Goal: Task Accomplishment & Management: Use online tool/utility

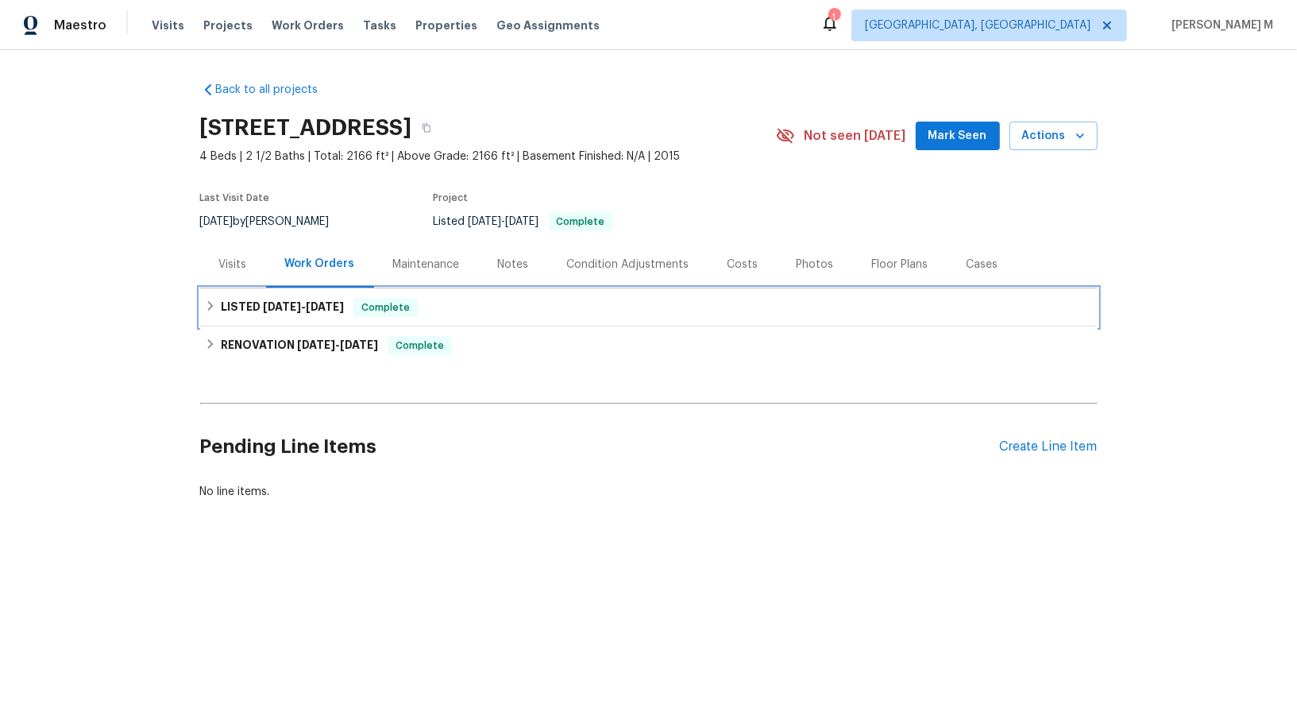
click at [319, 301] on span "6/20/25" at bounding box center [325, 306] width 38 height 11
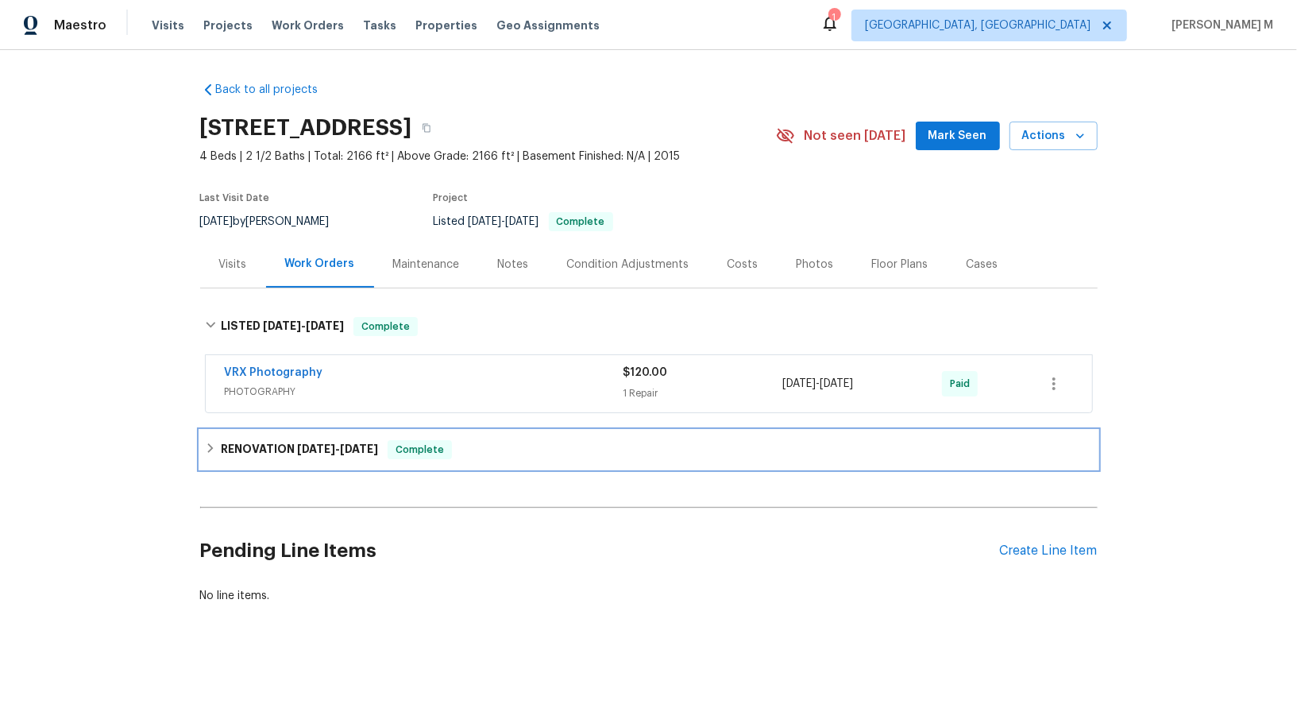
click at [295, 431] on div "RENOVATION 6/4/25 - 6/11/25 Complete" at bounding box center [649, 450] width 898 height 38
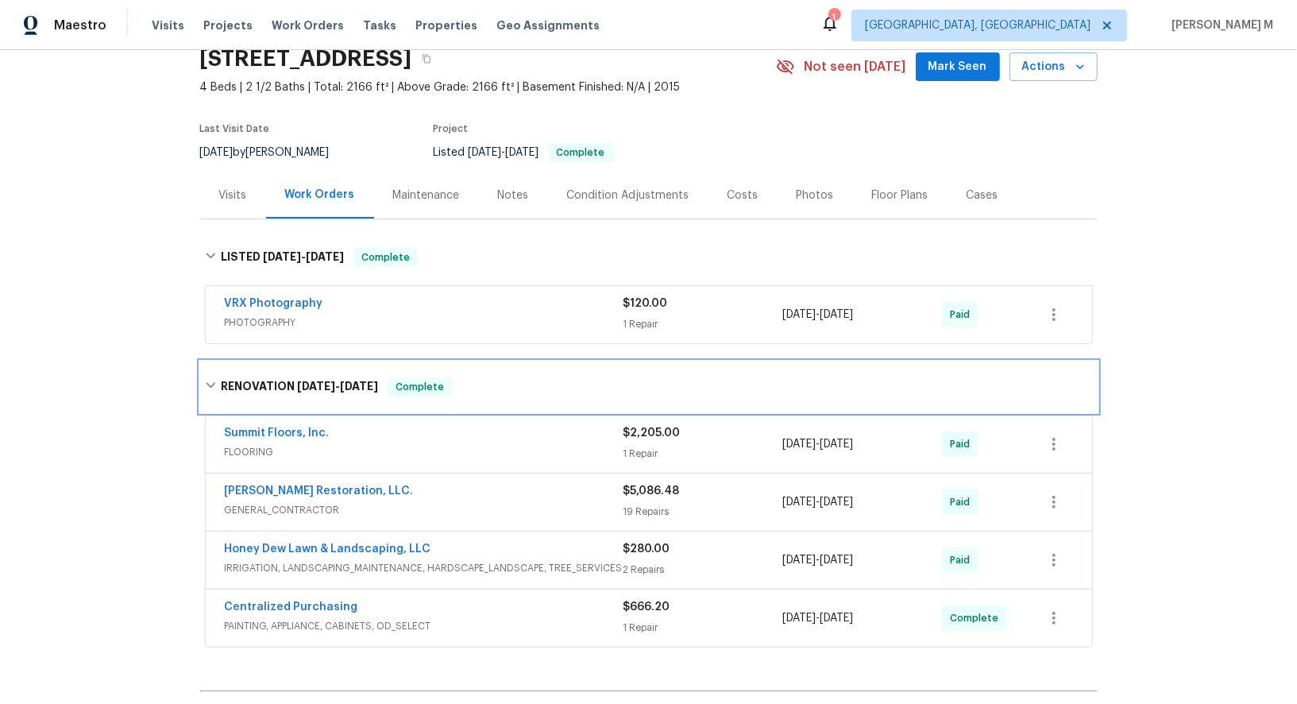
scroll to position [165, 0]
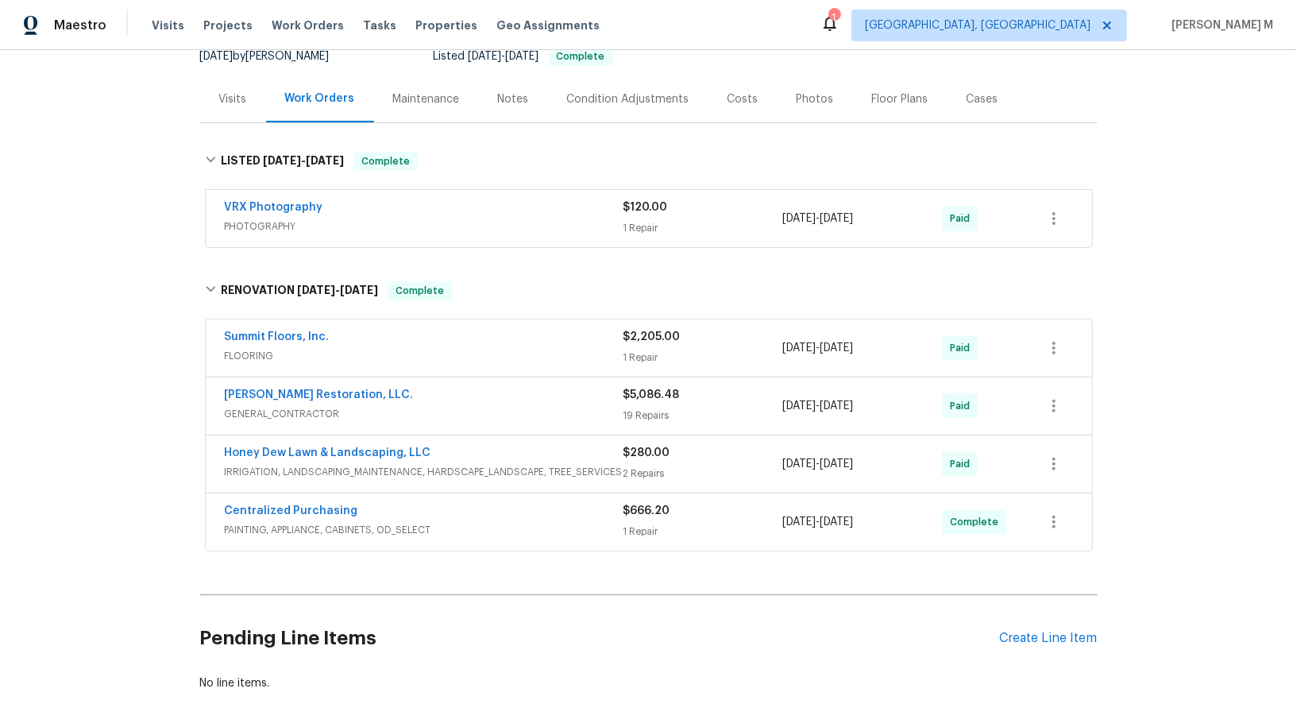
click at [417, 91] on div "Maintenance" at bounding box center [426, 99] width 67 height 16
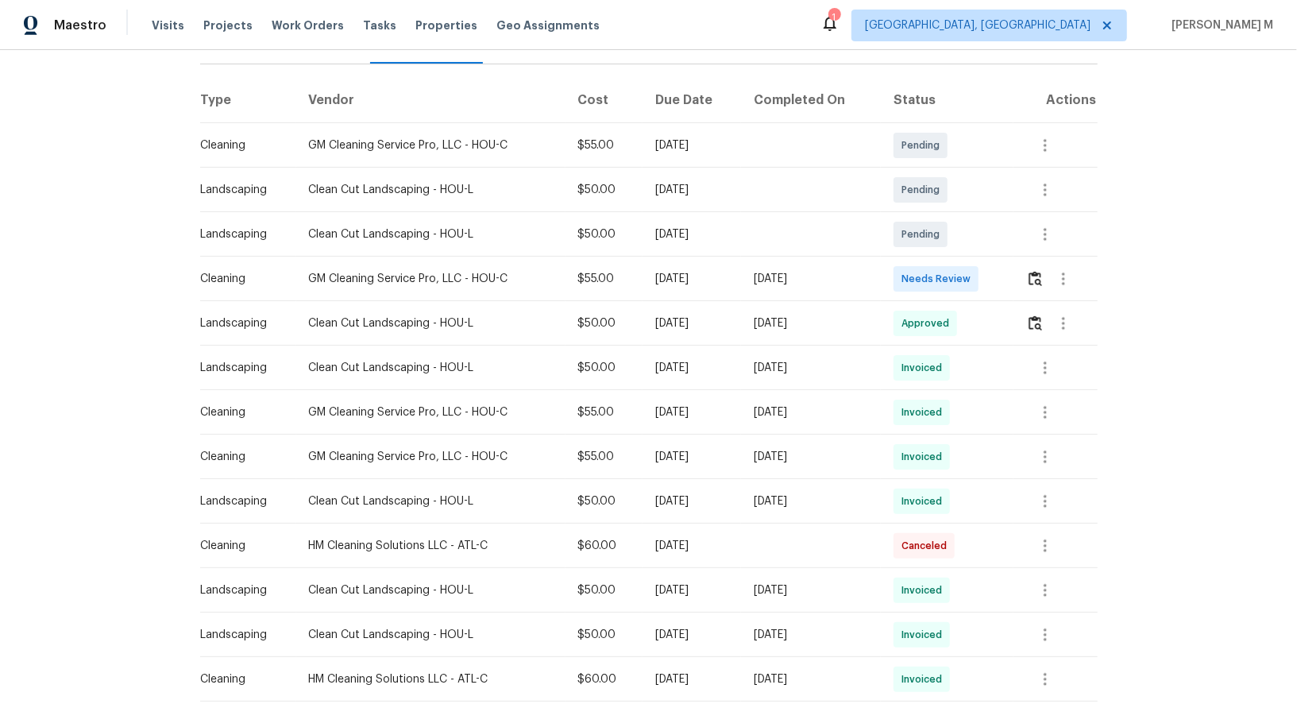
scroll to position [227, 0]
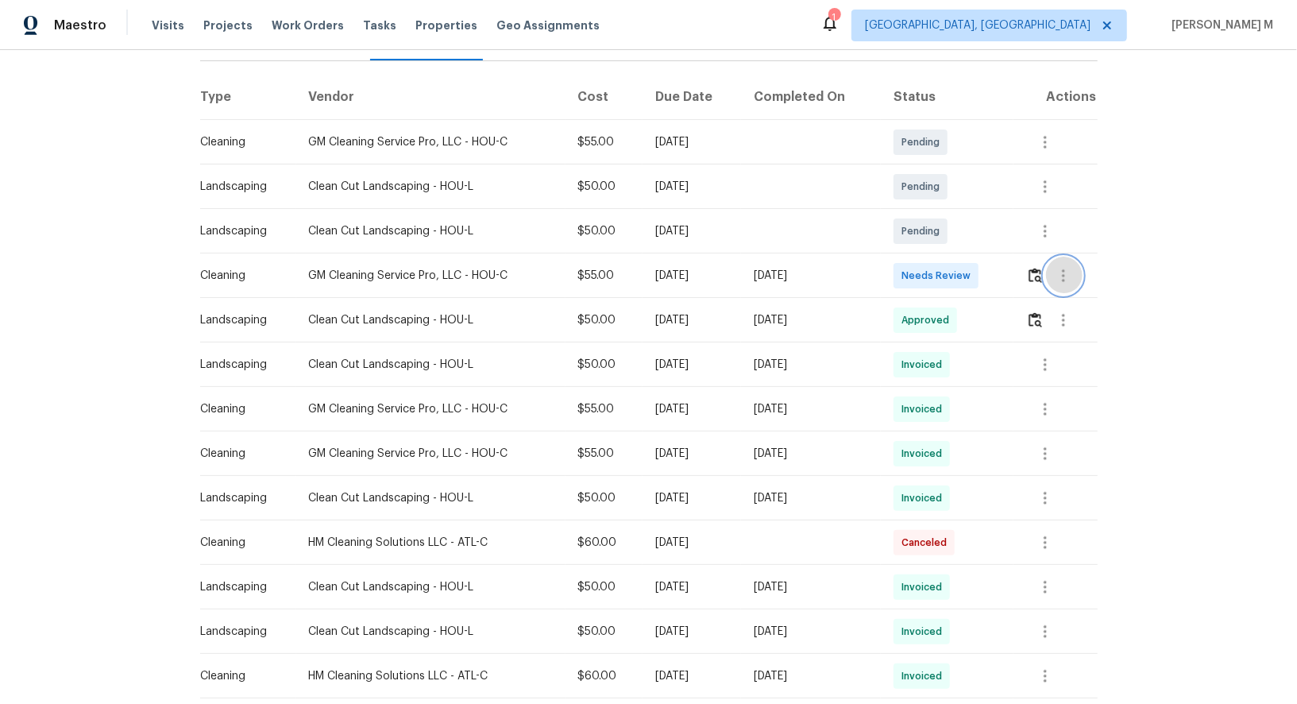
click at [1055, 275] on button "button" at bounding box center [1064, 276] width 38 height 38
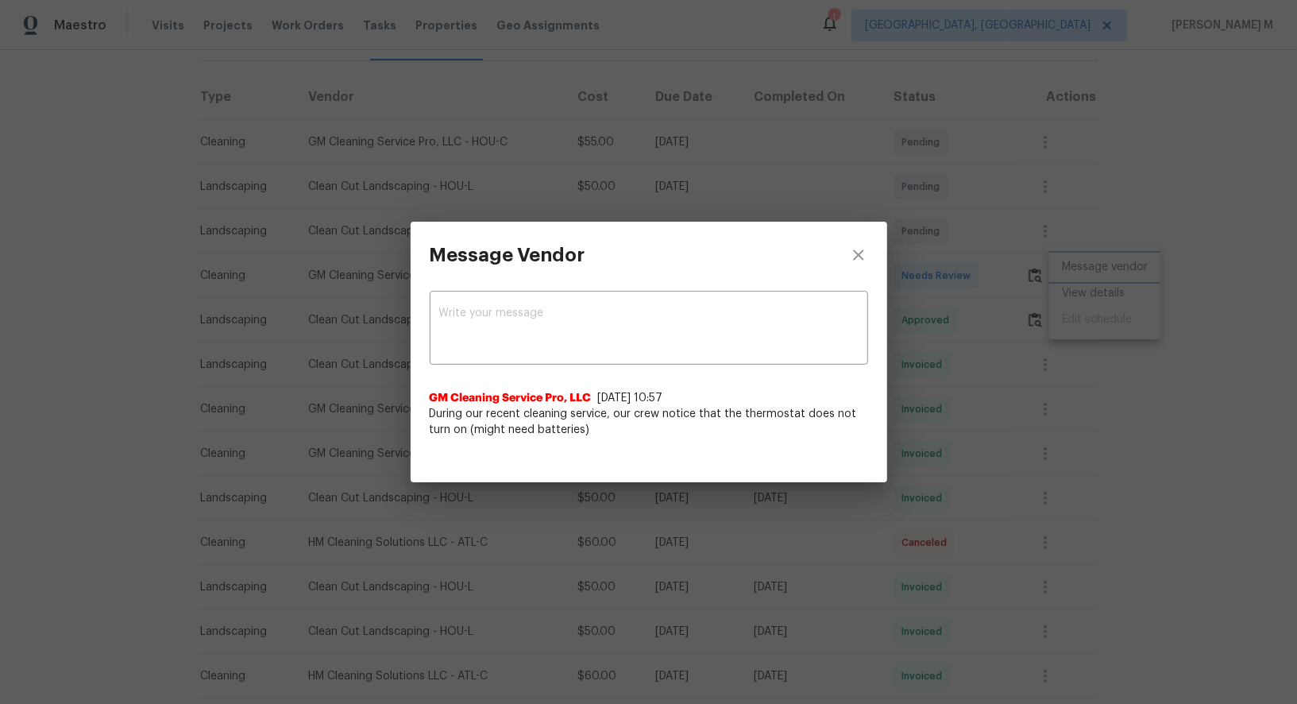
click at [1266, 336] on div "Message Vendor x ​ GM Cleaning Service Pro, LLC 9/24/25, 10:57 During our recen…" at bounding box center [648, 352] width 1297 height 704
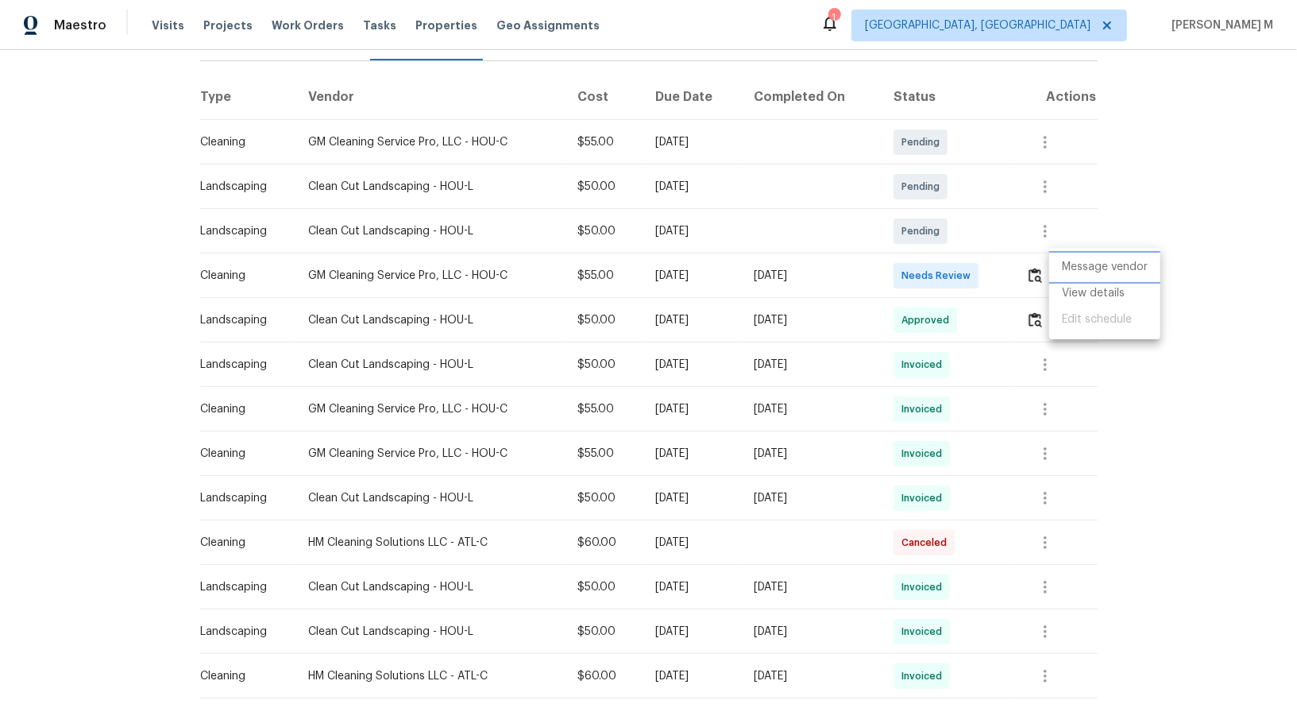
click at [1104, 277] on li "Message vendor" at bounding box center [1105, 267] width 111 height 26
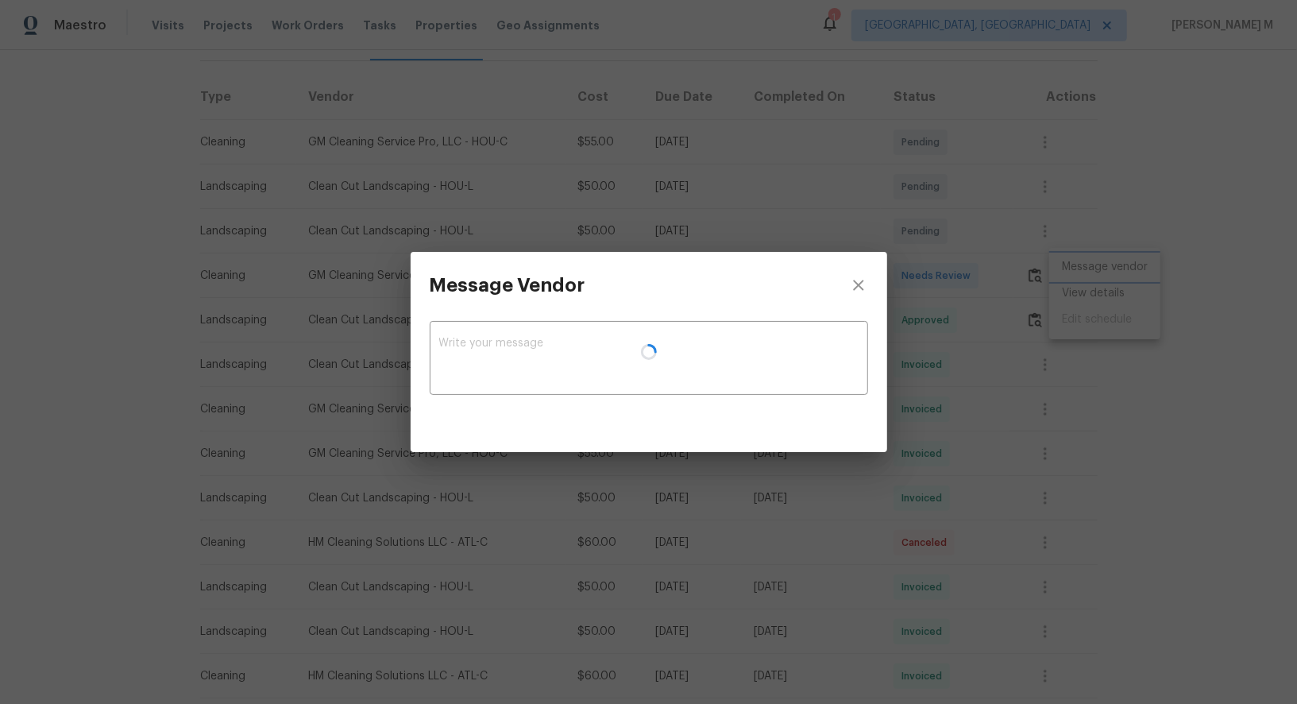
click at [1098, 297] on div "Message Vendor x ​" at bounding box center [648, 352] width 1297 height 704
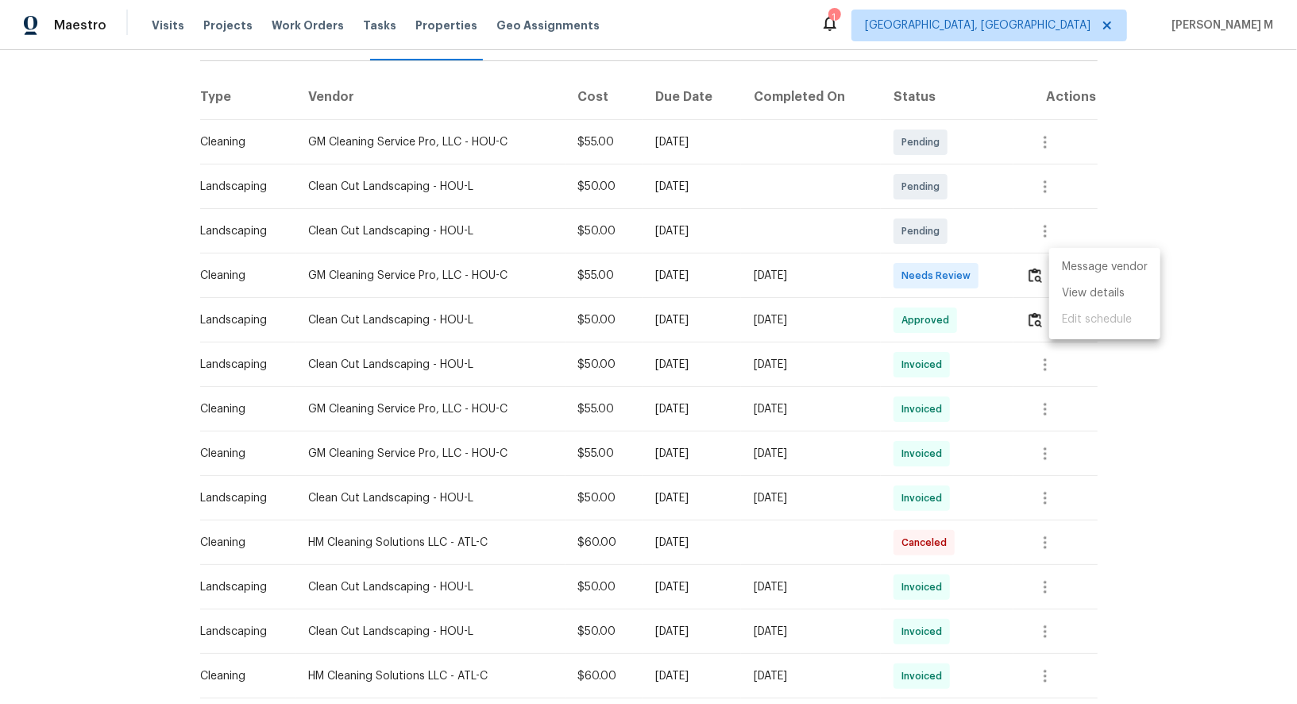
click at [1098, 297] on div "Message Vendor x ​ GM Cleaning Service Pro, LLC 9/24/25, 10:57 During our recen…" at bounding box center [648, 352] width 1297 height 704
click at [1098, 297] on li "View details" at bounding box center [1105, 293] width 111 height 26
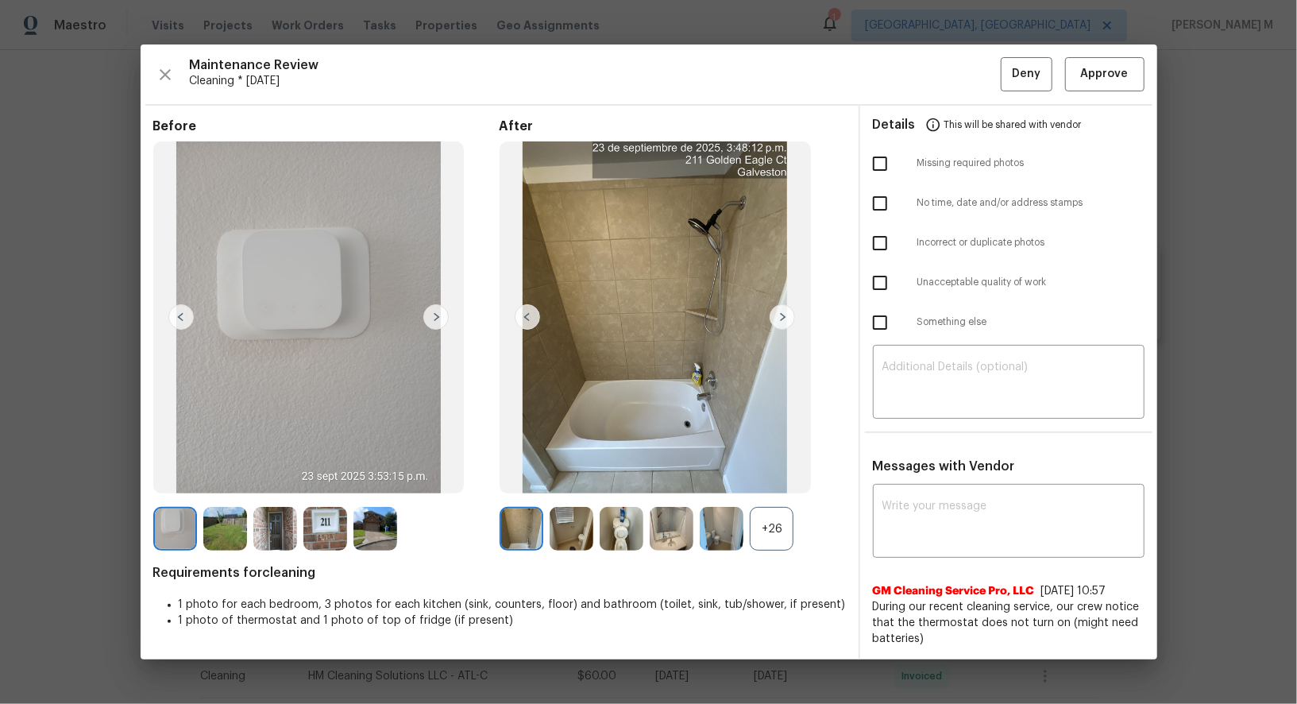
click at [781, 522] on div "+26" at bounding box center [772, 529] width 44 height 44
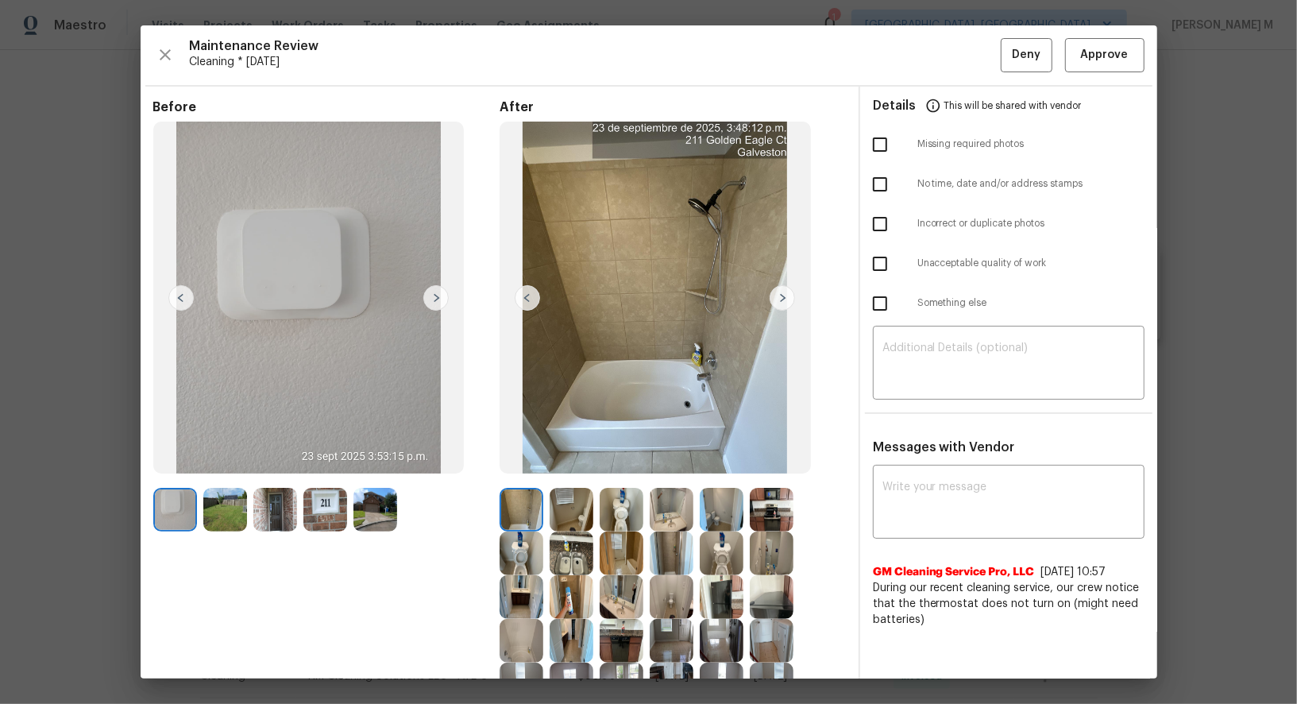
scroll to position [1, 0]
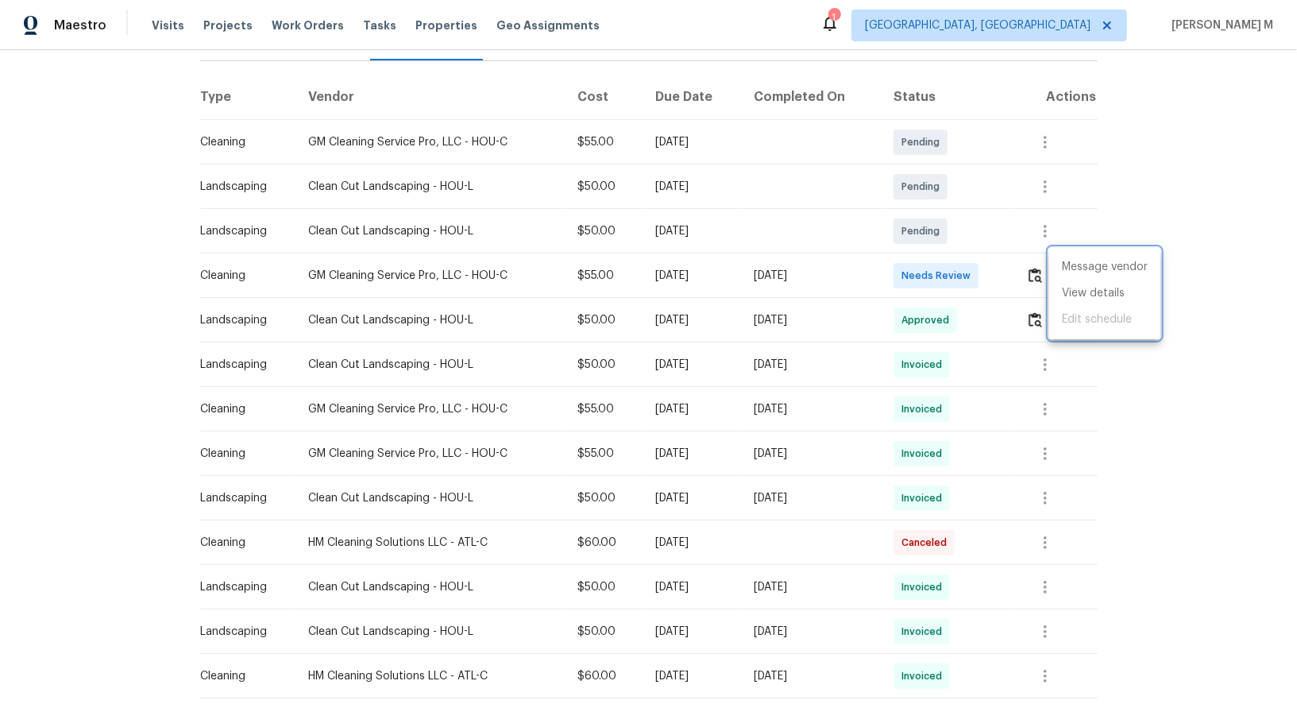
click at [369, 240] on div at bounding box center [648, 352] width 1297 height 704
click at [1073, 270] on icon "button" at bounding box center [1063, 275] width 19 height 19
click at [1075, 296] on li "View details" at bounding box center [1105, 293] width 111 height 26
click at [373, 260] on div at bounding box center [648, 352] width 1297 height 704
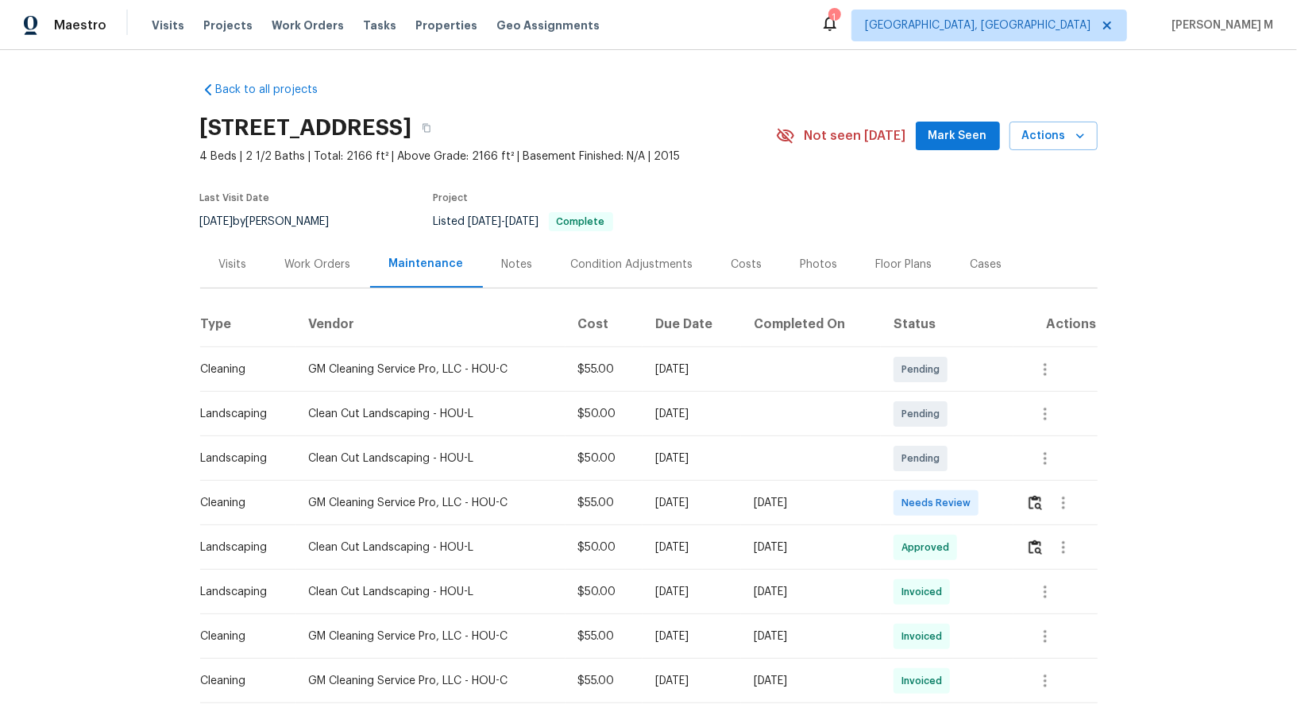
click at [297, 303] on th "Vendor" at bounding box center [430, 325] width 269 height 44
click at [307, 269] on div "Work Orders" at bounding box center [318, 264] width 104 height 47
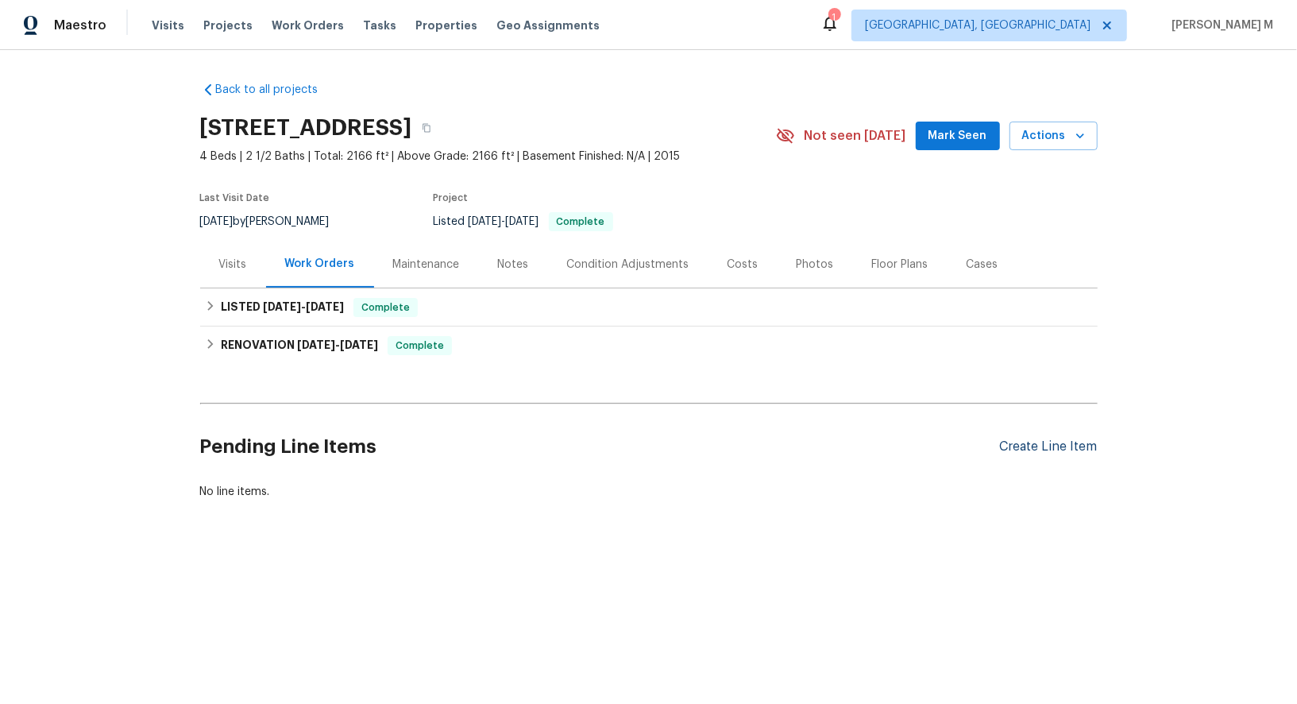
click at [1042, 439] on div "Create Line Item" at bounding box center [1049, 446] width 98 height 15
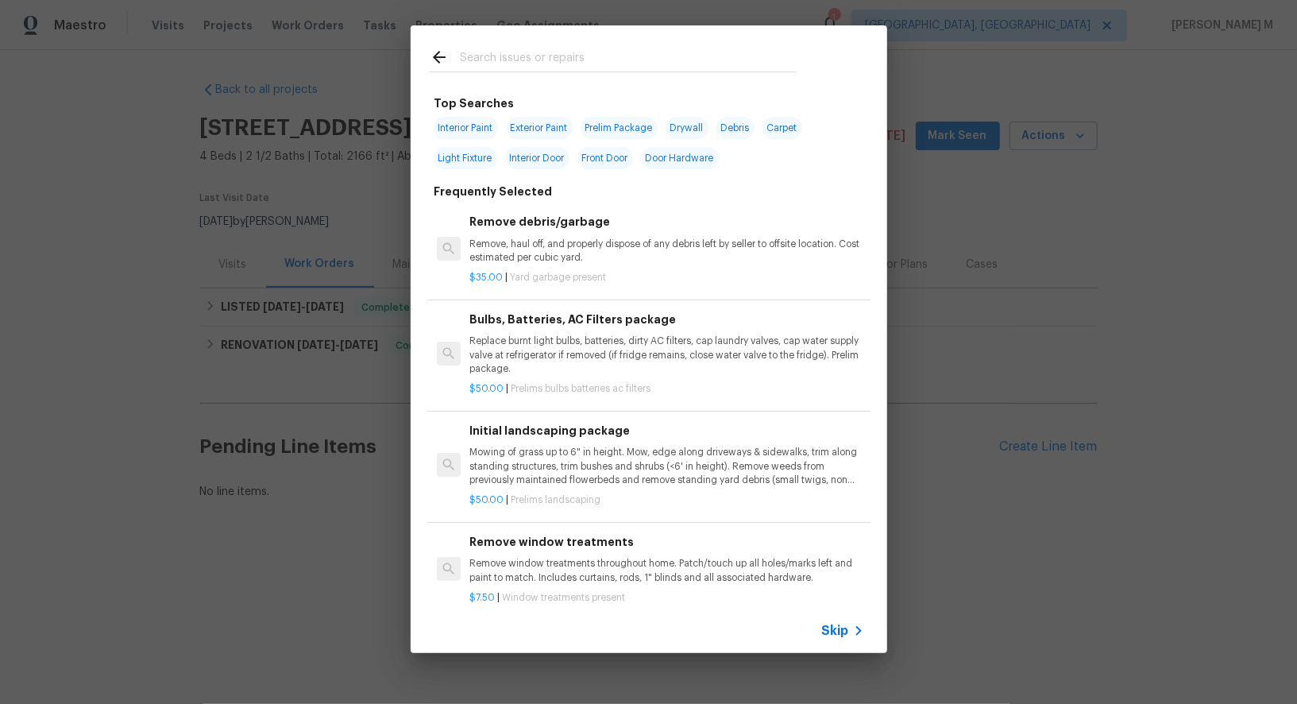
click at [863, 635] on icon at bounding box center [858, 630] width 19 height 19
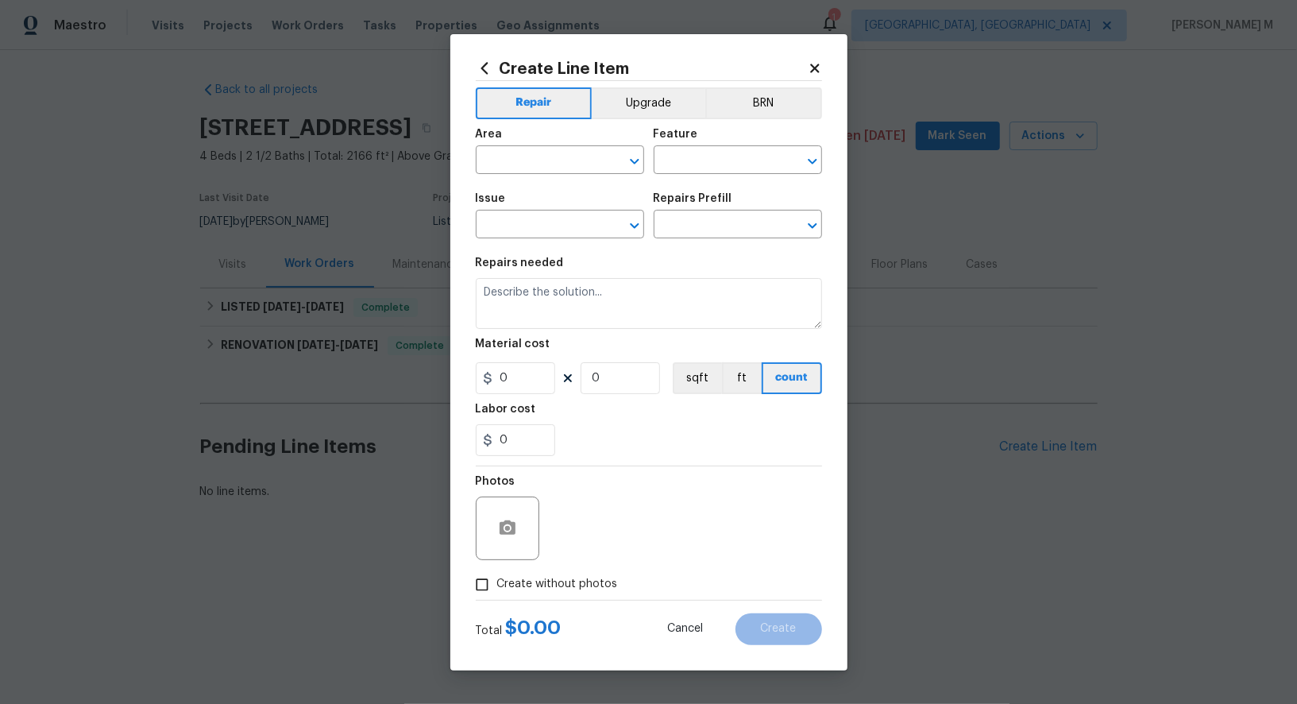
click at [702, 204] on h5 "Repairs Prefill" at bounding box center [693, 198] width 79 height 11
click at [702, 184] on div "Area ​ Feature ​" at bounding box center [649, 151] width 346 height 64
click at [702, 174] on input "text" at bounding box center [716, 161] width 124 height 25
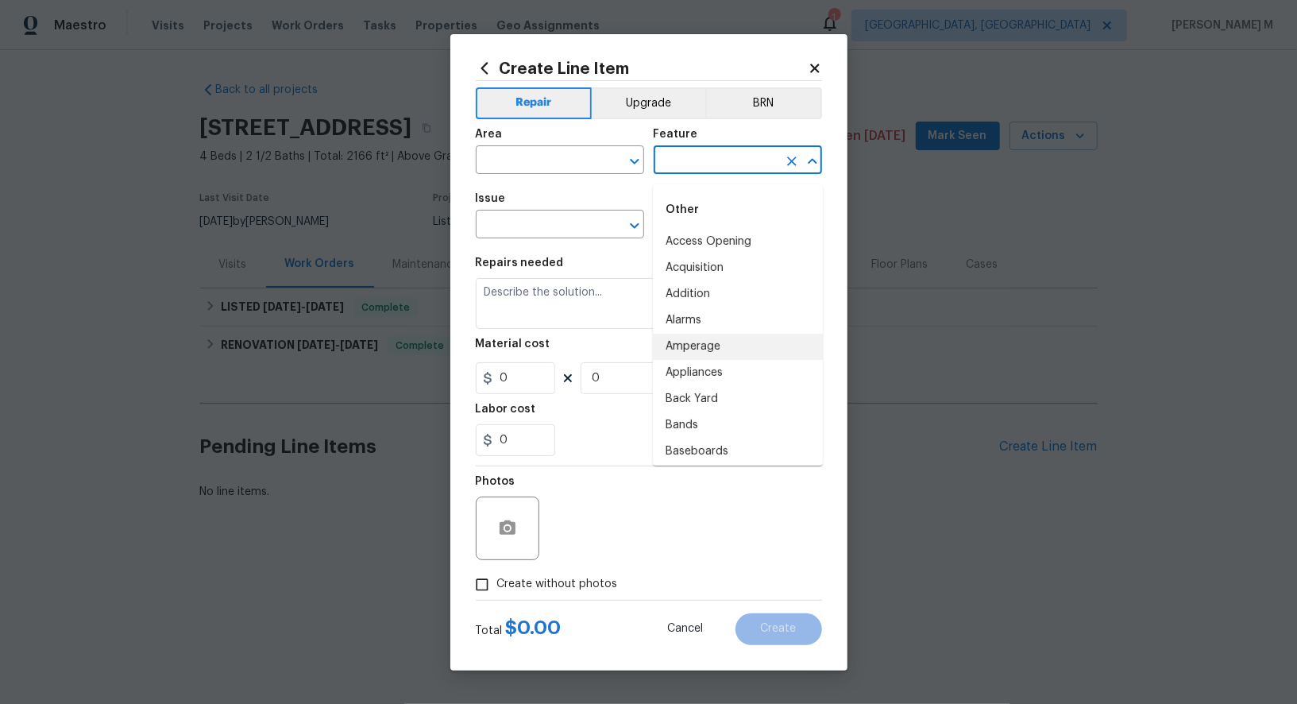
click at [714, 349] on li "Amperage" at bounding box center [738, 347] width 170 height 26
type input "Amperage"
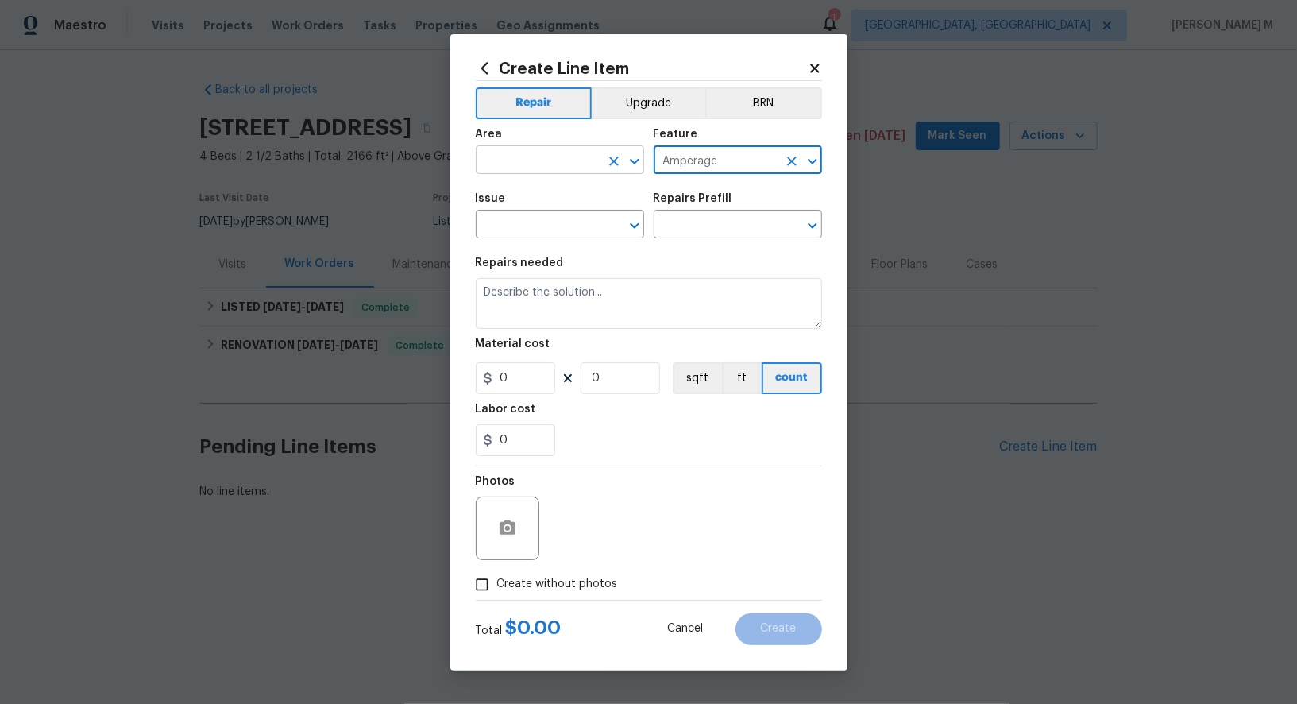
drag, startPoint x: 736, startPoint y: 168, endPoint x: 564, endPoint y: 168, distance: 171.6
click at [564, 168] on div "Area ​ Feature Amperage ​" at bounding box center [649, 151] width 346 height 64
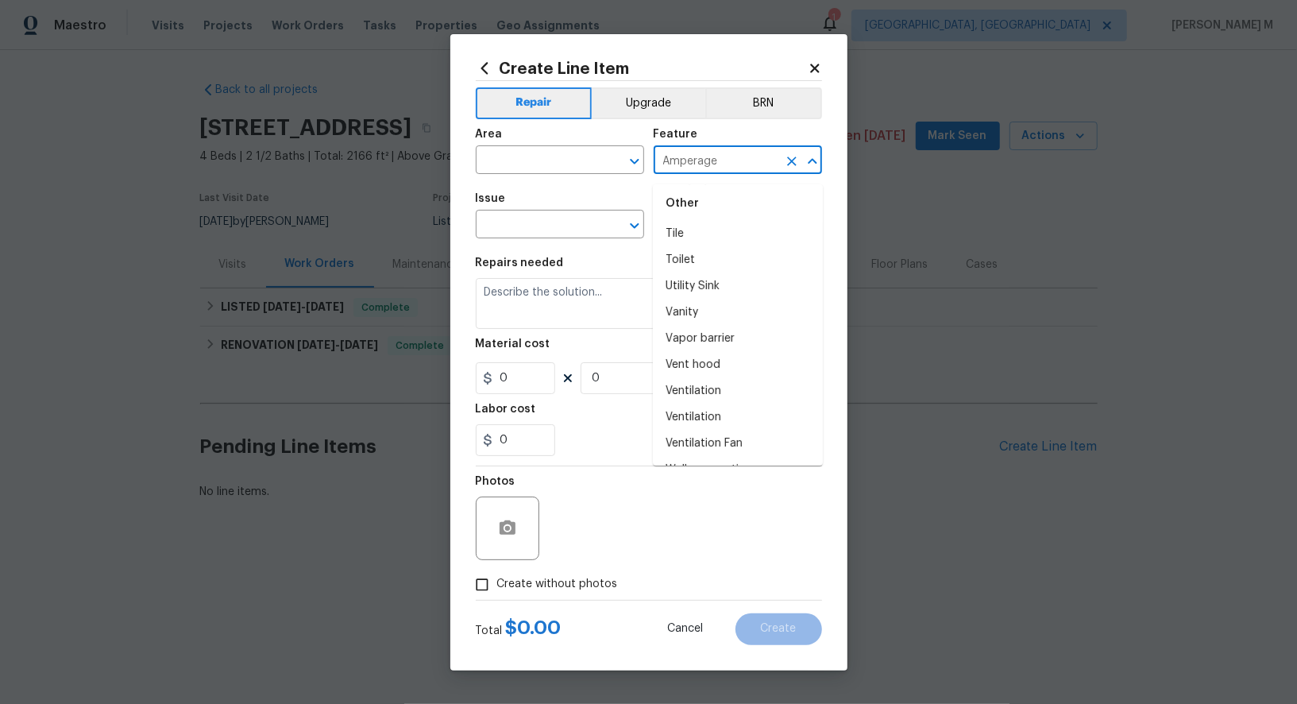
scroll to position [3787, 0]
click at [574, 230] on input "text" at bounding box center [538, 226] width 124 height 25
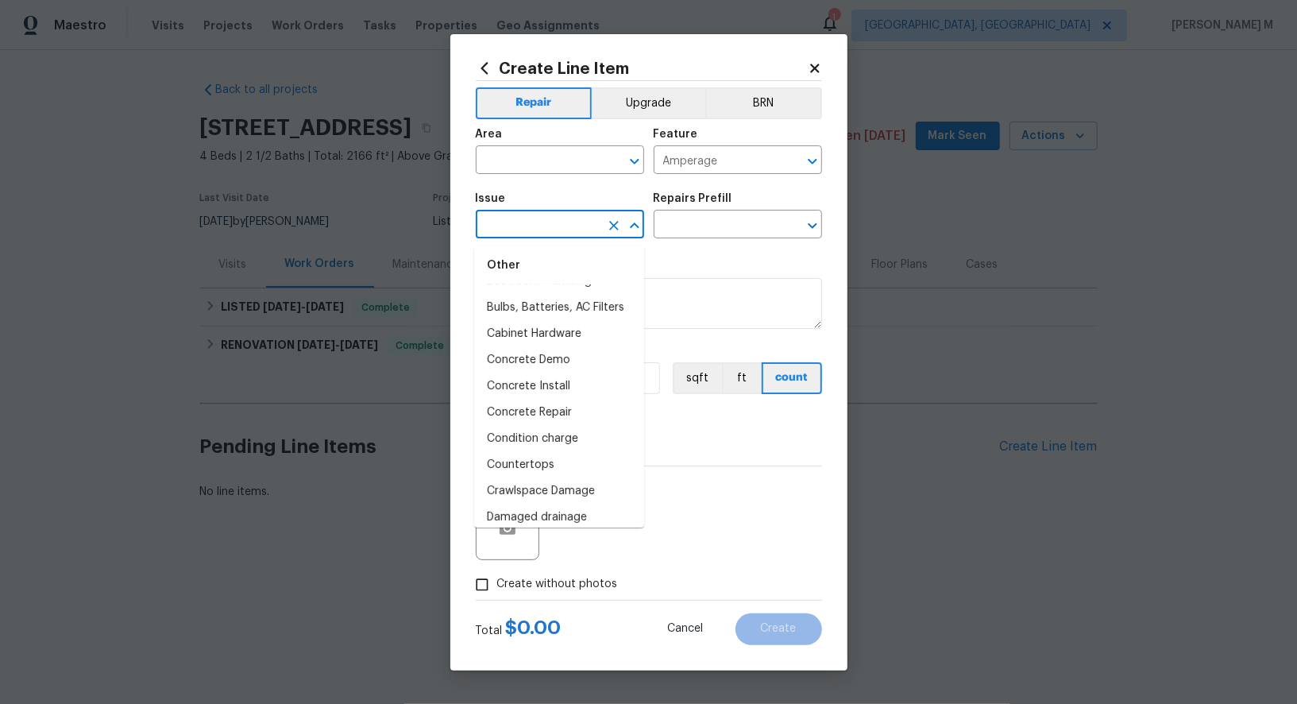
scroll to position [535, 0]
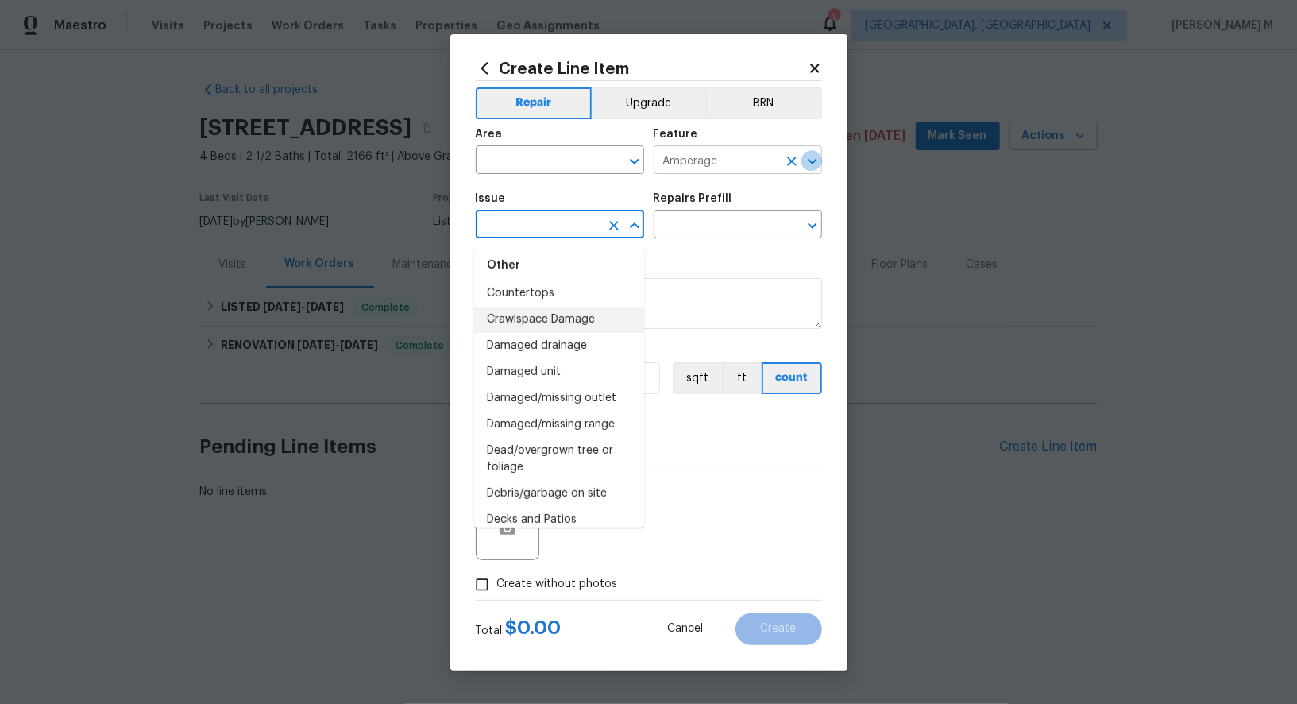
click at [814, 171] on icon "Open" at bounding box center [812, 161] width 19 height 19
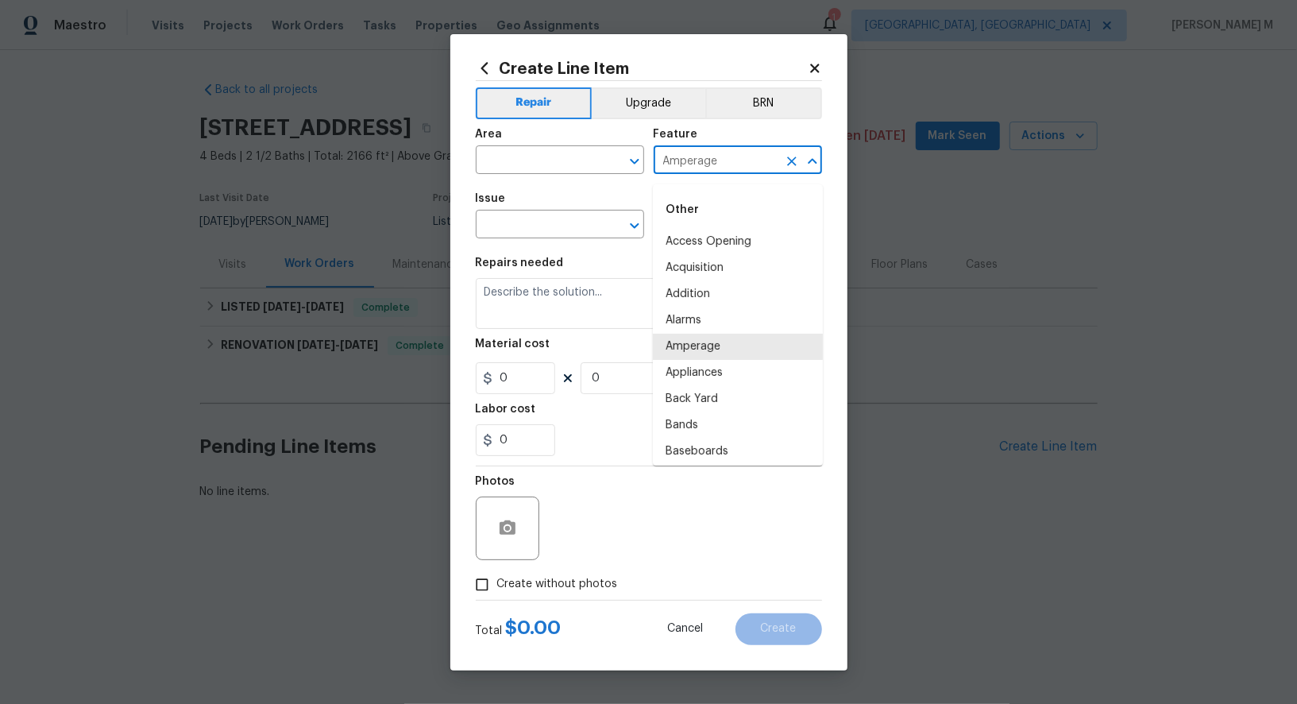
scroll to position [3680, 0]
click at [787, 168] on icon "Clear" at bounding box center [792, 161] width 16 height 16
click at [604, 207] on div "Issue" at bounding box center [560, 203] width 168 height 21
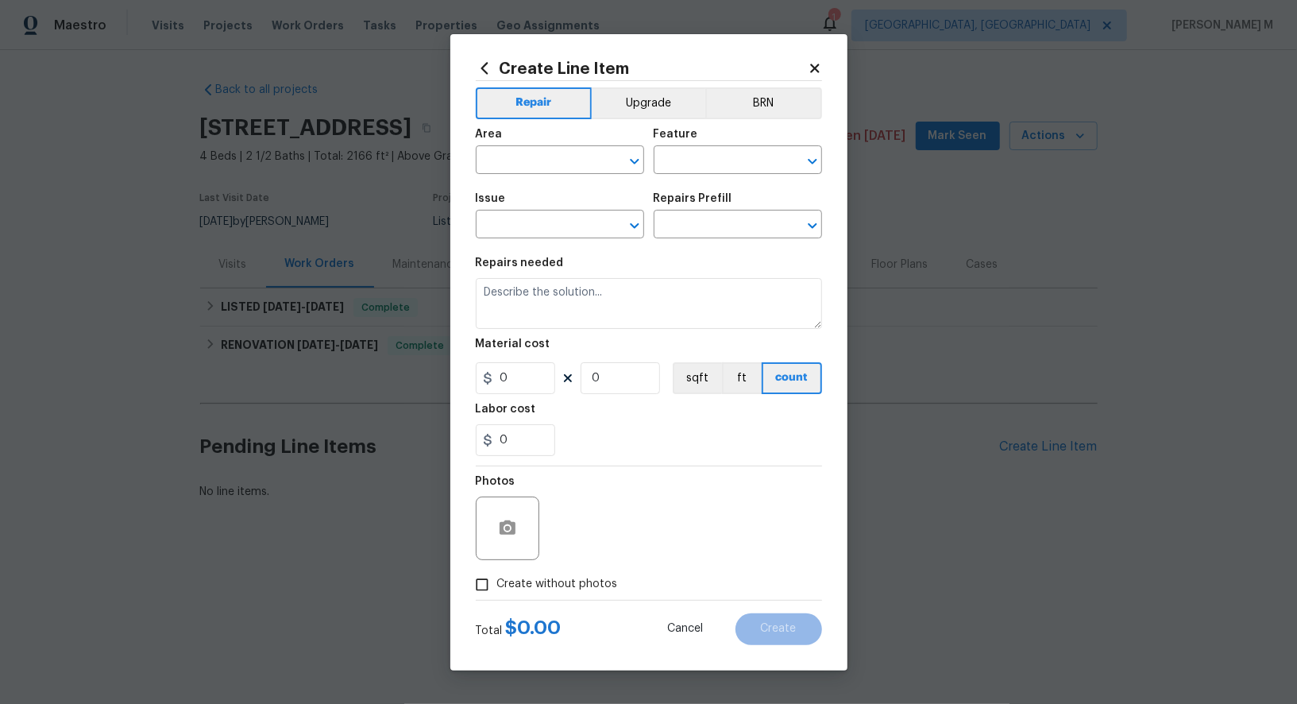
click at [555, 244] on span "Issue ​" at bounding box center [560, 216] width 168 height 64
click at [564, 222] on input "text" at bounding box center [538, 226] width 124 height 25
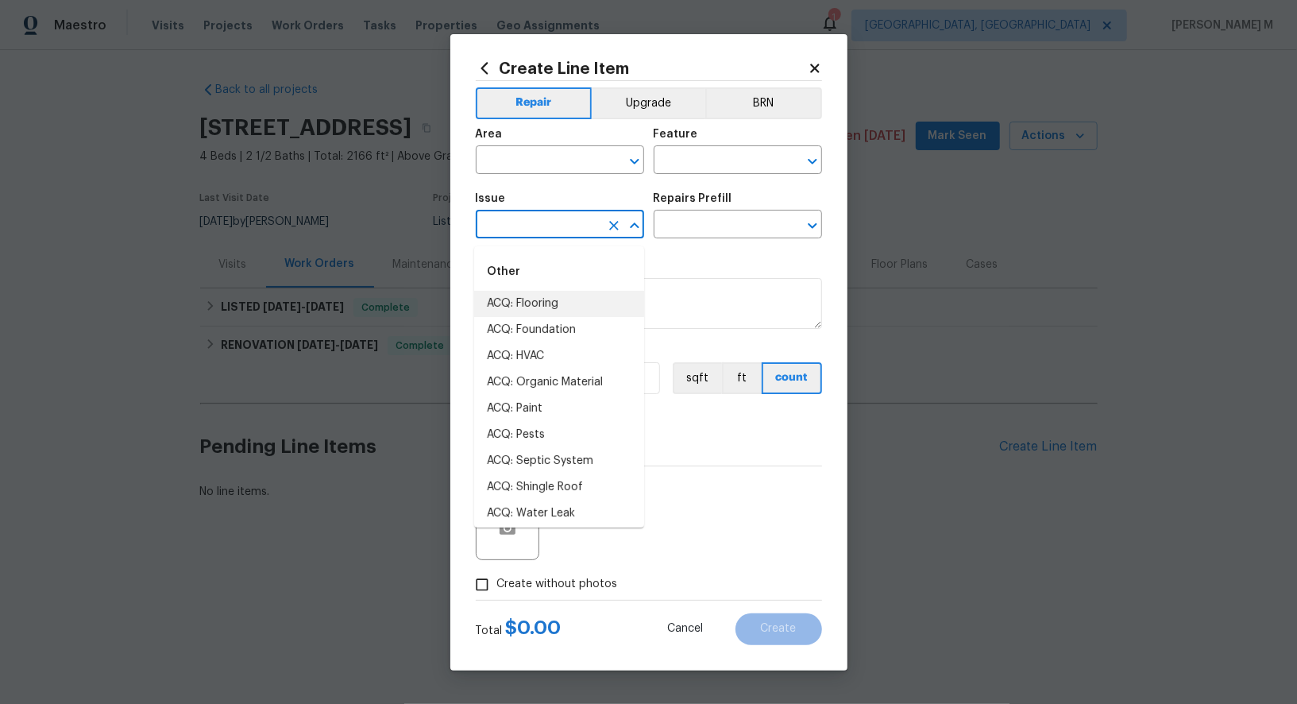
click at [536, 314] on li "ACQ: Flooring" at bounding box center [559, 304] width 170 height 26
type input "ACQ: Flooring"
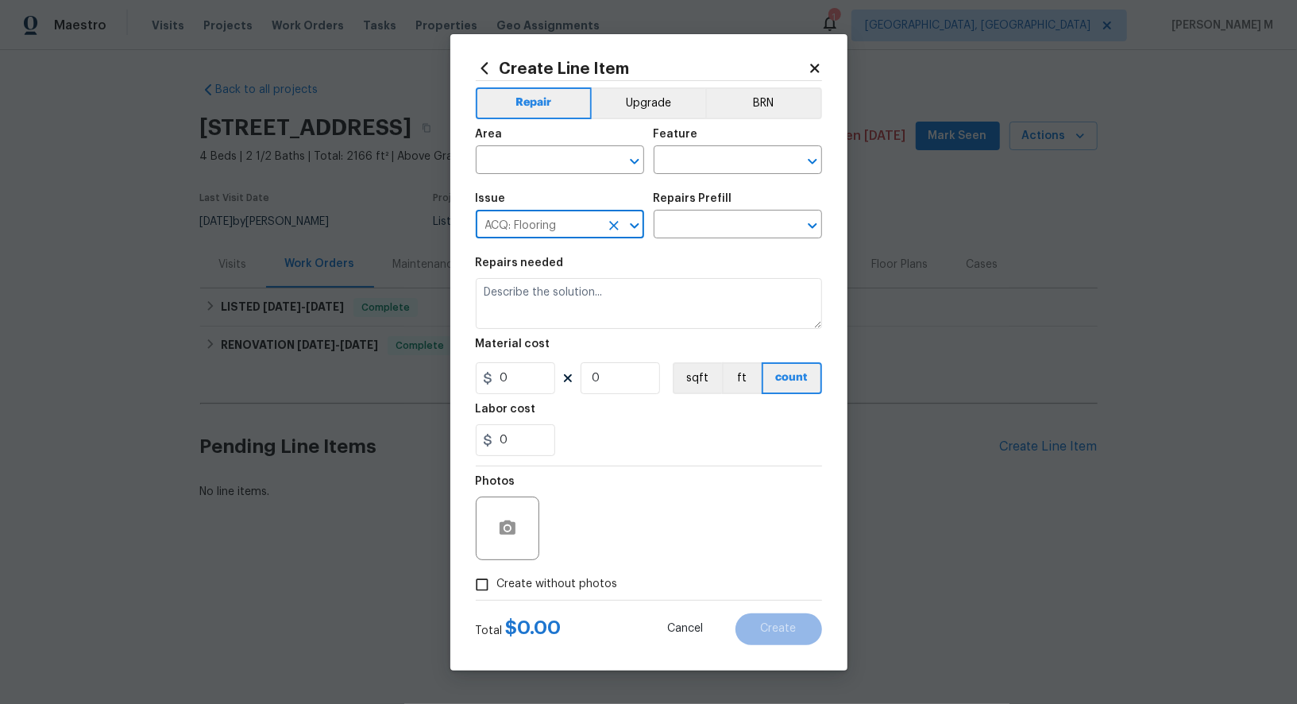
click at [608, 231] on icon "Clear" at bounding box center [614, 226] width 16 height 16
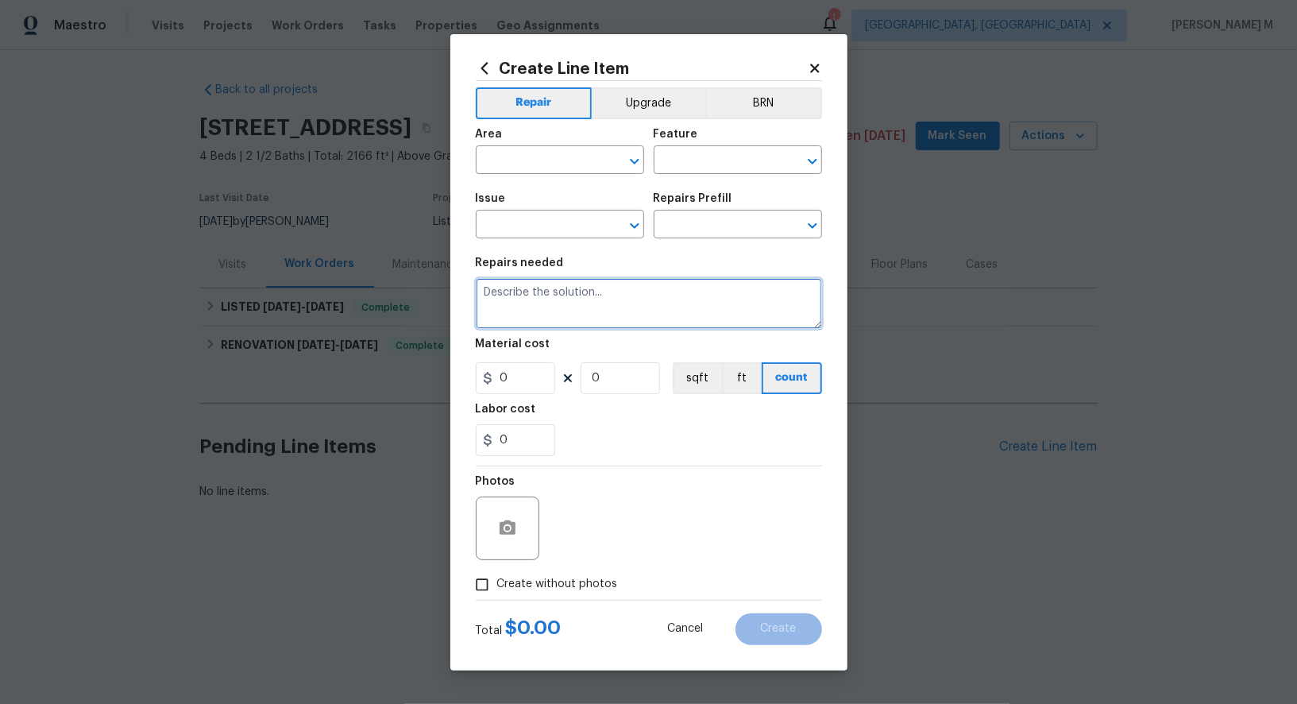
click at [588, 281] on textarea at bounding box center [649, 303] width 346 height 51
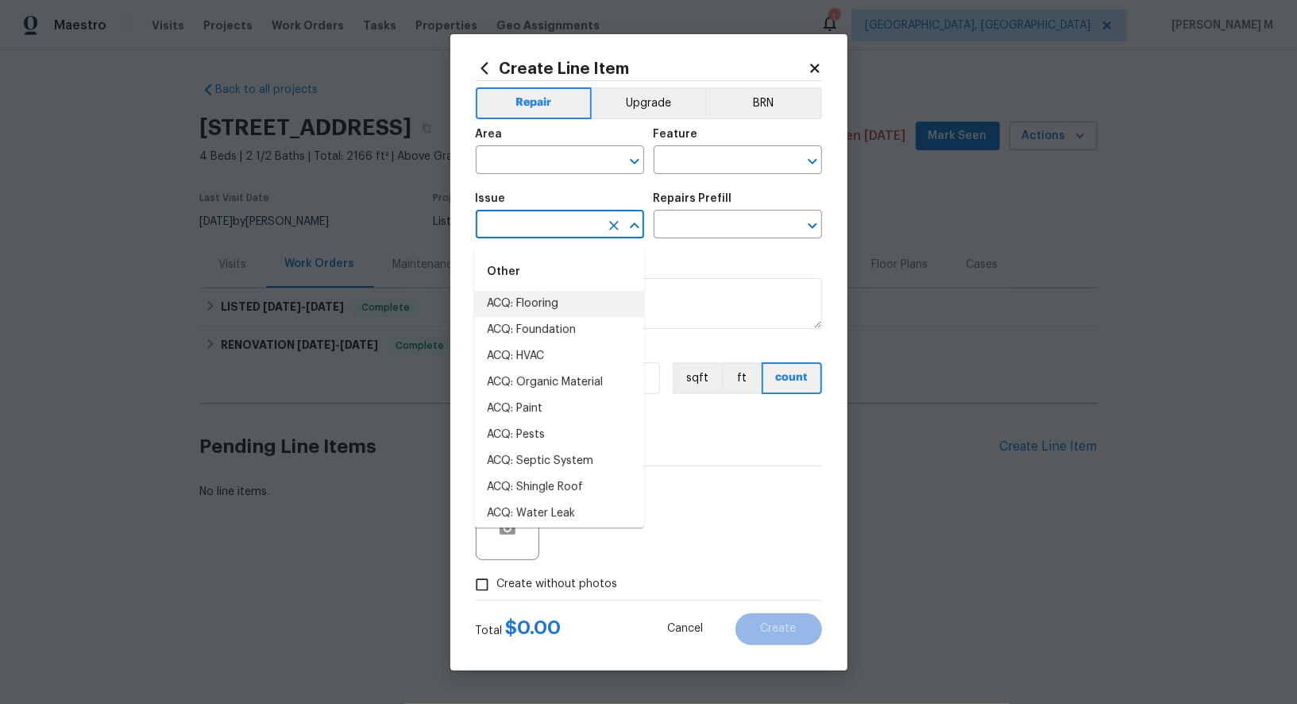
click at [553, 233] on input "text" at bounding box center [538, 226] width 124 height 25
click at [688, 260] on section "Repairs needed Material cost 0 0 sqft ft count Labor cost 0" at bounding box center [649, 357] width 346 height 218
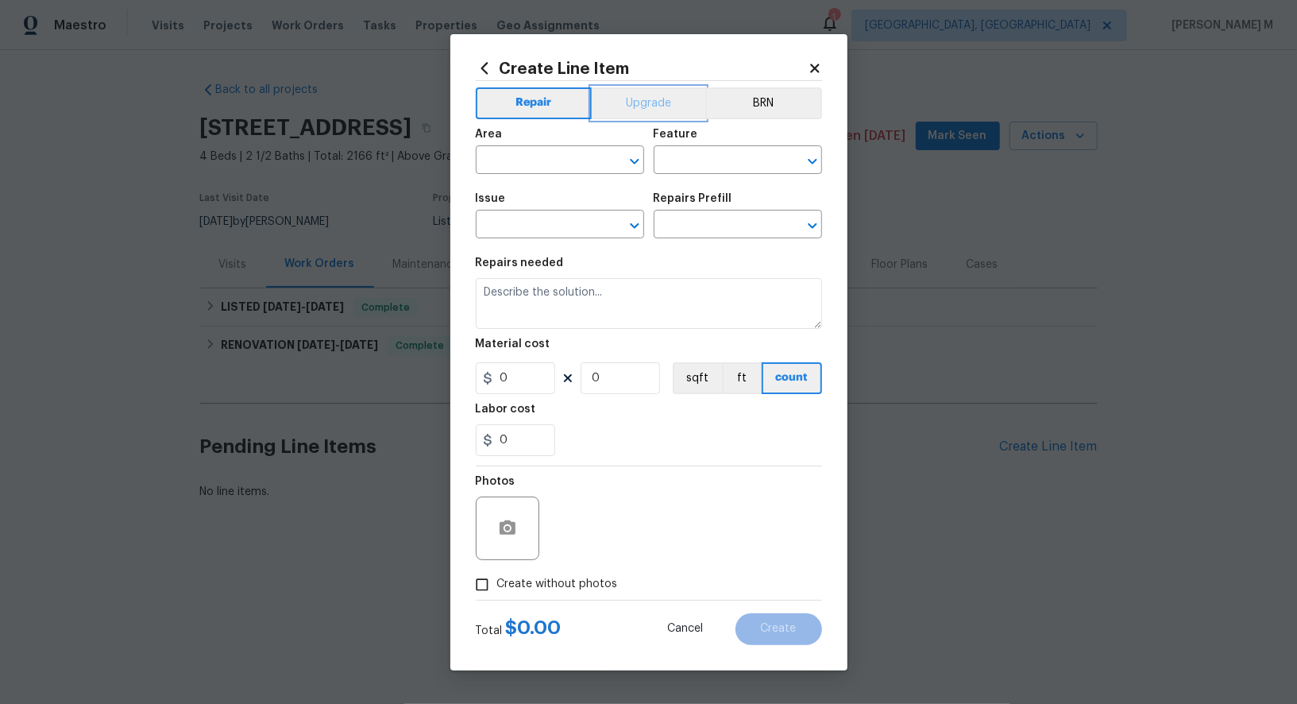
click at [636, 119] on button "Upgrade" at bounding box center [649, 103] width 114 height 32
click at [758, 106] on button "BRN" at bounding box center [764, 103] width 115 height 32
click at [651, 111] on button "Upgrade" at bounding box center [647, 103] width 115 height 32
click at [514, 111] on button "Repair" at bounding box center [533, 103] width 115 height 32
click at [642, 103] on button "Upgrade" at bounding box center [649, 103] width 114 height 32
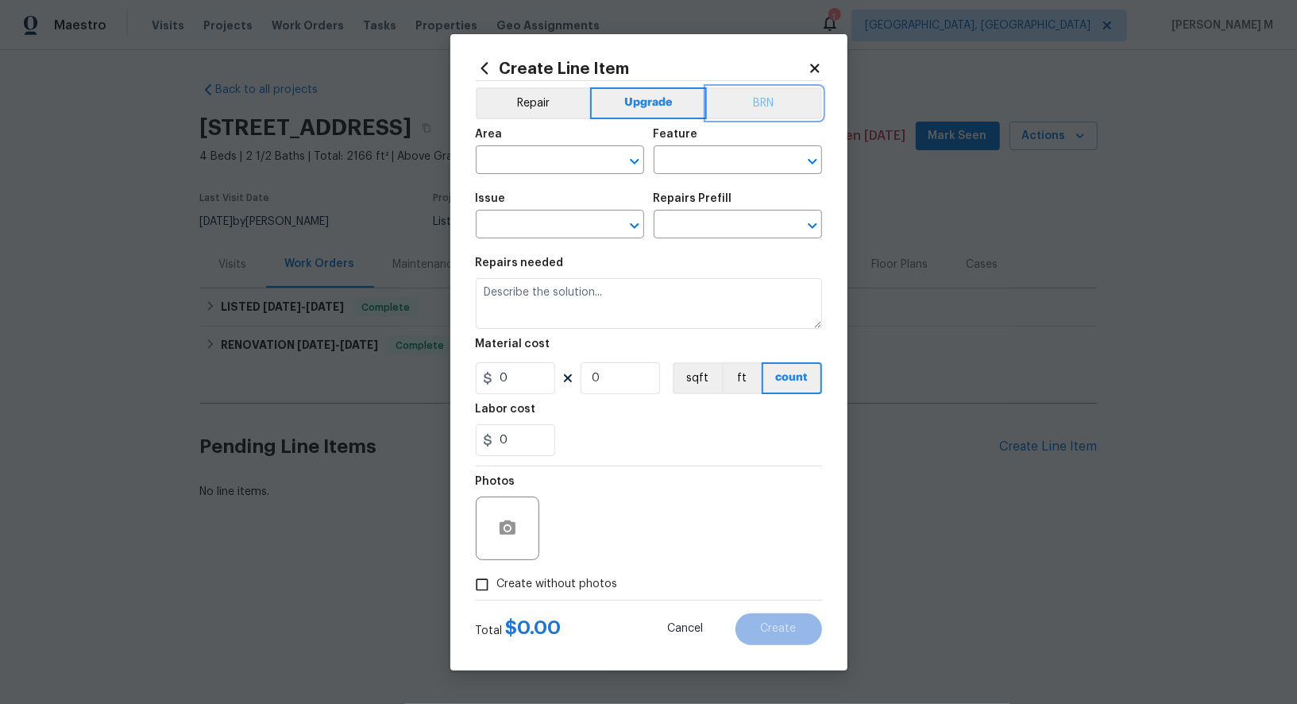
click at [766, 108] on button "BRN" at bounding box center [764, 103] width 115 height 32
click at [492, 110] on button "Repair" at bounding box center [533, 103] width 115 height 32
click at [633, 132] on span "Area ​" at bounding box center [560, 151] width 168 height 64
click at [648, 109] on button "Upgrade" at bounding box center [649, 103] width 114 height 32
click at [522, 119] on button "Repair" at bounding box center [533, 103] width 115 height 32
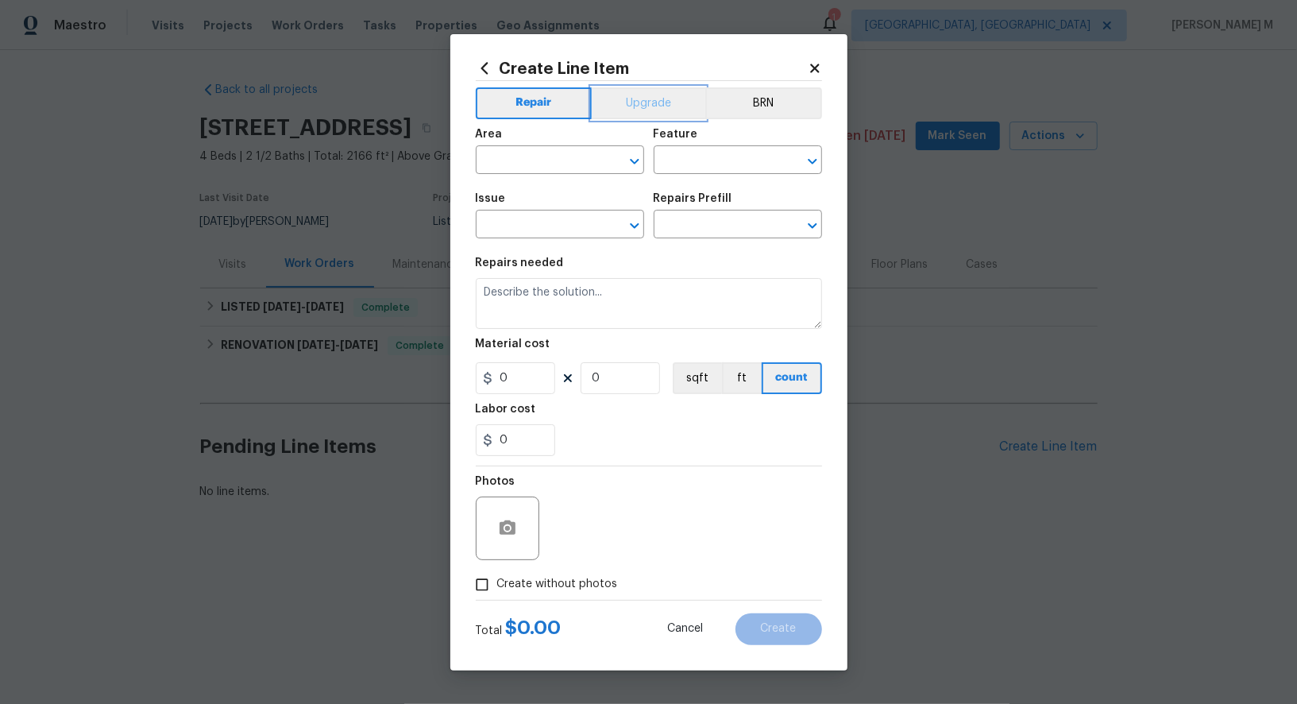
click at [671, 112] on button "Upgrade" at bounding box center [649, 103] width 114 height 32
click at [509, 110] on button "Repair" at bounding box center [533, 103] width 115 height 32
click at [603, 356] on div "Material cost" at bounding box center [649, 348] width 346 height 21
click at [533, 118] on button "Repair" at bounding box center [534, 103] width 117 height 32
click at [647, 114] on button "Upgrade" at bounding box center [649, 103] width 114 height 32
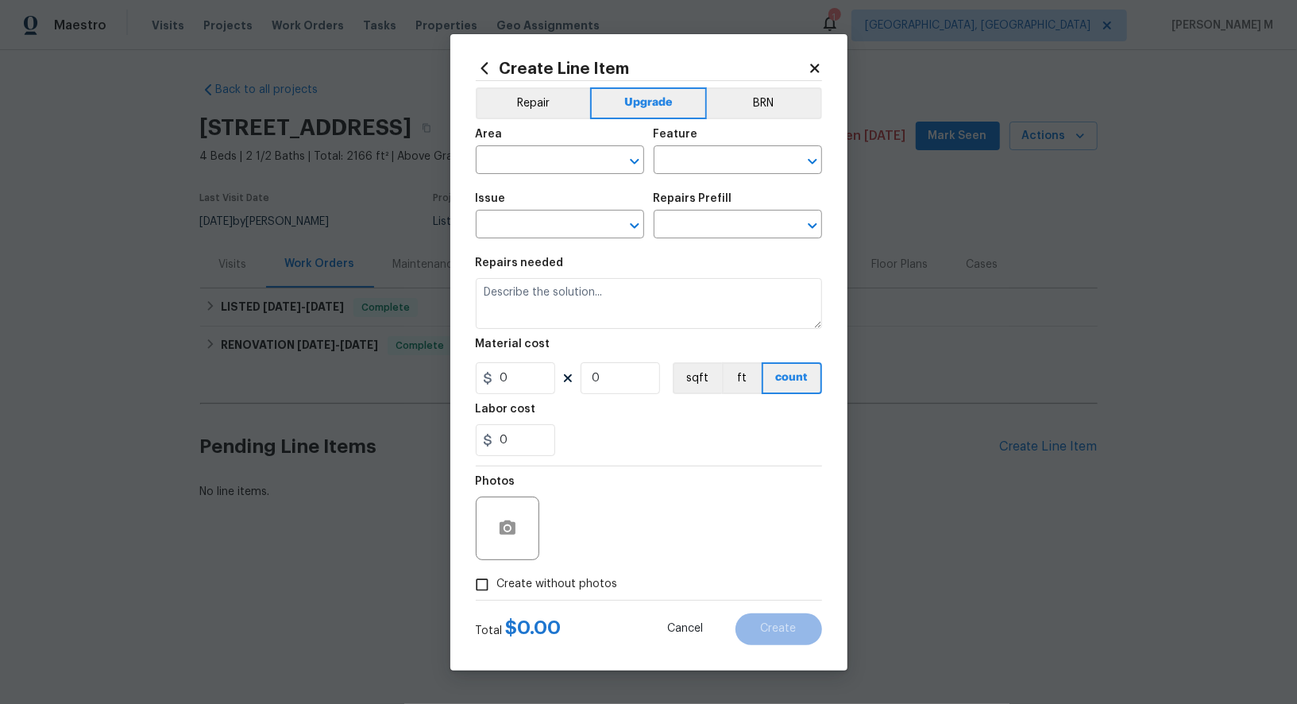
click at [804, 77] on h2 "Create Line Item" at bounding box center [642, 68] width 332 height 17
click at [789, 97] on button "BRN" at bounding box center [764, 103] width 115 height 32
click at [601, 174] on div "​" at bounding box center [560, 161] width 168 height 25
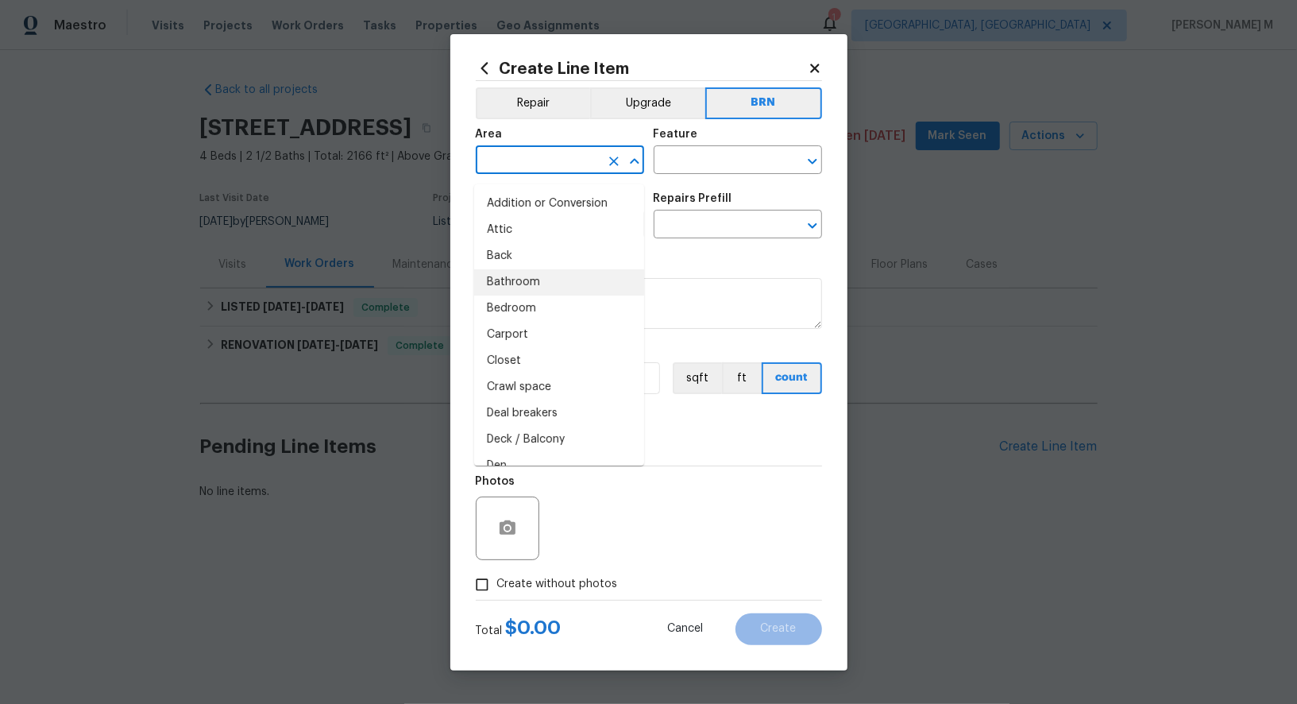
click at [528, 275] on li "Bathroom" at bounding box center [559, 282] width 170 height 26
type input "Bathroom"
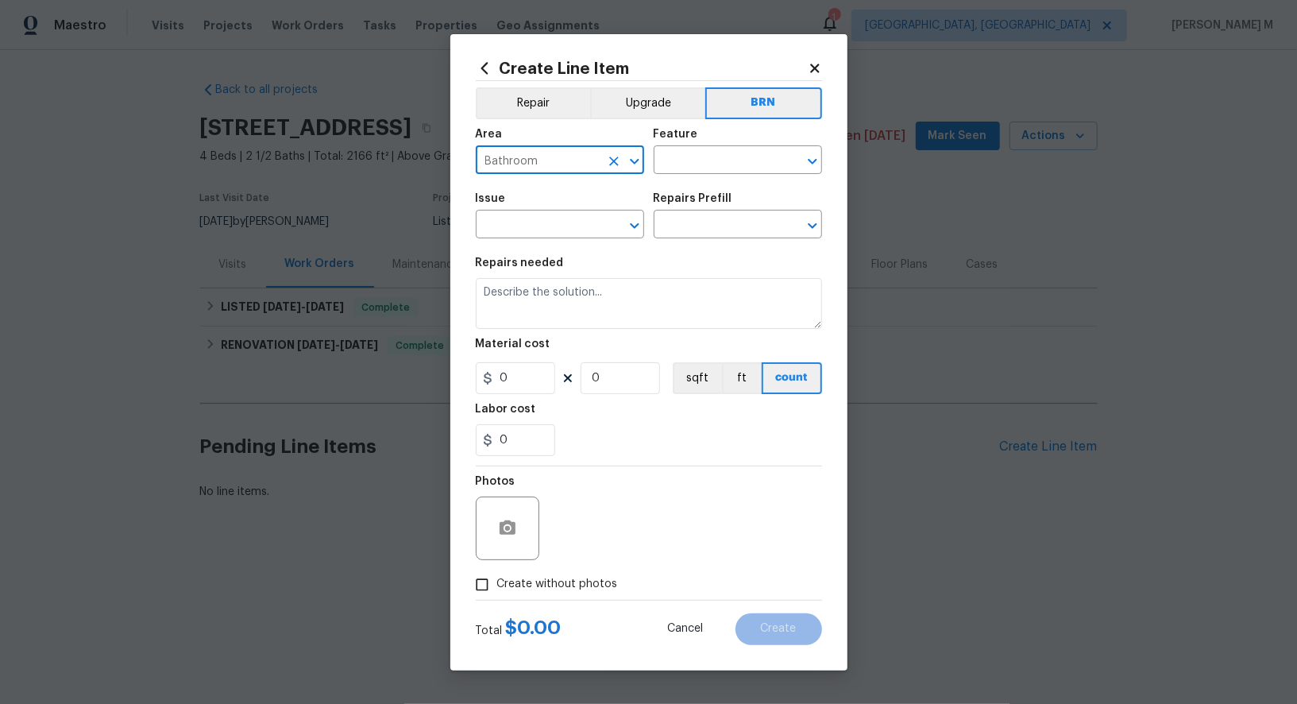
click at [748, 148] on div "Feature" at bounding box center [738, 139] width 168 height 21
click at [721, 184] on div "Area Bathroom ​ Feature ​" at bounding box center [649, 151] width 346 height 64
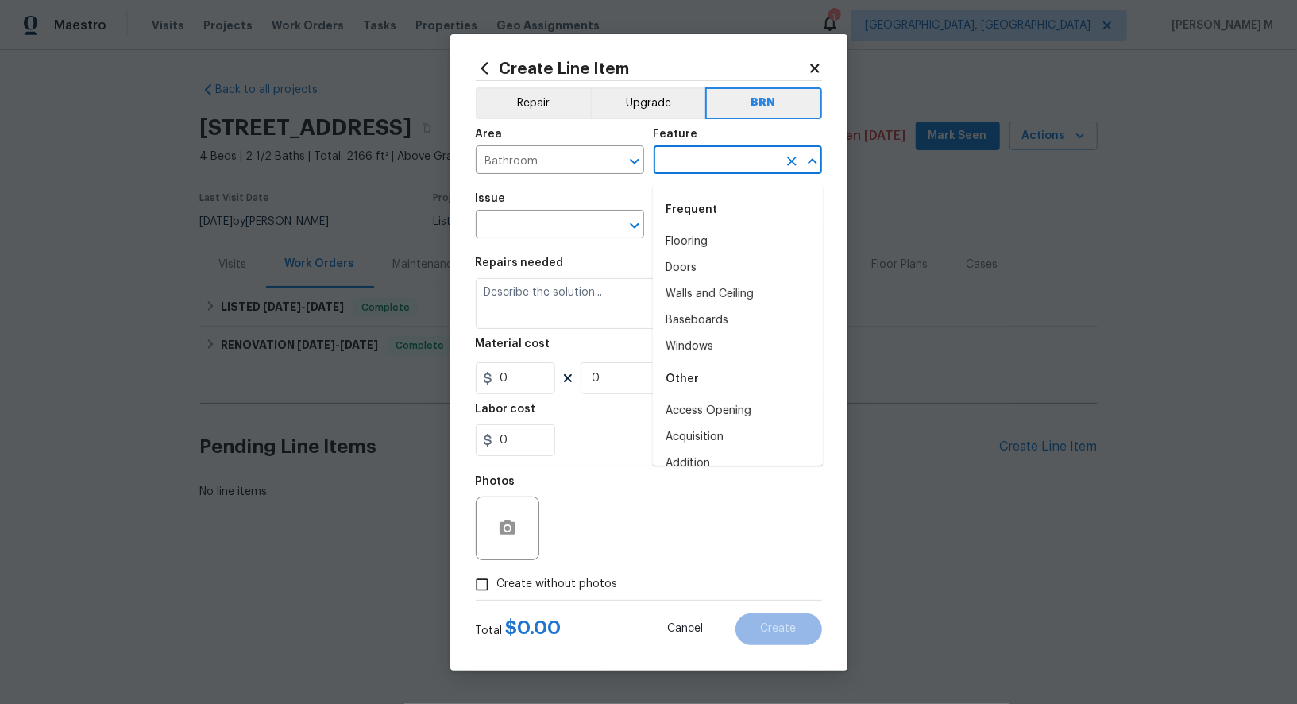
click at [721, 174] on input "text" at bounding box center [716, 161] width 124 height 25
click at [713, 238] on li "Flooring" at bounding box center [738, 242] width 170 height 26
type input "Flooring"
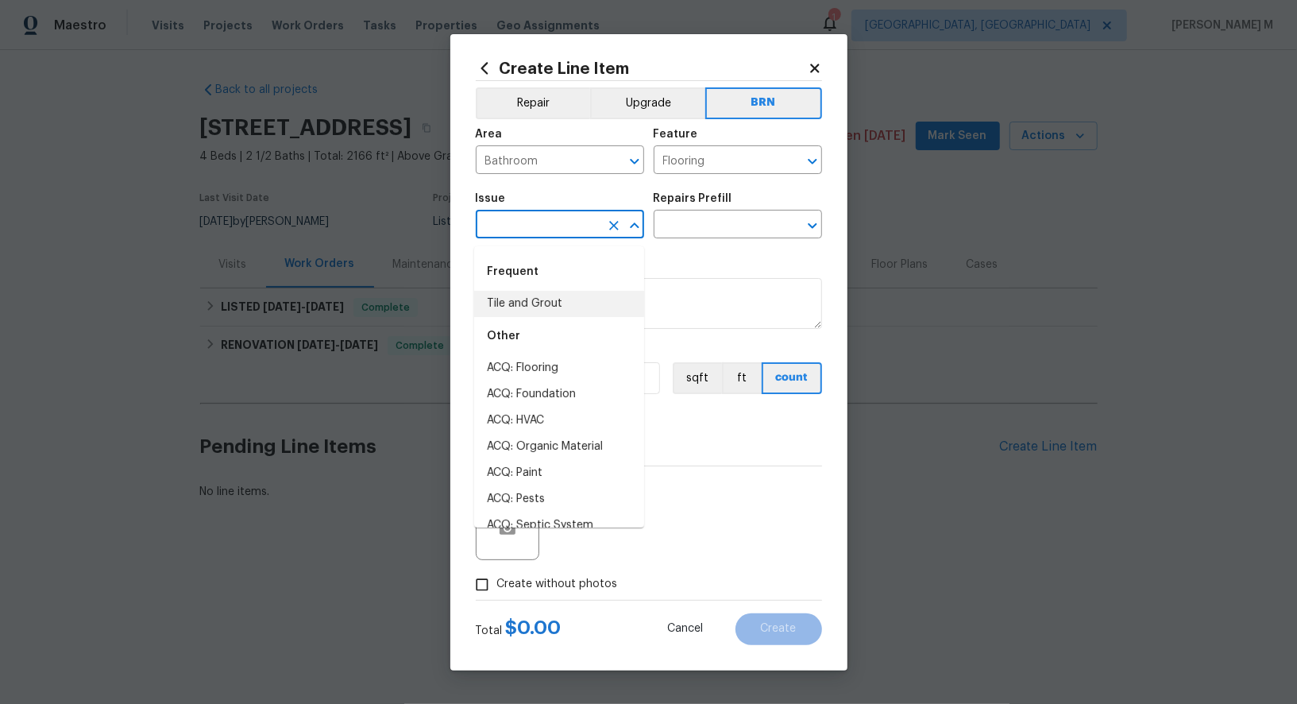
click at [517, 229] on input "text" at bounding box center [538, 226] width 124 height 25
click at [549, 300] on li "Tile and Grout" at bounding box center [559, 304] width 170 height 26
type input "Tile and Grout"
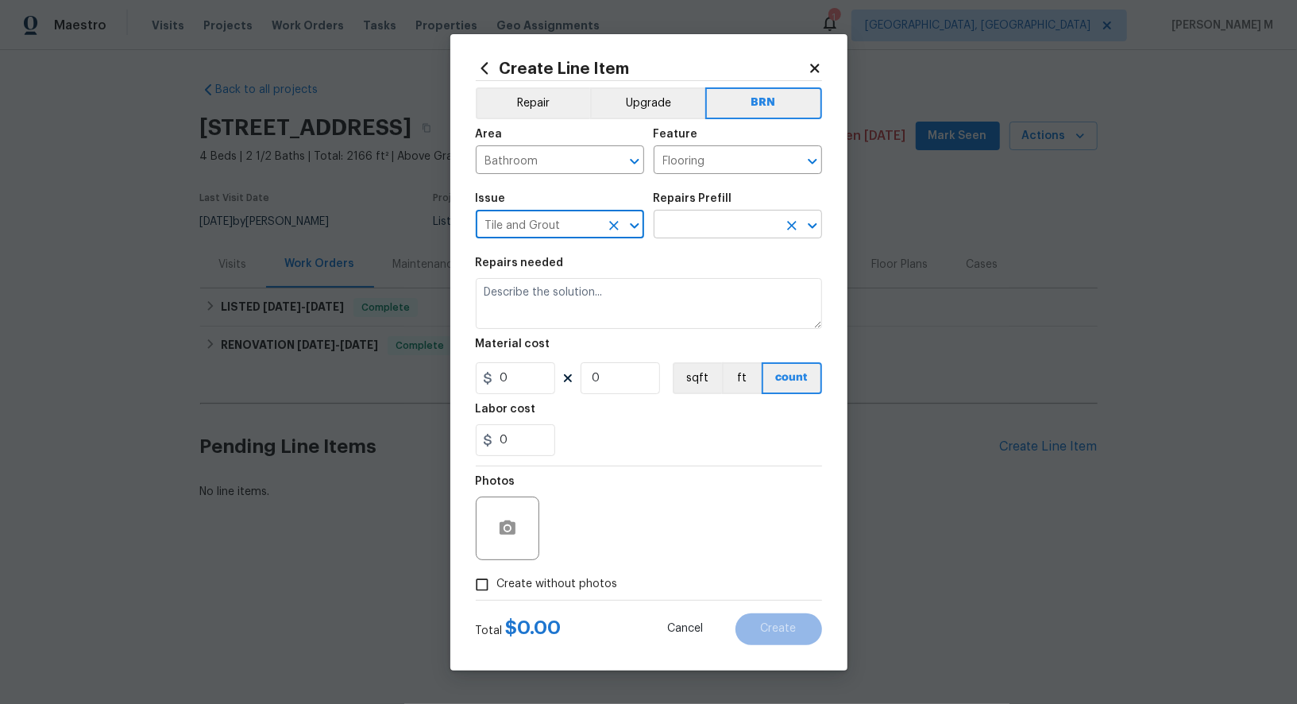
click at [722, 221] on input "text" at bounding box center [716, 226] width 124 height 25
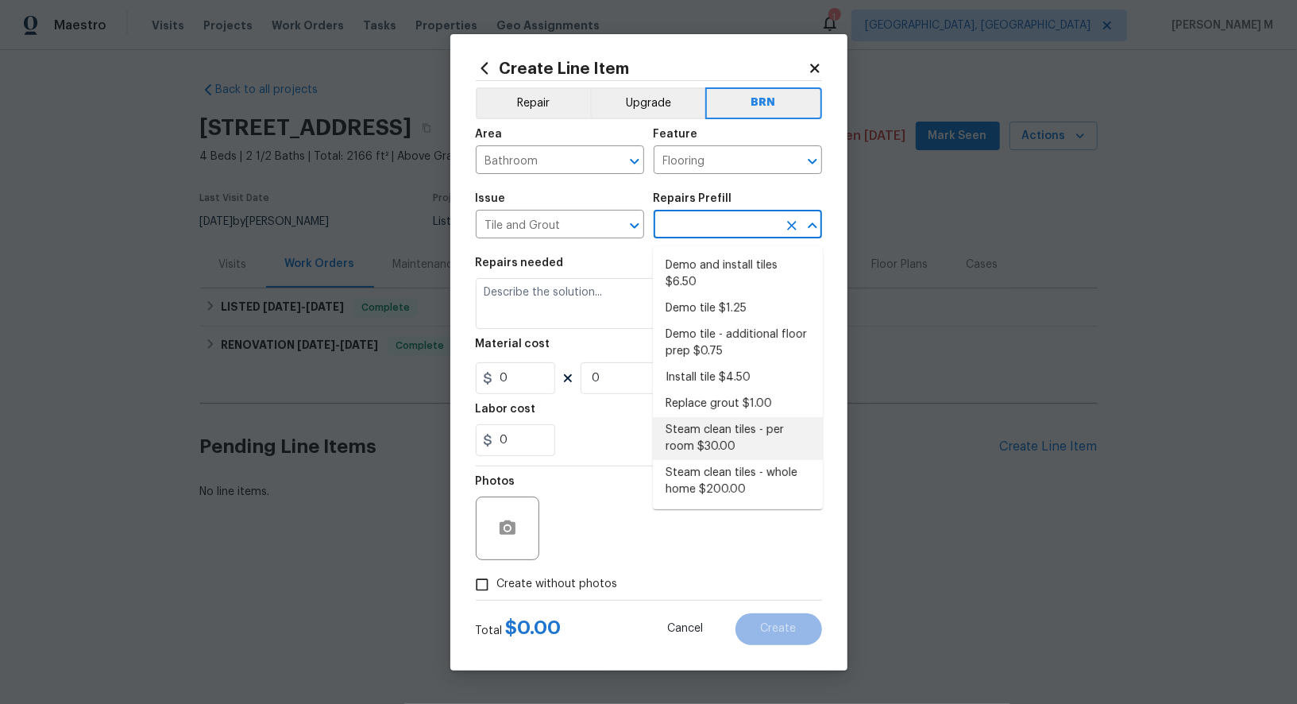
click at [553, 340] on div "Material cost" at bounding box center [649, 348] width 346 height 21
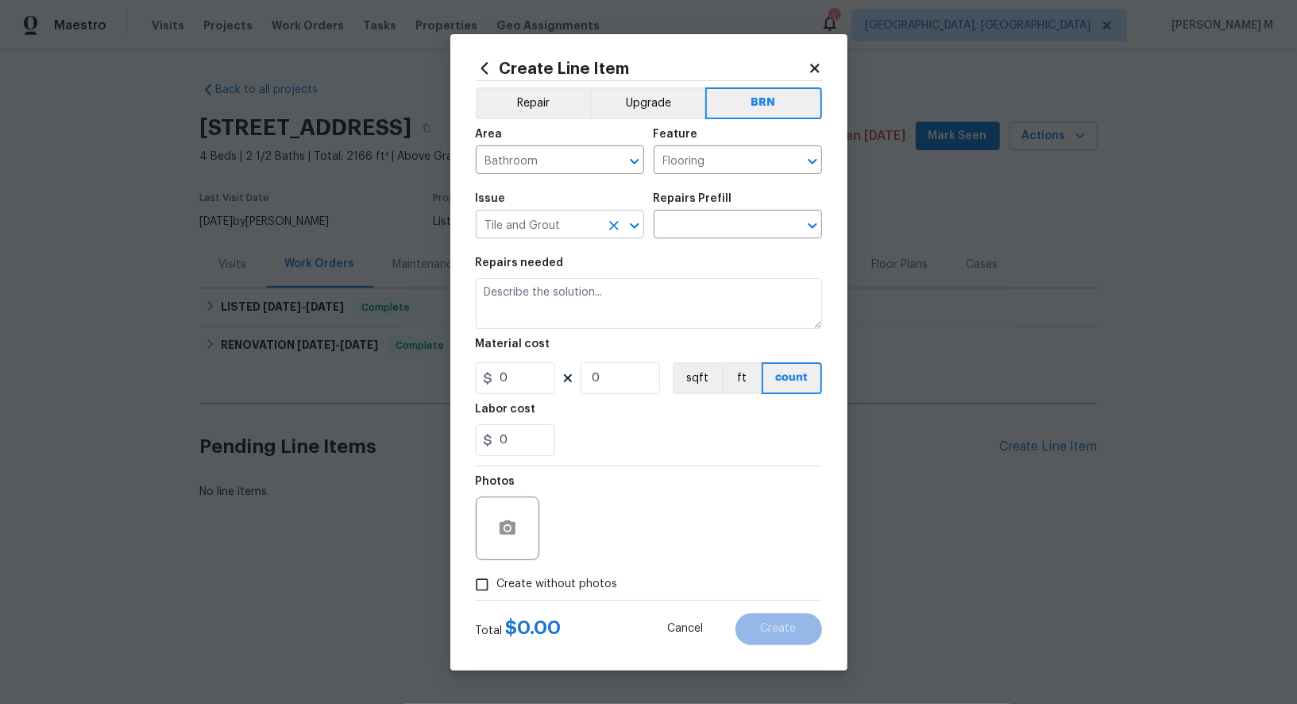
click at [617, 230] on icon "Clear" at bounding box center [614, 226] width 16 height 16
click at [524, 231] on input "text" at bounding box center [538, 226] width 124 height 25
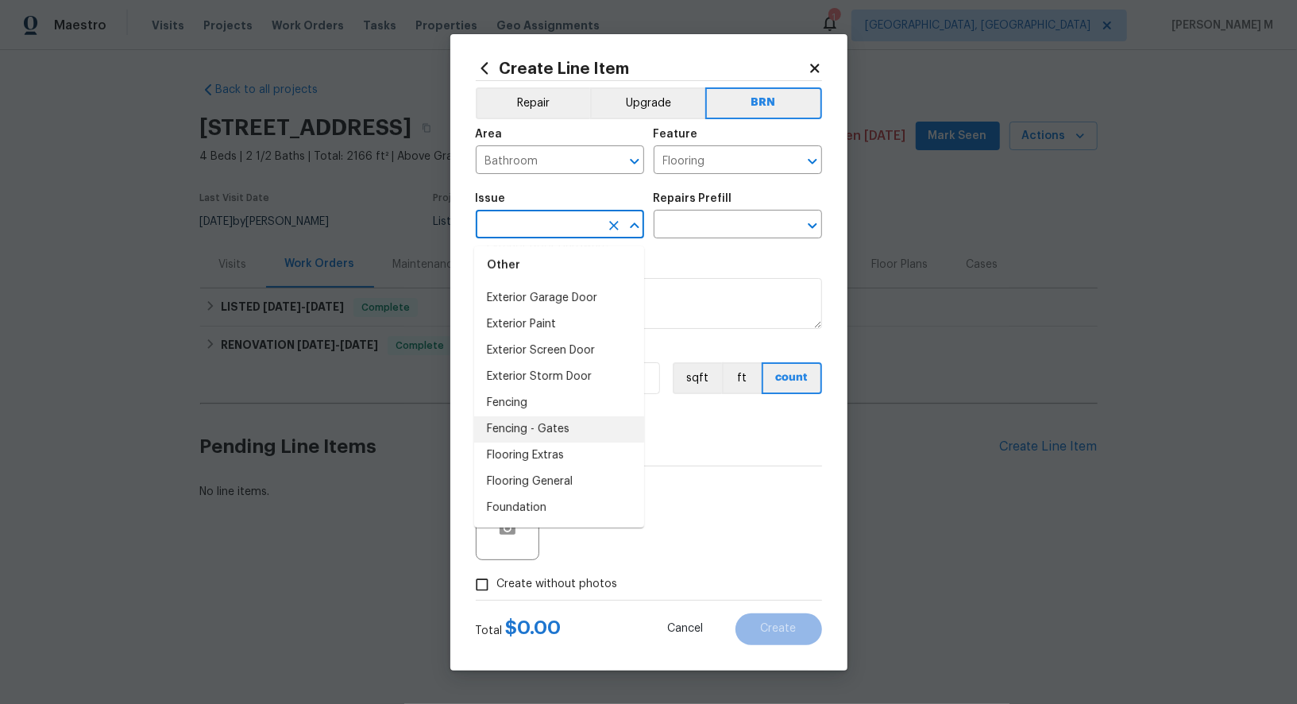
scroll to position [1158, 0]
click at [547, 385] on li "Fencing" at bounding box center [559, 398] width 170 height 26
type input "Fencing"
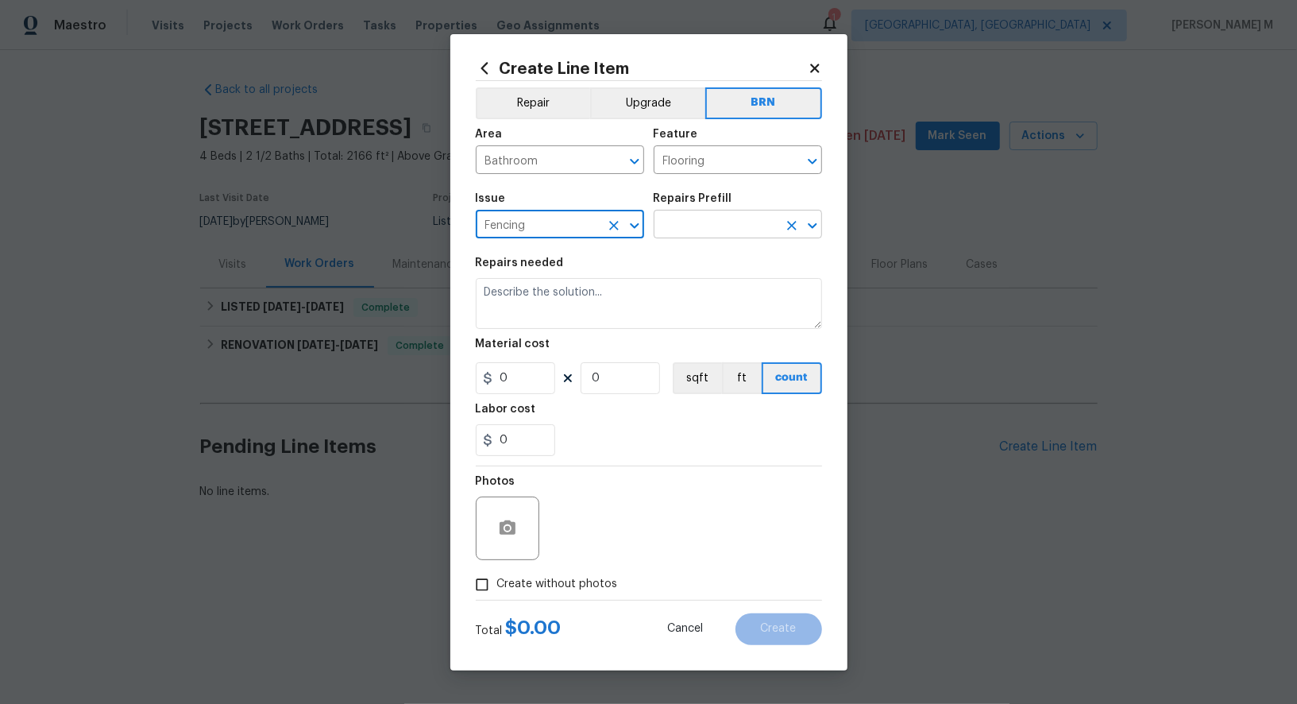
click at [682, 237] on input "text" at bounding box center [716, 226] width 124 height 25
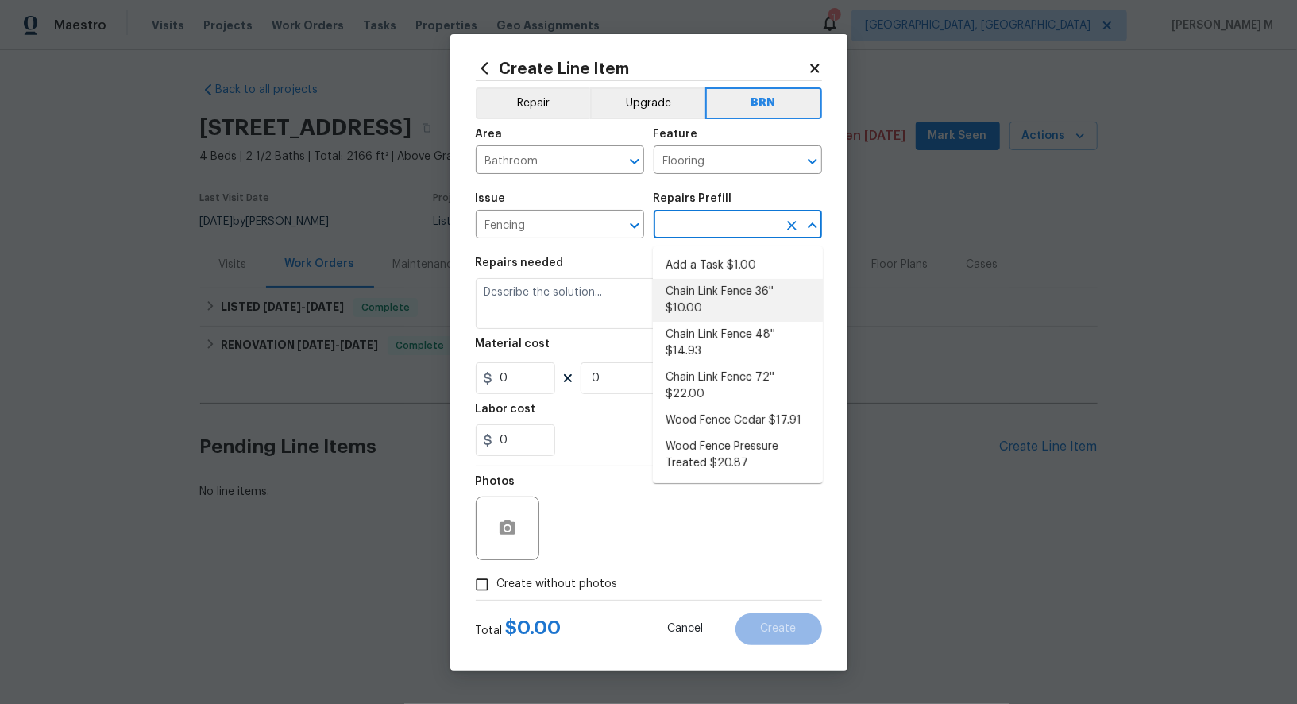
click at [675, 295] on li "Chain Link Fence 36'' $10.00" at bounding box center [738, 300] width 170 height 43
type input "Chain Link Fence 36'' $10.00"
type textarea "Prep the work area and install a new 36'' chain link fence. Ensure that all of …"
type input "1"
type input "10"
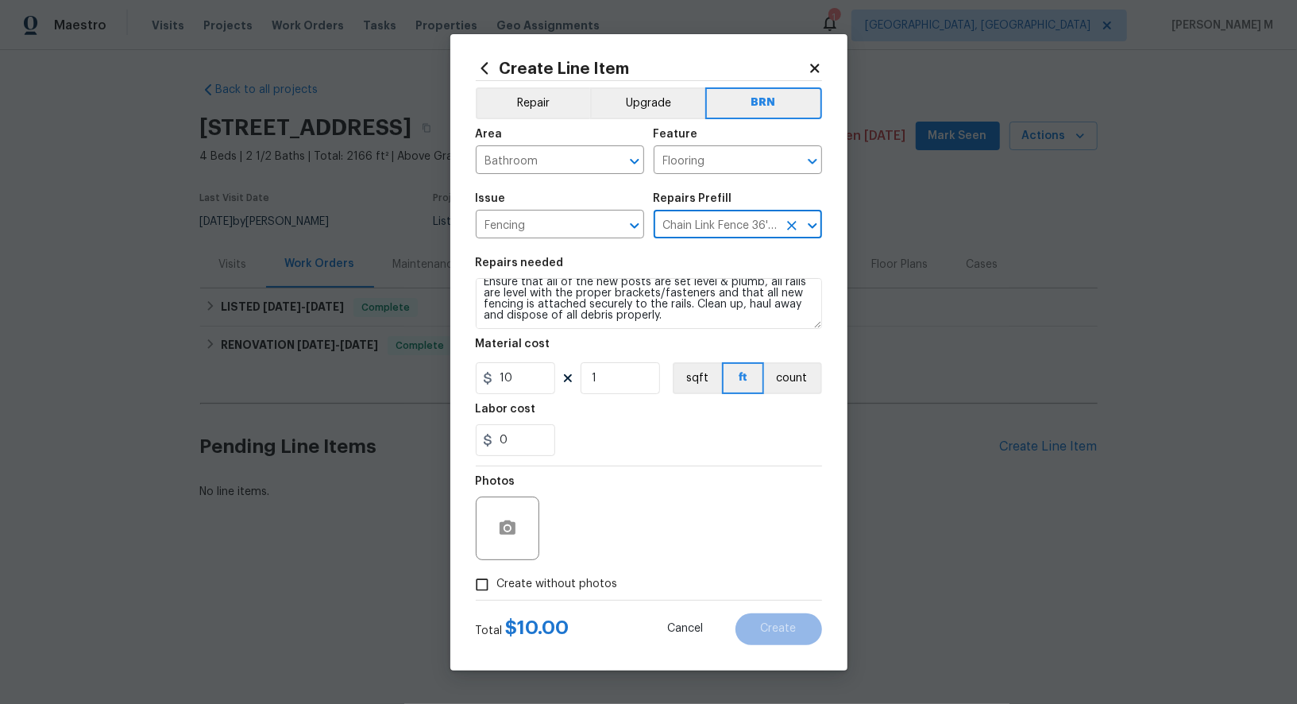
scroll to position [0, 0]
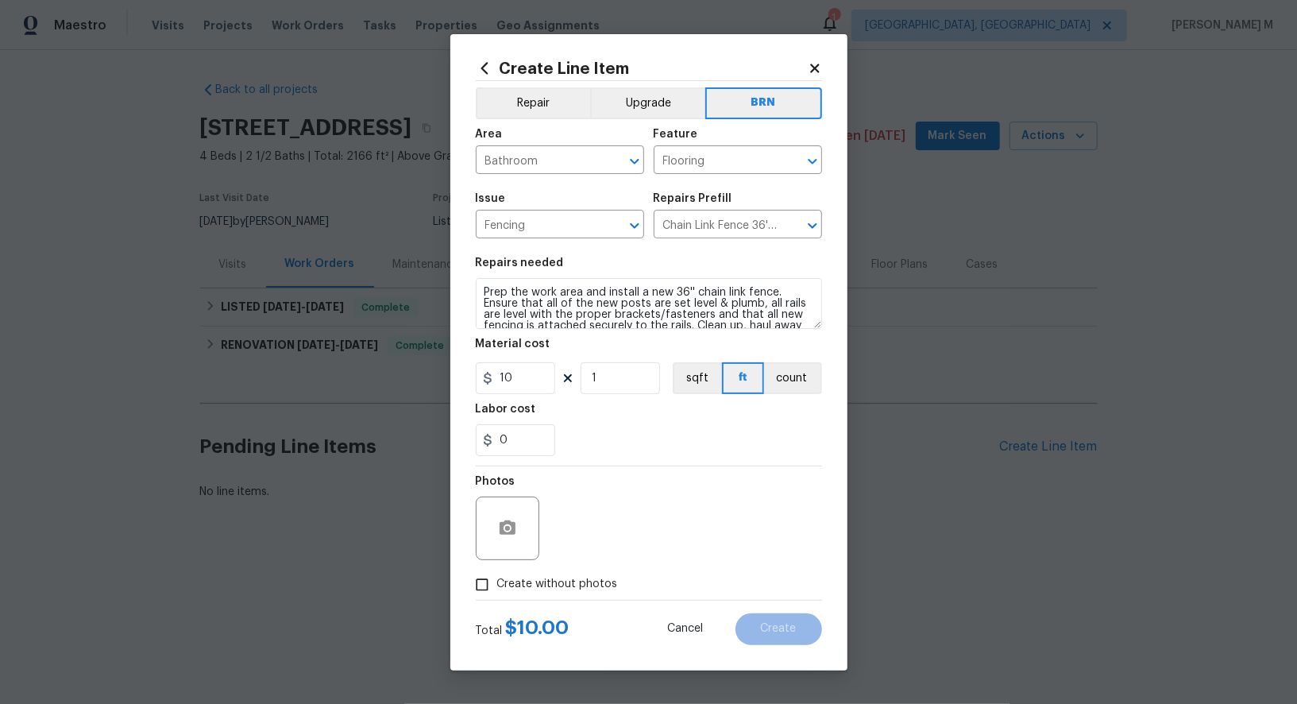
click at [669, 77] on h2 "Create Line Item" at bounding box center [642, 68] width 332 height 17
click at [650, 114] on button "Upgrade" at bounding box center [647, 103] width 115 height 32
click at [773, 147] on div "Feature" at bounding box center [738, 139] width 168 height 21
click at [559, 119] on button "Repair" at bounding box center [533, 103] width 115 height 32
click at [826, 178] on div "Create Line Item Repair Upgrade BRN Area Bathroom ​ Feature Flooring ​ Issue Fe…" at bounding box center [648, 352] width 397 height 636
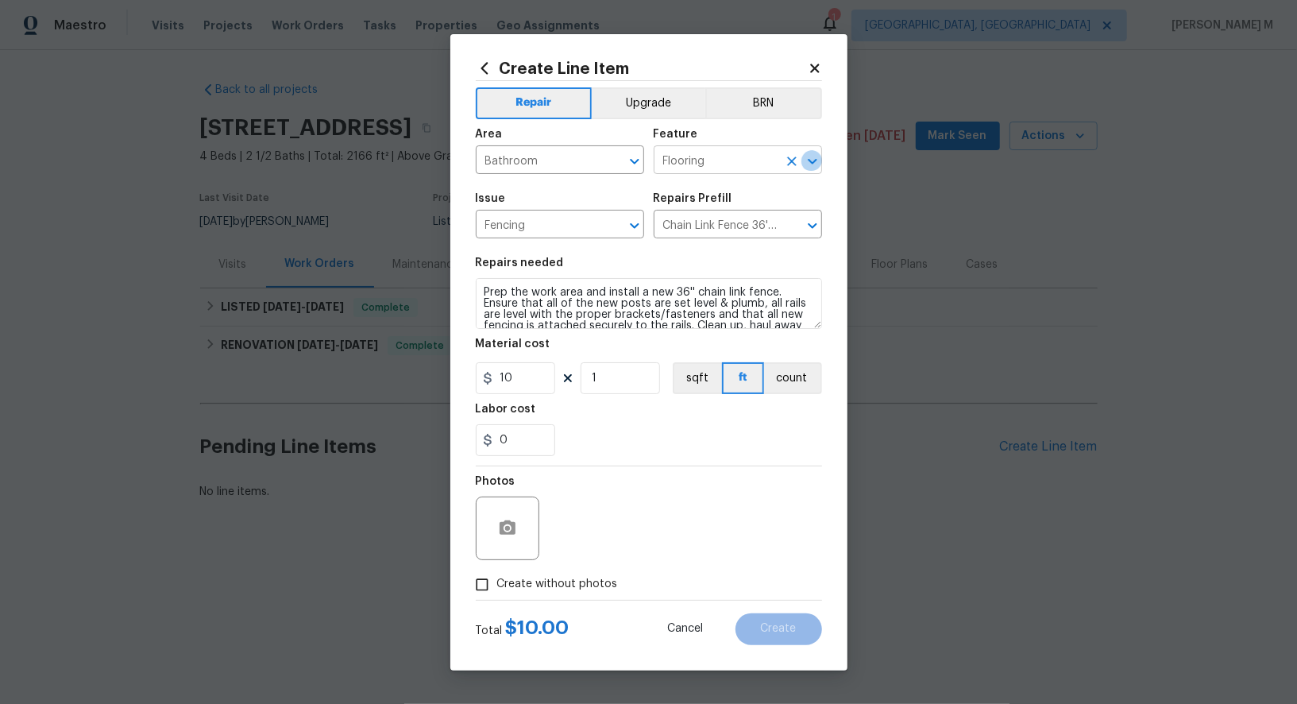
click at [815, 171] on icon "Open" at bounding box center [812, 161] width 19 height 19
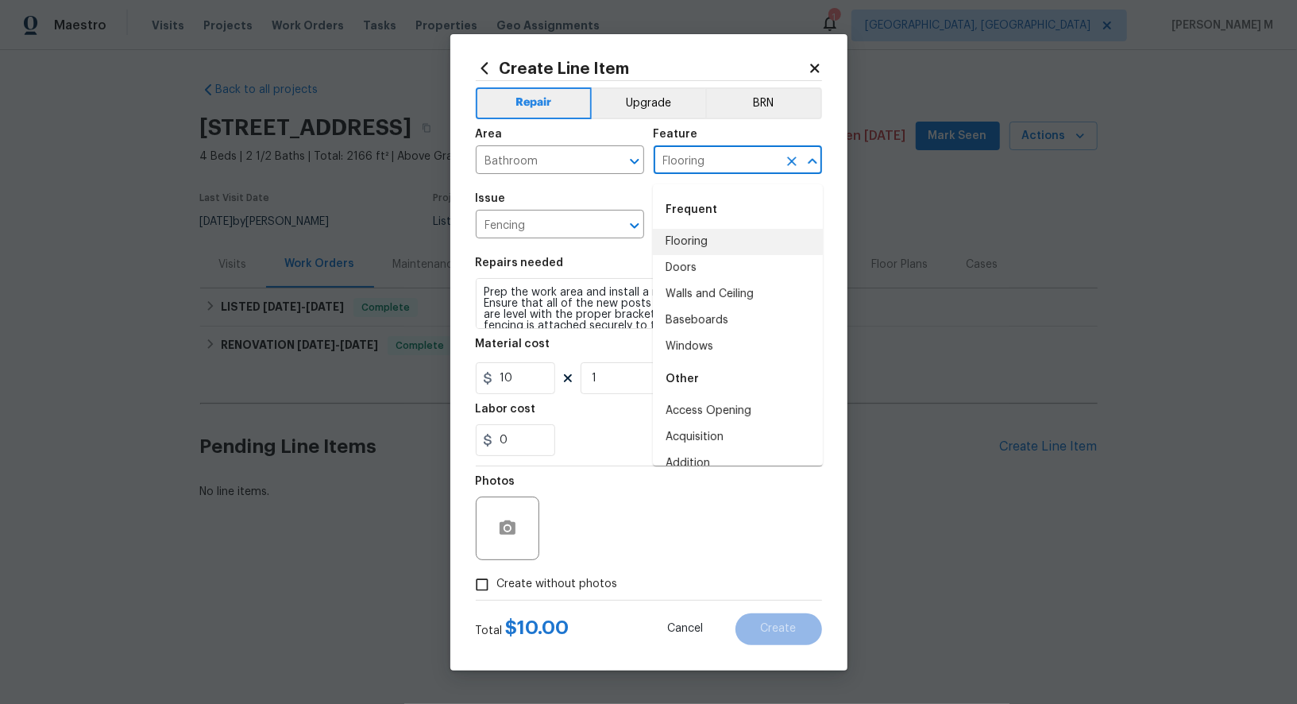
click at [800, 169] on icon "Clear" at bounding box center [792, 161] width 16 height 16
click at [618, 166] on icon "Clear" at bounding box center [614, 162] width 10 height 10
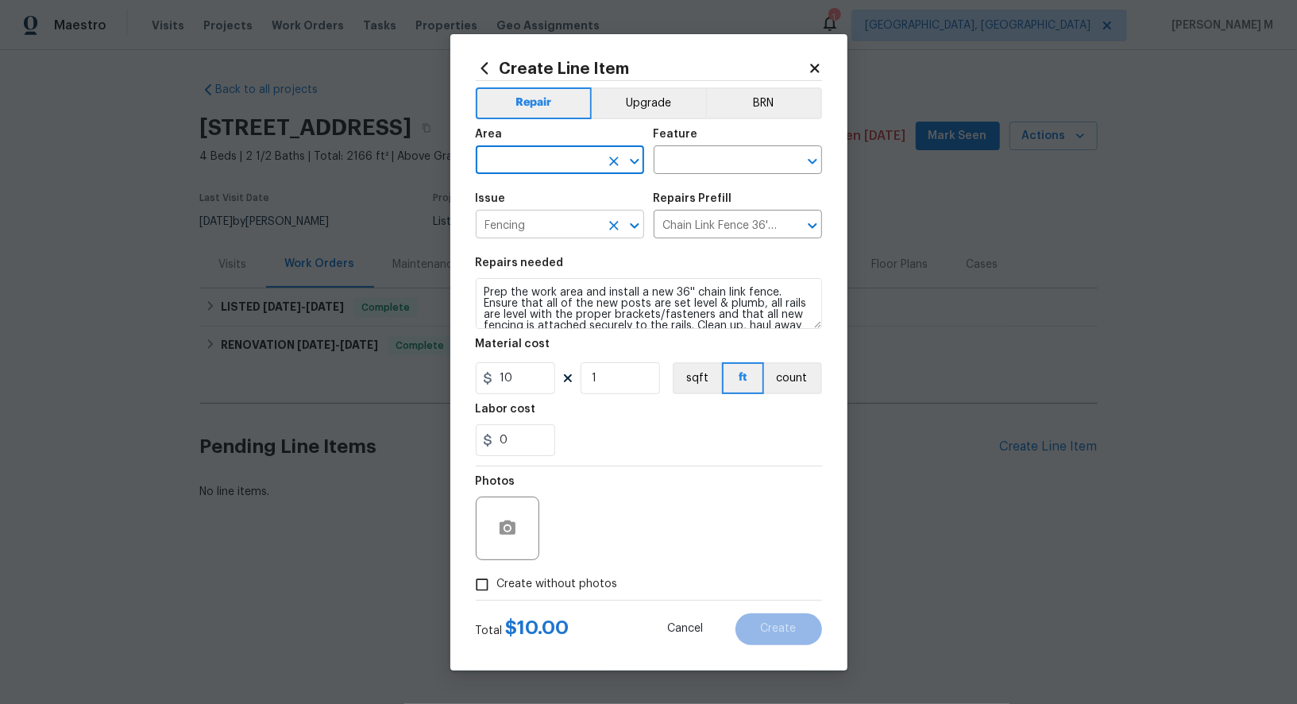
click at [620, 237] on div at bounding box center [623, 226] width 41 height 22
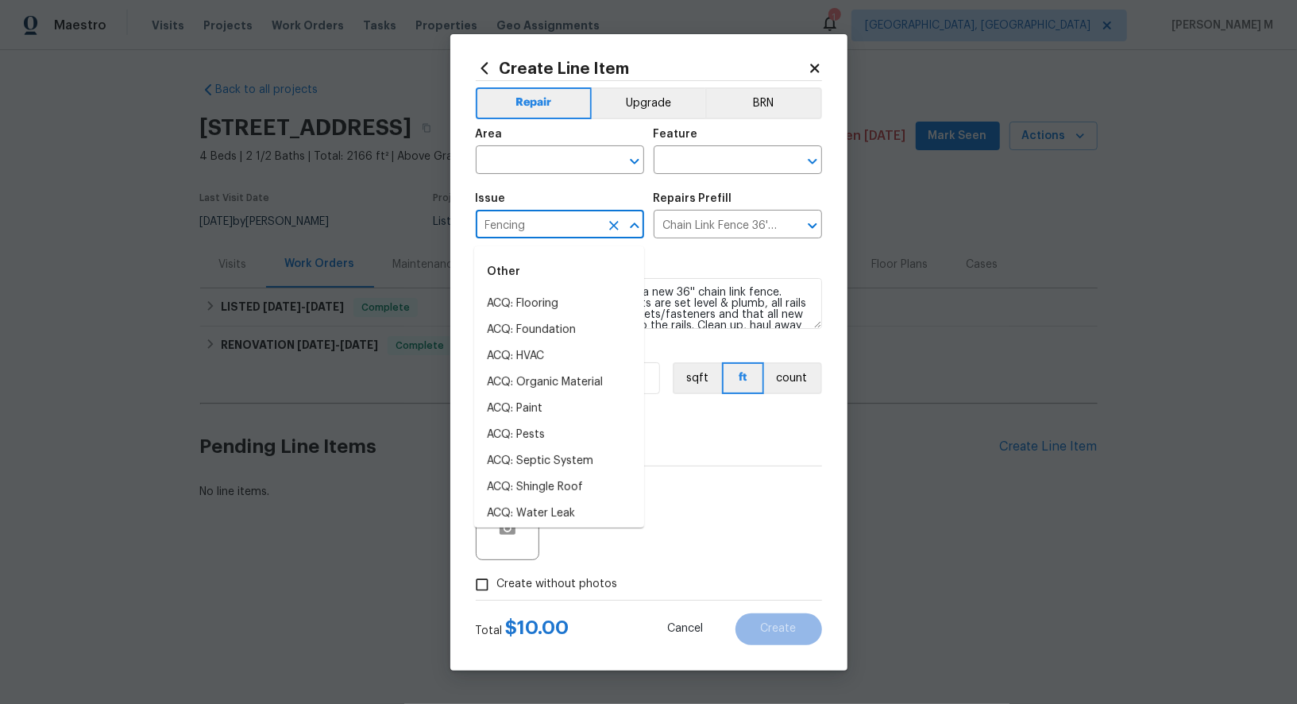
scroll to position [951, 0]
click at [609, 231] on icon "Clear" at bounding box center [614, 226] width 16 height 16
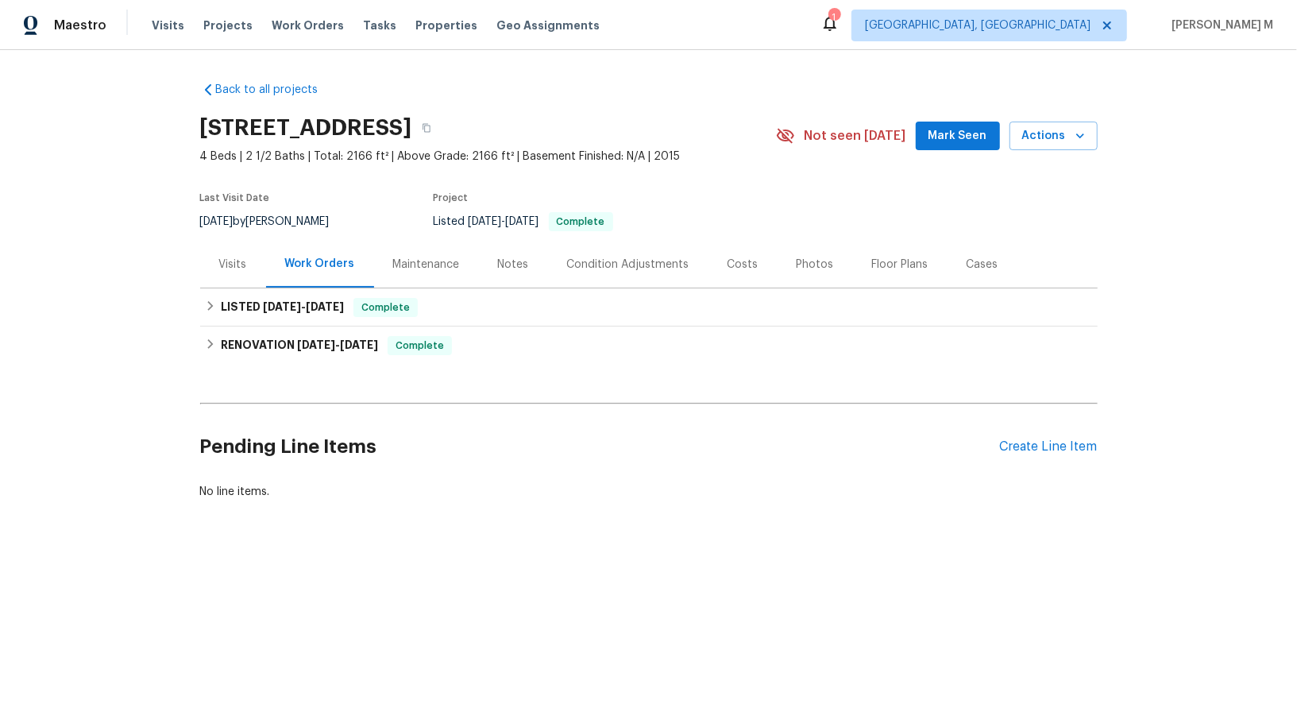
click at [417, 257] on div "Maintenance" at bounding box center [426, 265] width 67 height 16
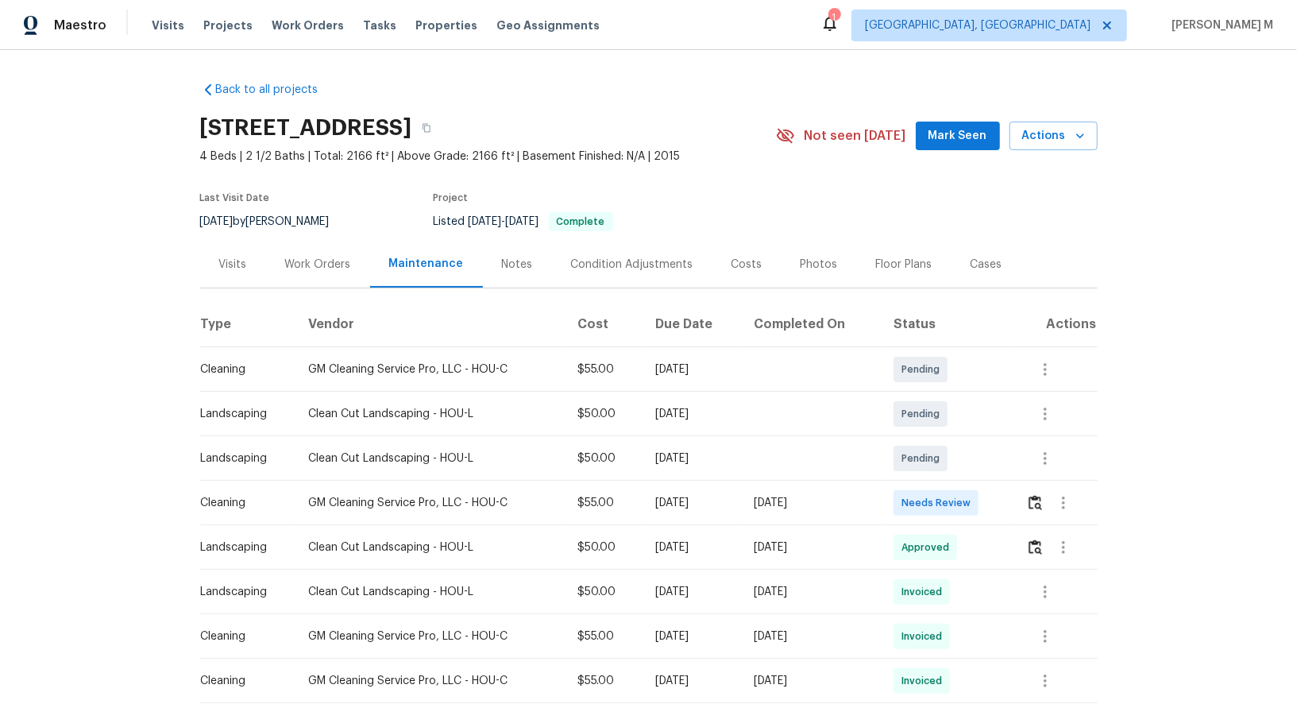
scroll to position [58, 0]
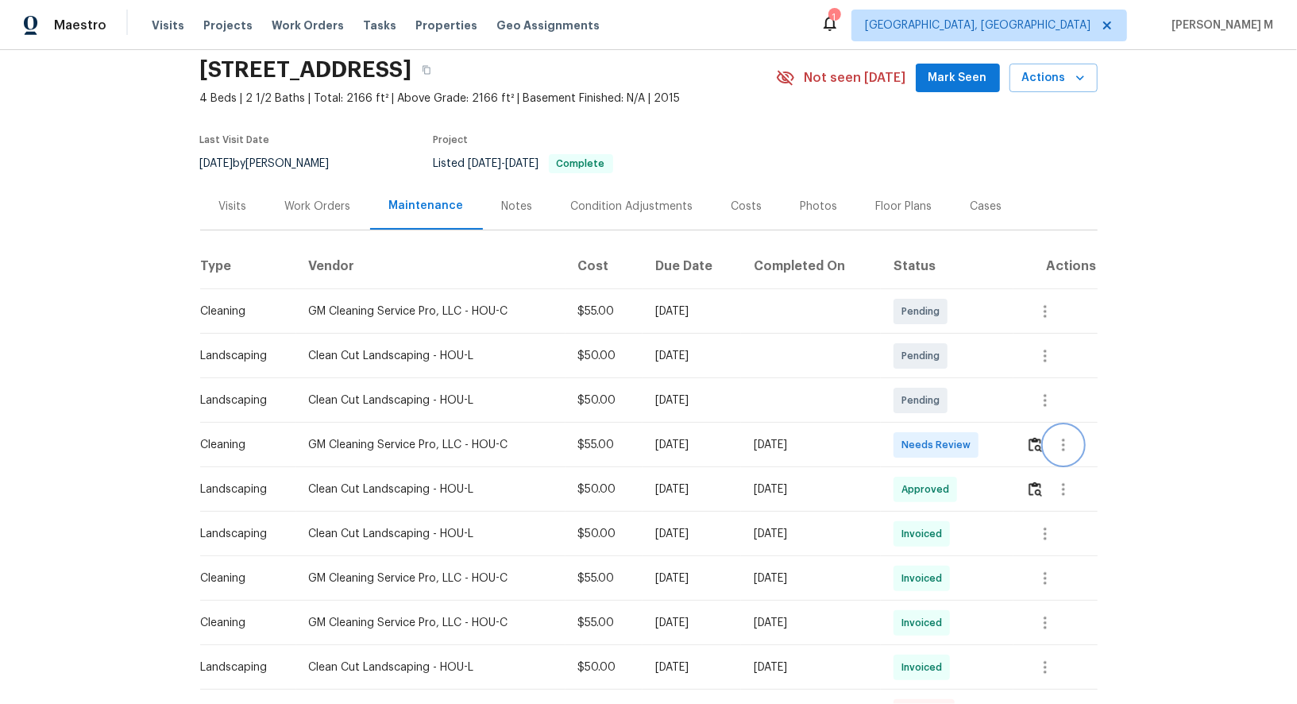
click at [1073, 443] on icon "button" at bounding box center [1063, 444] width 19 height 19
click at [1073, 443] on li "Message vendor" at bounding box center [1105, 436] width 111 height 26
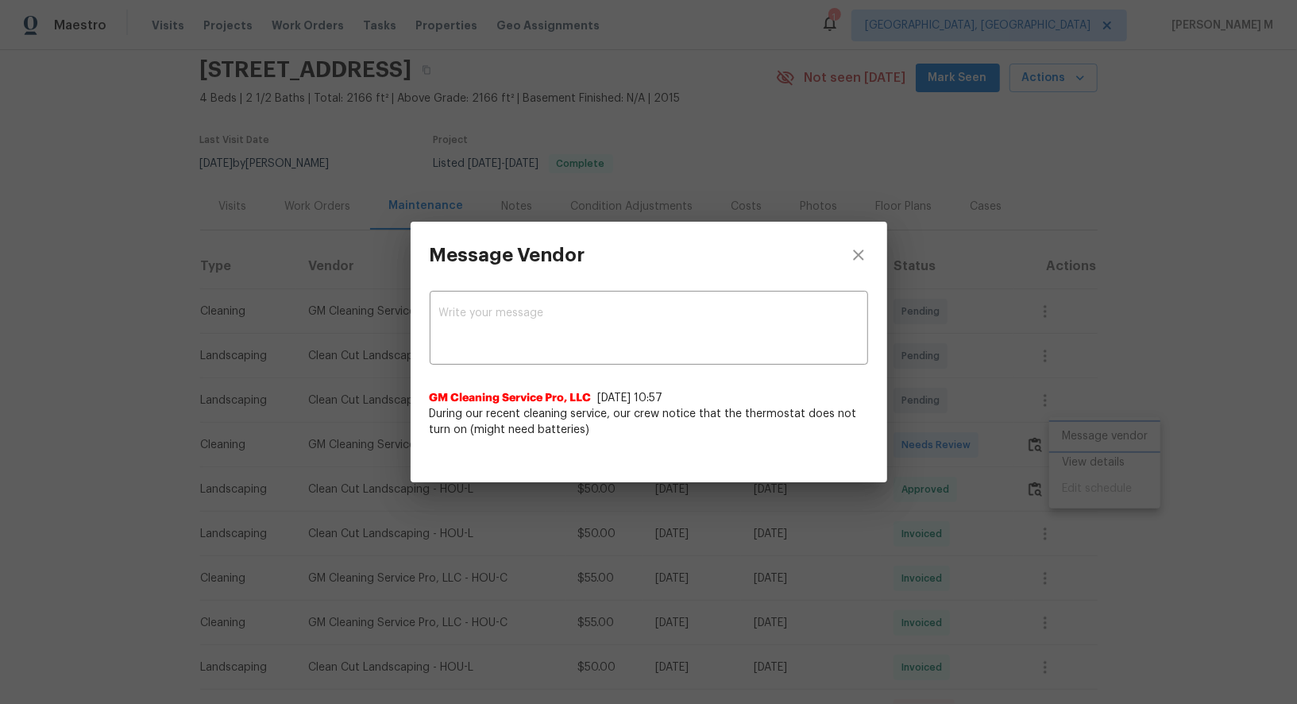
click at [1053, 462] on div "Message Vendor x ​ GM Cleaning Service Pro, LLC 9/24/25, 10:57 During our recen…" at bounding box center [648, 352] width 1297 height 704
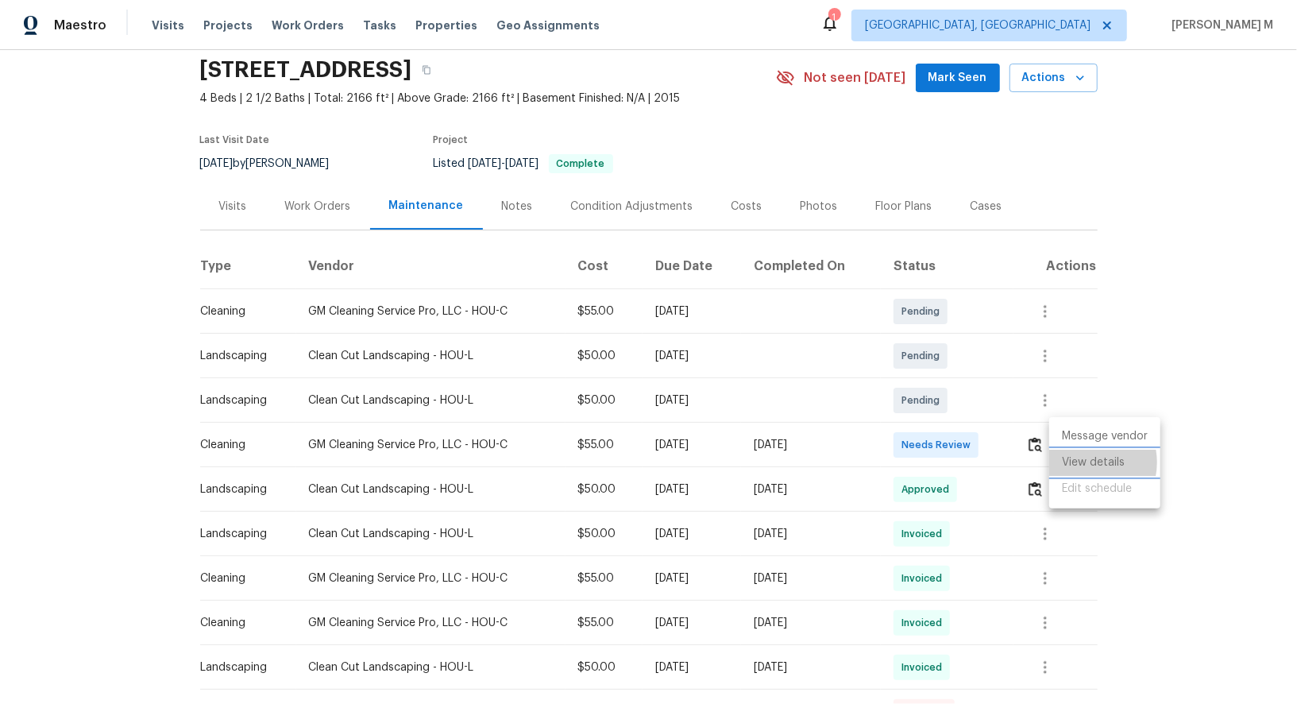
click at [1086, 462] on li "View details" at bounding box center [1105, 463] width 111 height 26
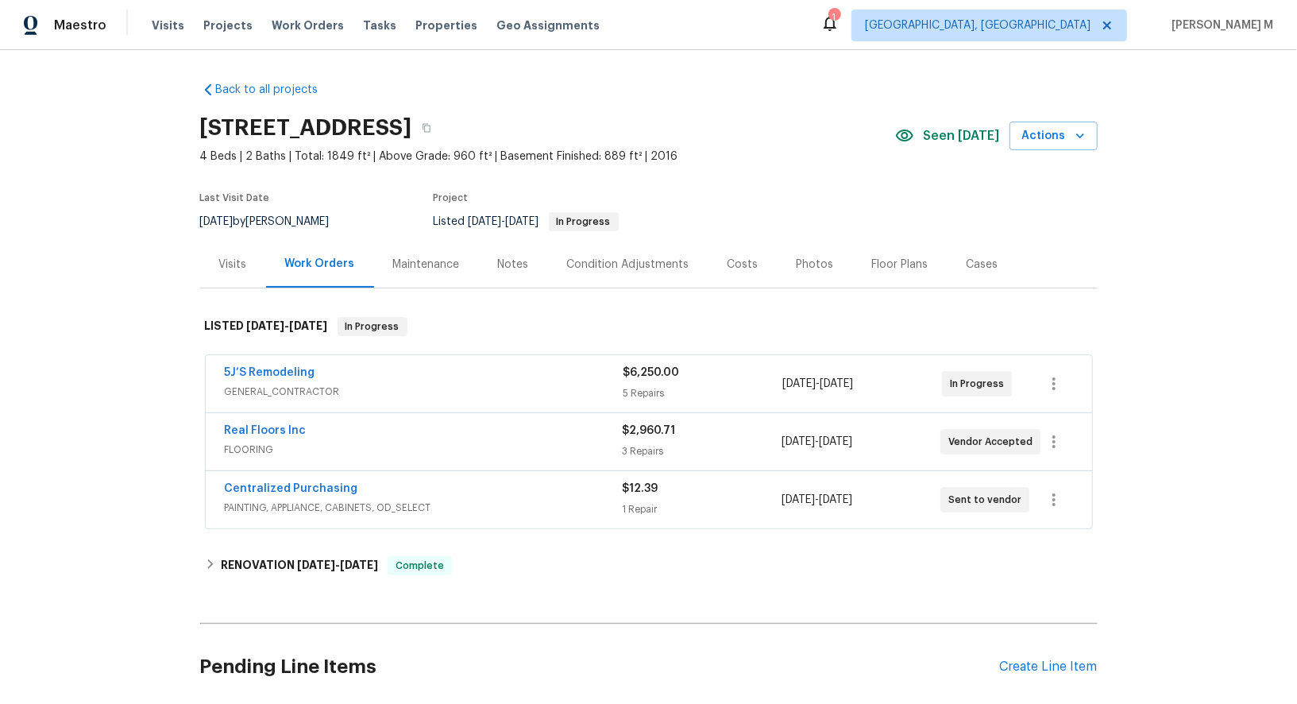
click at [276, 386] on span "GENERAL_CONTRACTOR" at bounding box center [424, 392] width 399 height 16
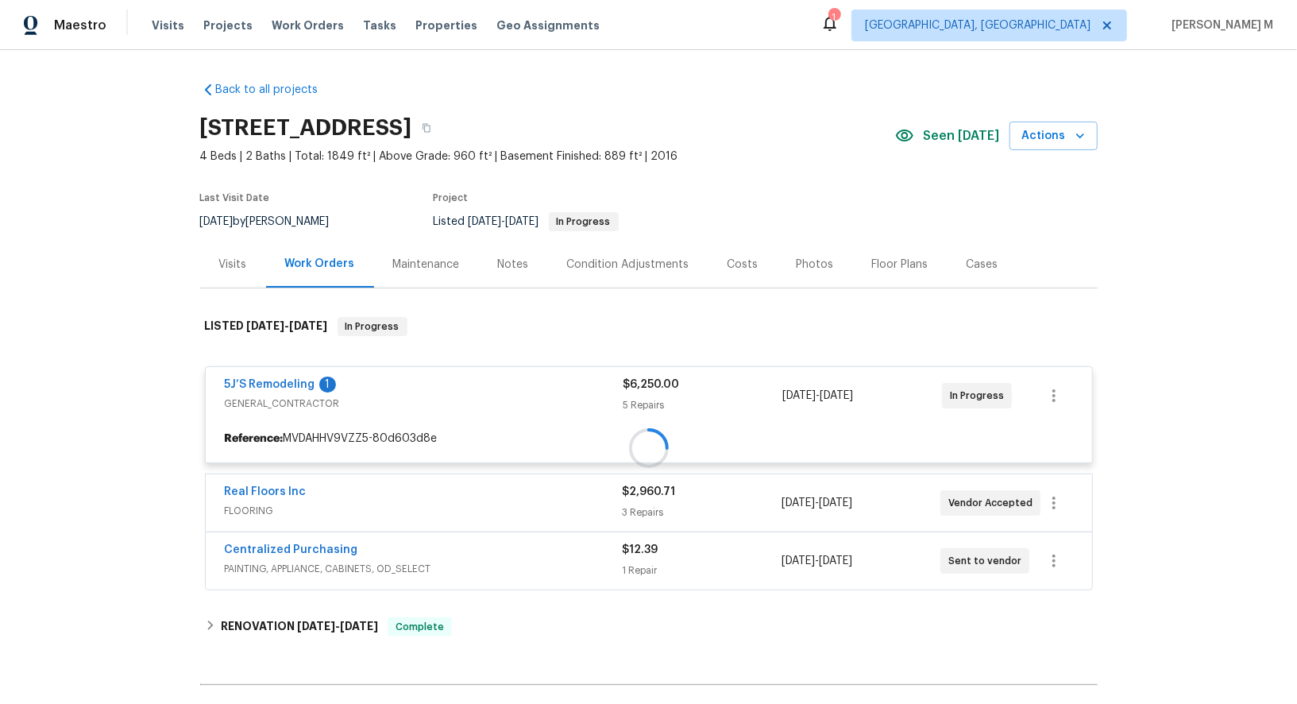
scroll to position [14, 0]
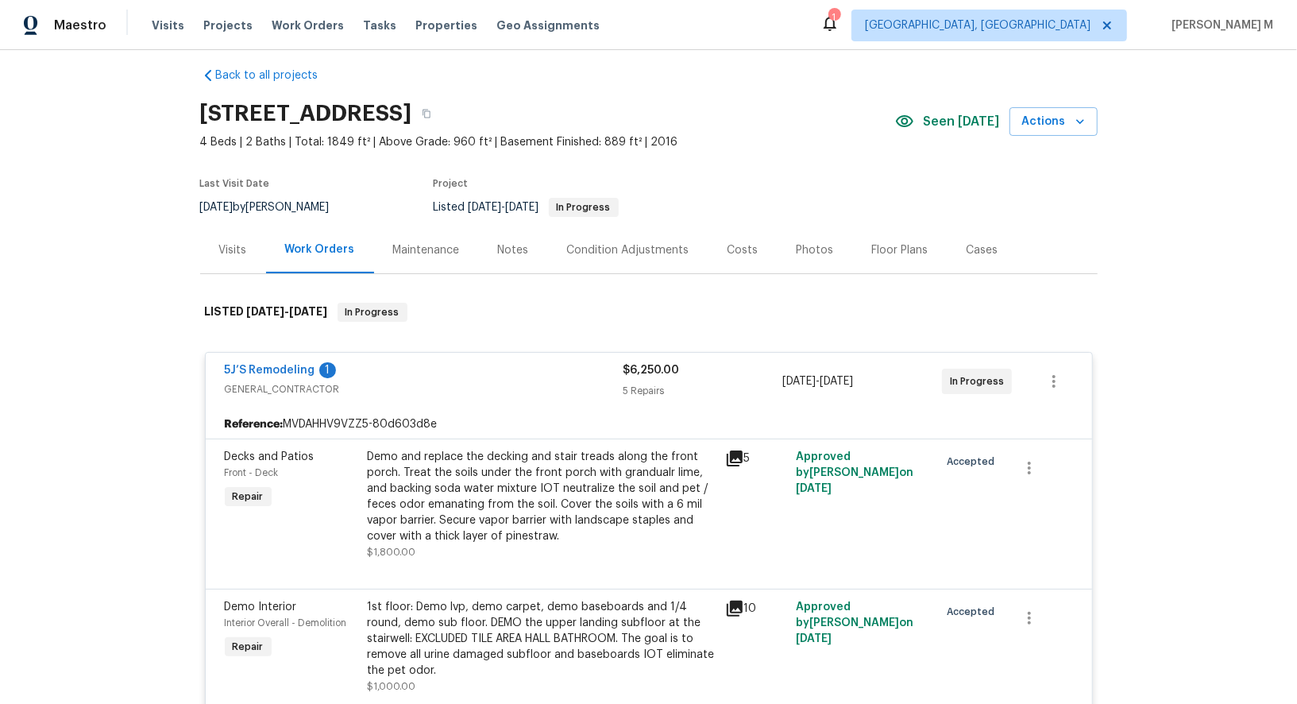
click at [412, 227] on div "Maintenance" at bounding box center [426, 249] width 105 height 47
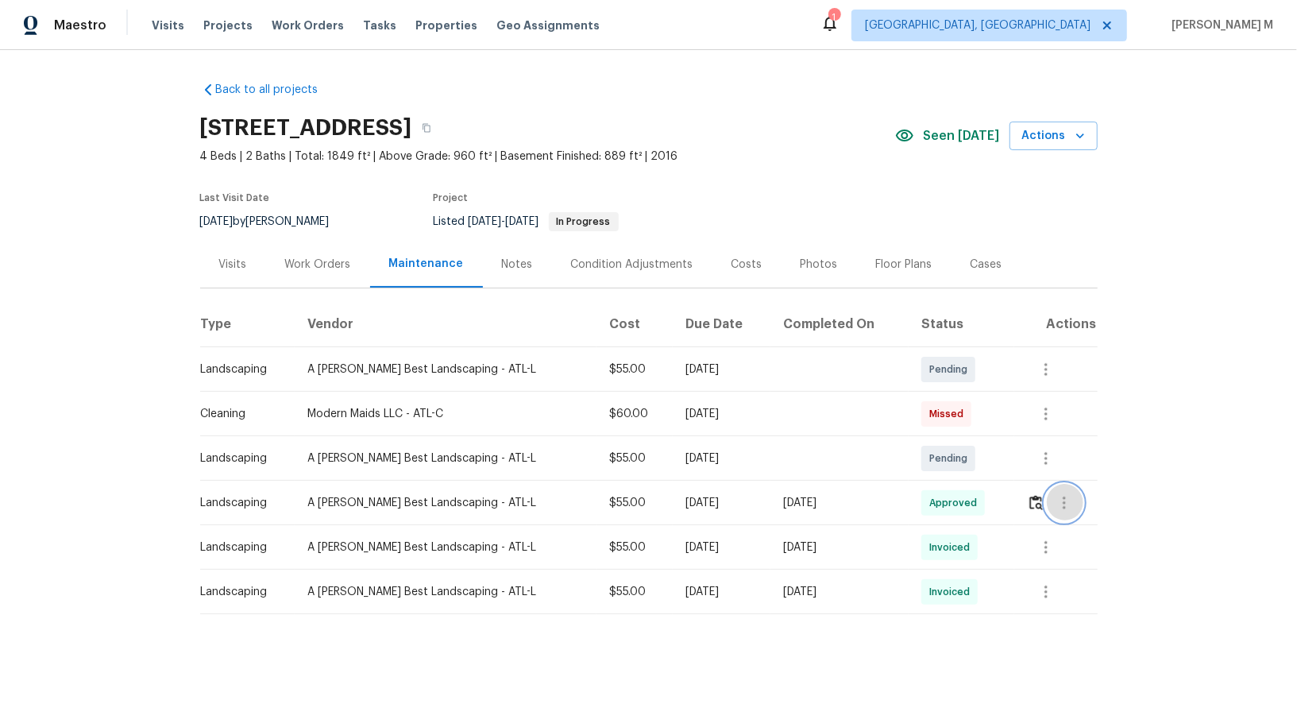
click at [1076, 486] on button "button" at bounding box center [1065, 503] width 38 height 38
click at [1073, 513] on li "View details" at bounding box center [1099, 521] width 111 height 26
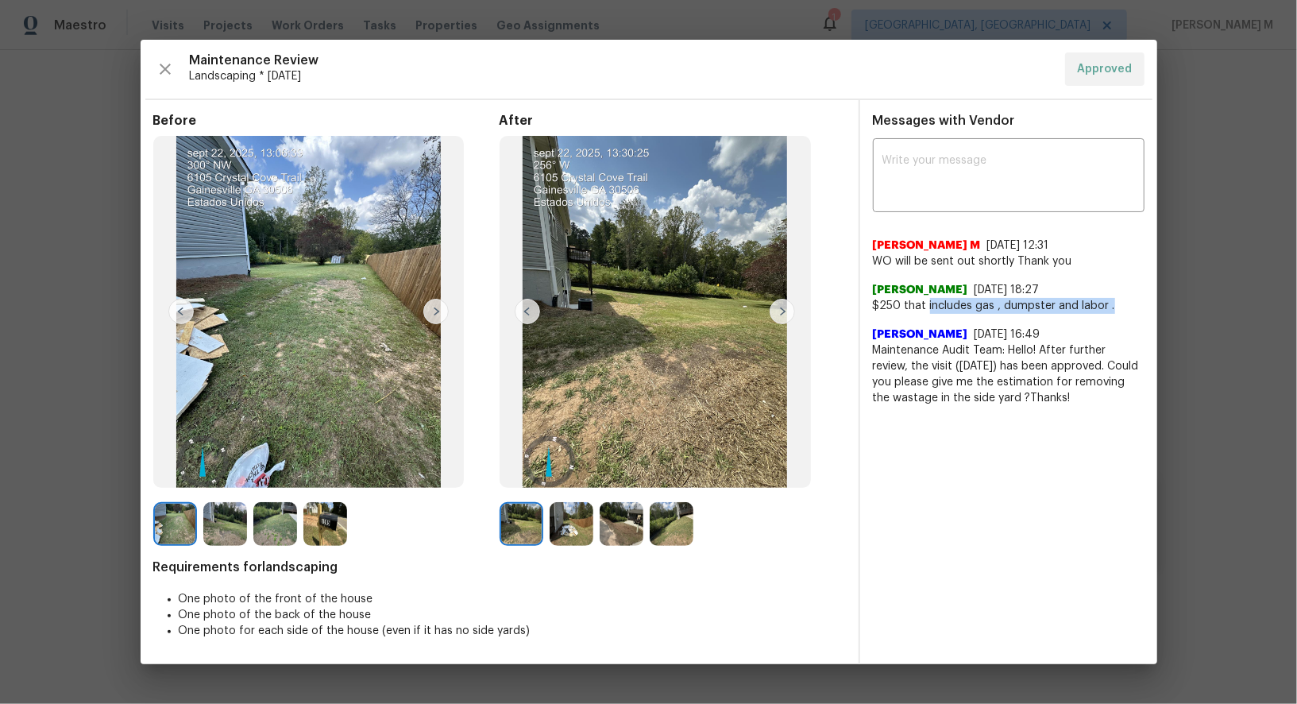
drag, startPoint x: 924, startPoint y: 301, endPoint x: 1118, endPoint y: 296, distance: 193.9
click at [1118, 298] on span "$250 that includes gas , dumpster and labor ." at bounding box center [1009, 306] width 272 height 16
copy span "includes gas , dumpster and labor ."
drag, startPoint x: 1070, startPoint y: 377, endPoint x: 996, endPoint y: 389, distance: 75.5
click at [996, 389] on span "Maintenance Audit Team: Hello! After further review, the visit ([DATE]) has bee…" at bounding box center [1009, 374] width 272 height 64
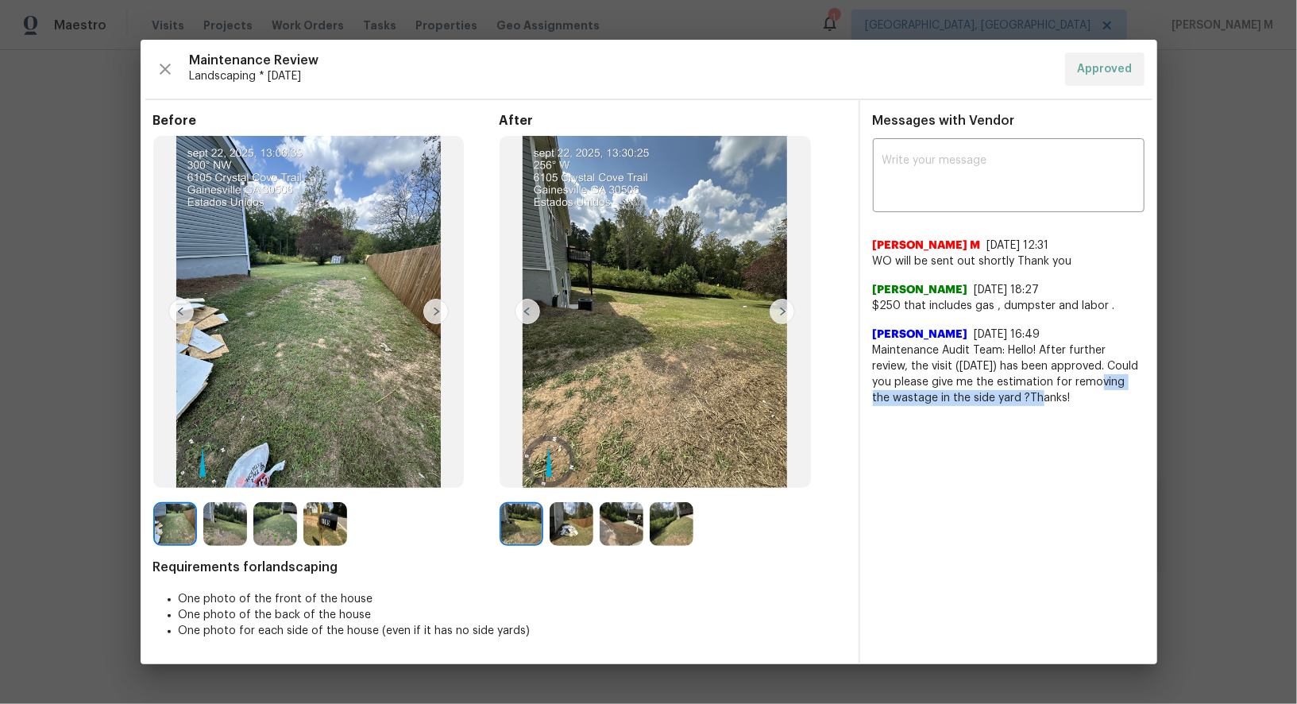
copy span "removing the wastage in the side yard"
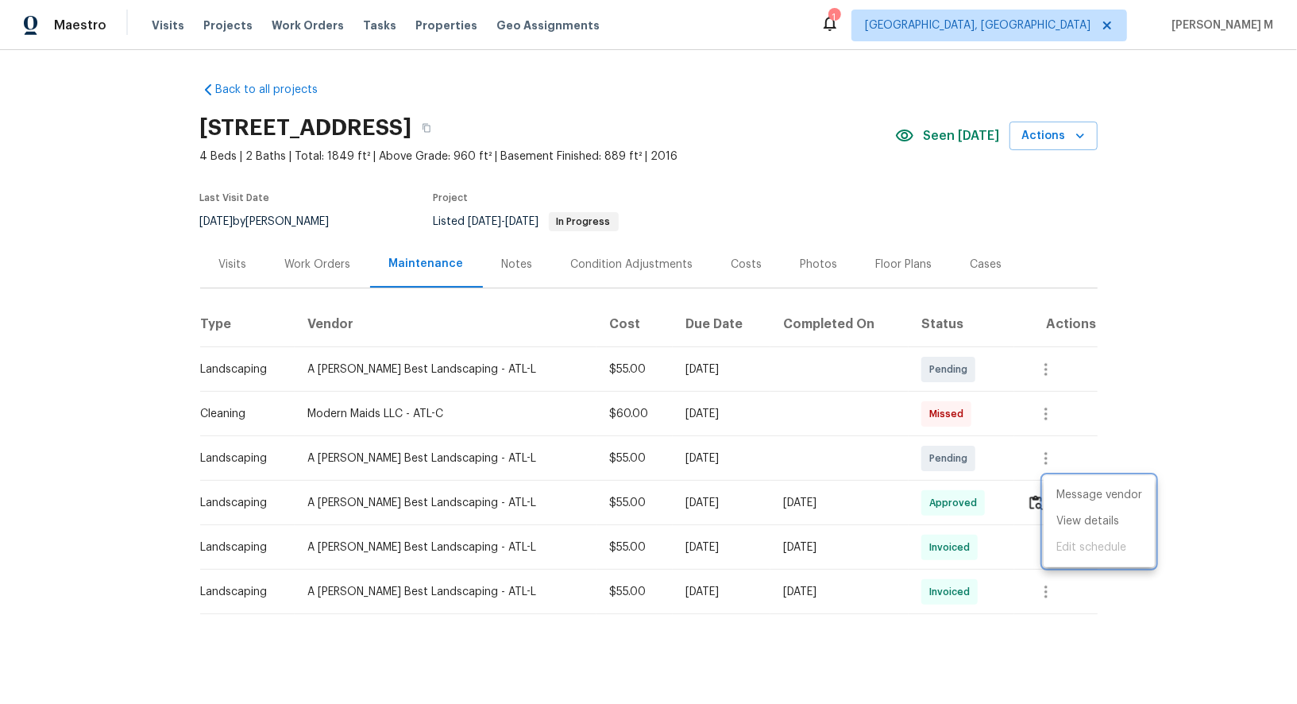
click at [248, 243] on div at bounding box center [648, 352] width 1297 height 704
click at [330, 257] on div "Work Orders" at bounding box center [318, 265] width 66 height 16
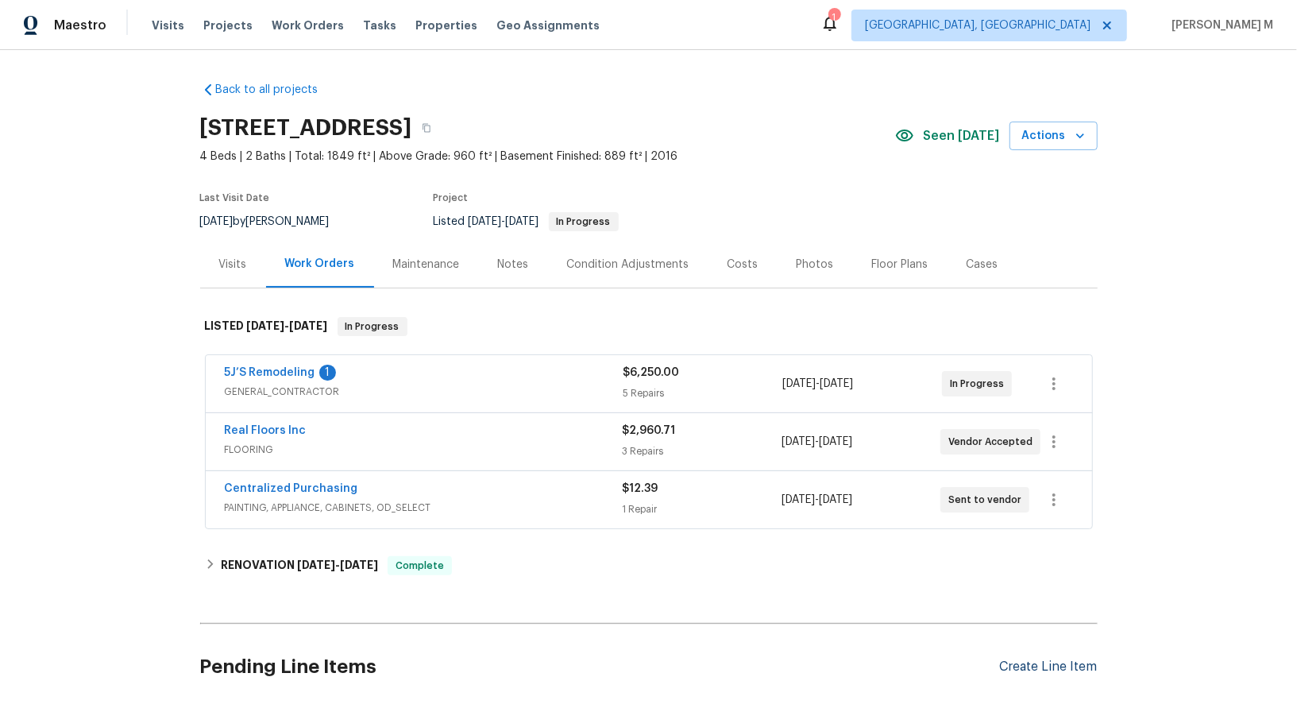
click at [1047, 659] on div "Create Line Item" at bounding box center [1049, 666] width 98 height 15
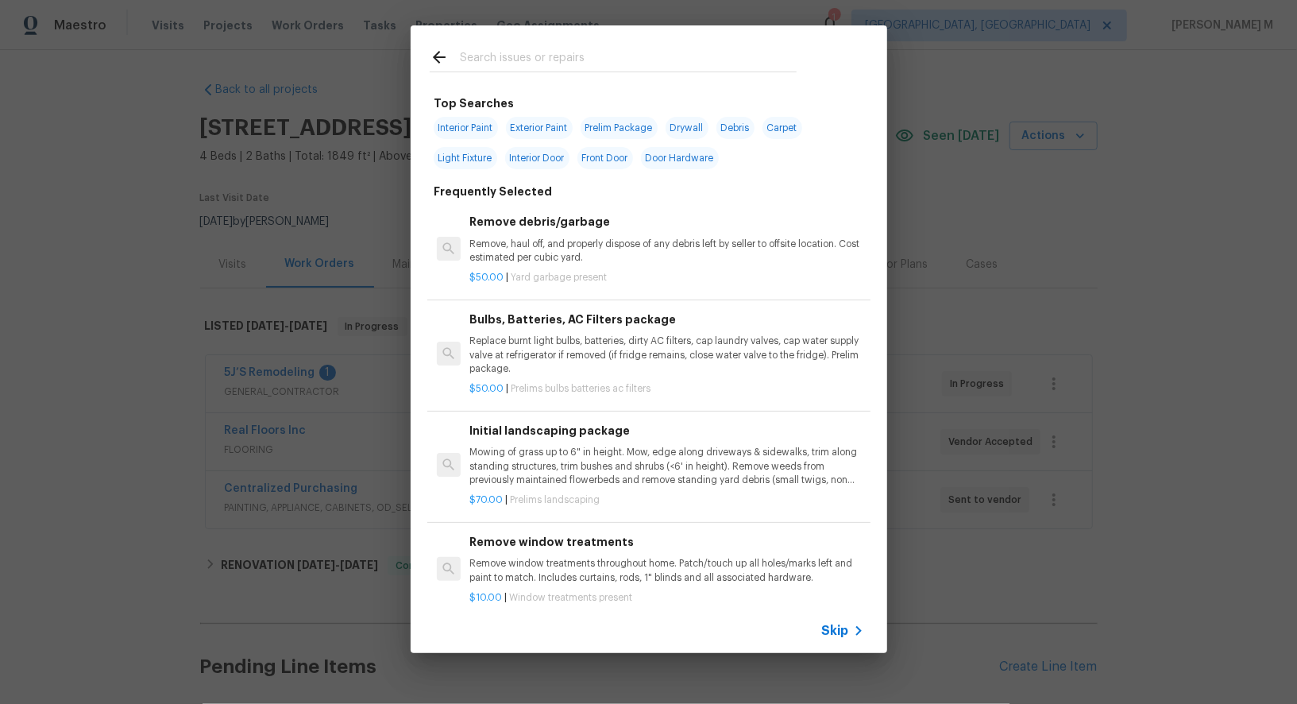
click at [842, 640] on div "Skip" at bounding box center [845, 630] width 46 height 19
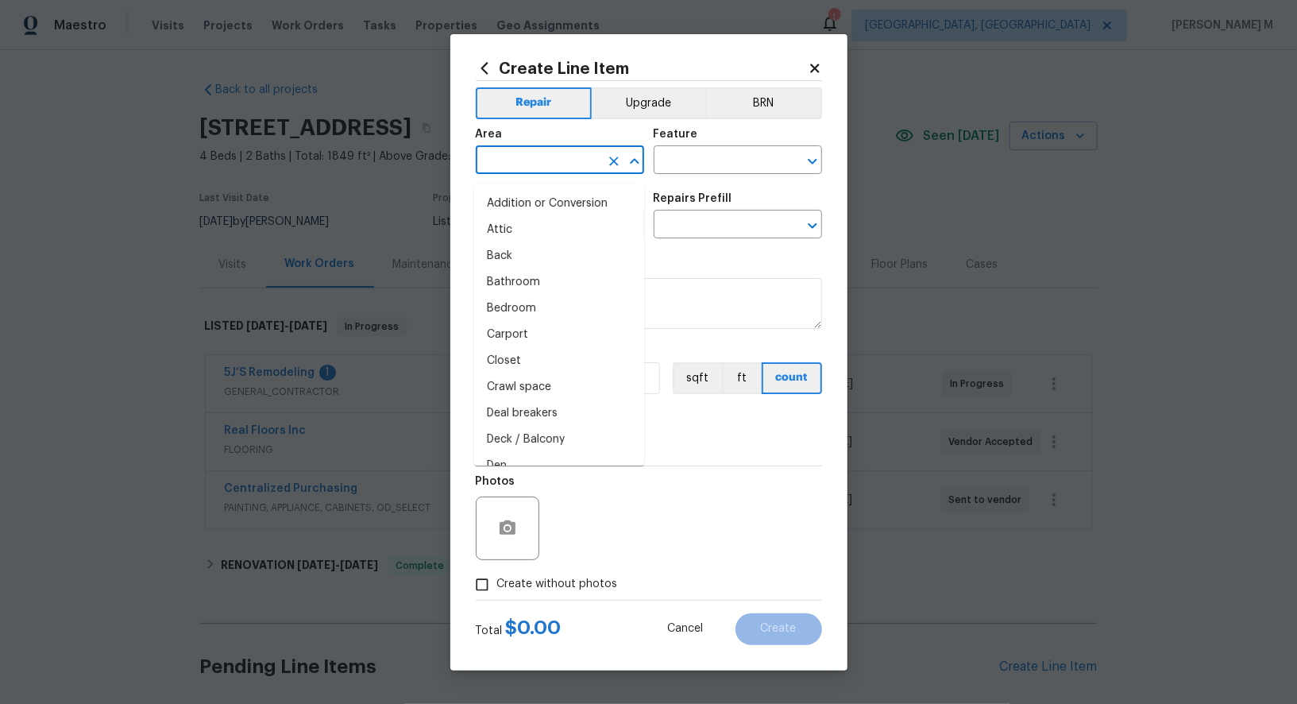
click at [543, 159] on input "text" at bounding box center [538, 161] width 124 height 25
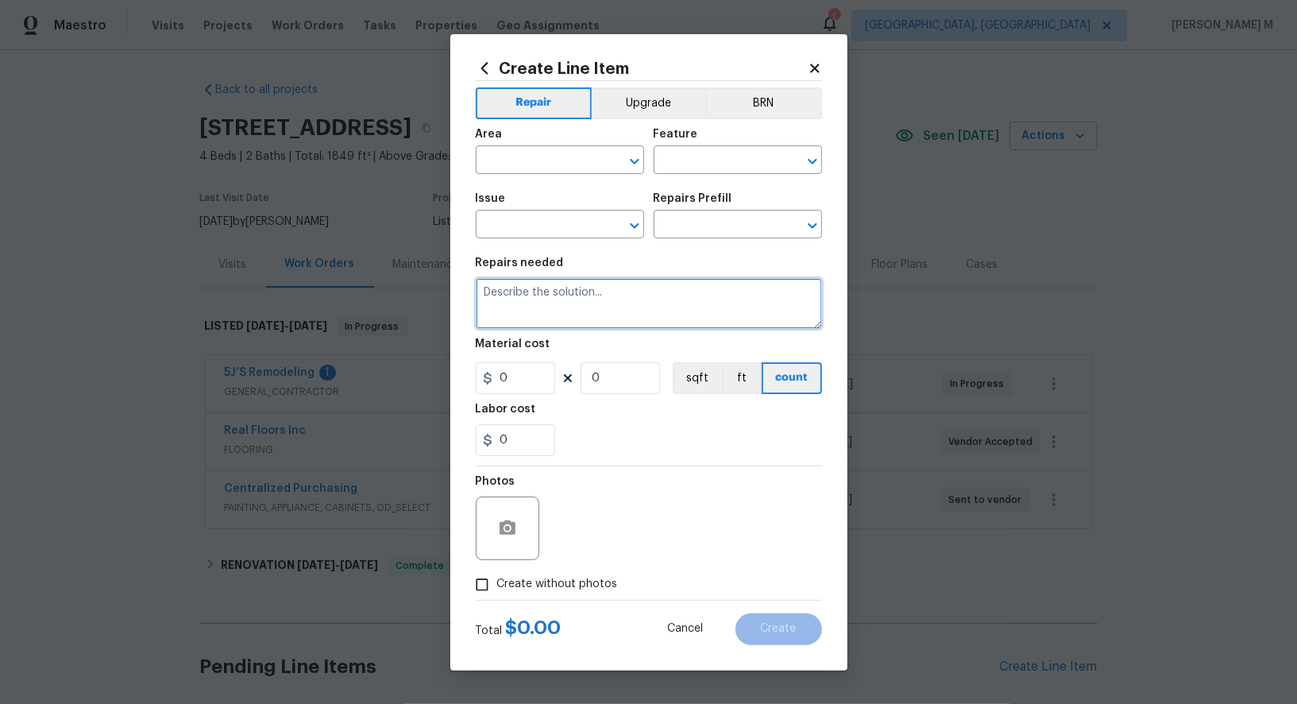
click at [758, 329] on textarea at bounding box center [649, 303] width 346 height 51
click at [575, 191] on span "Issue ​" at bounding box center [560, 216] width 168 height 64
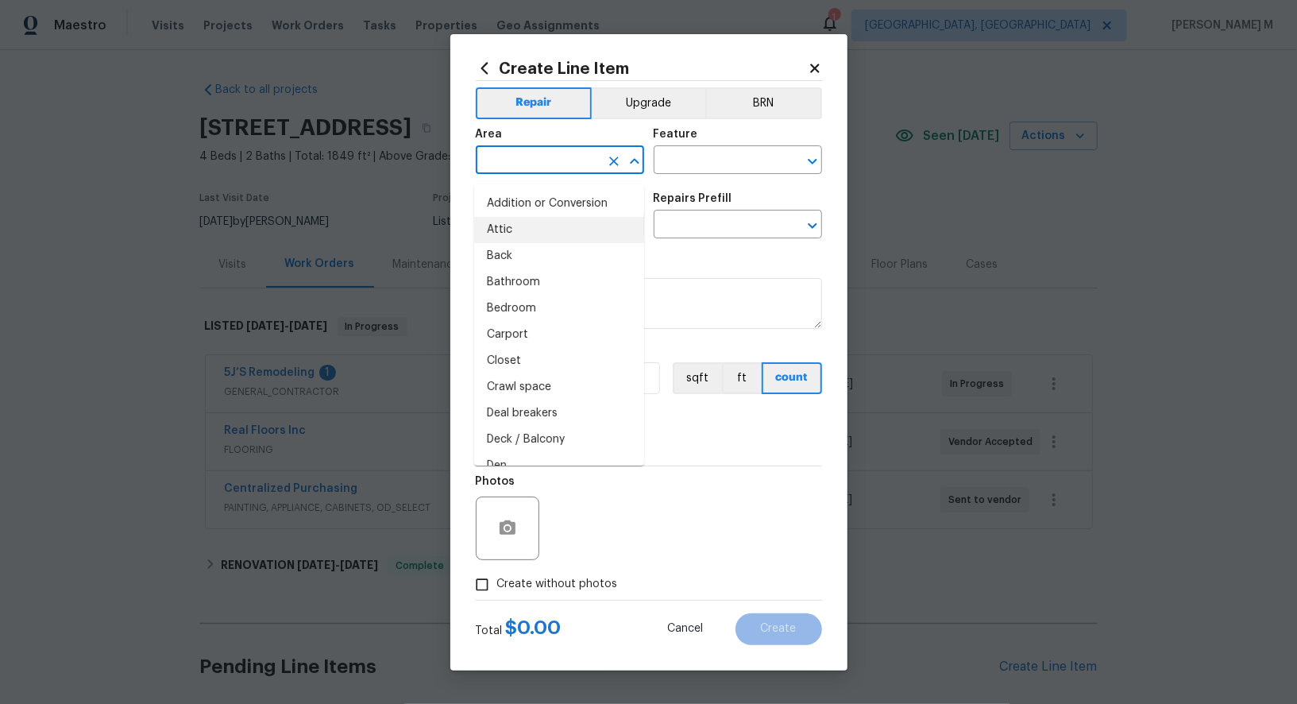
click at [570, 174] on input "text" at bounding box center [538, 161] width 124 height 25
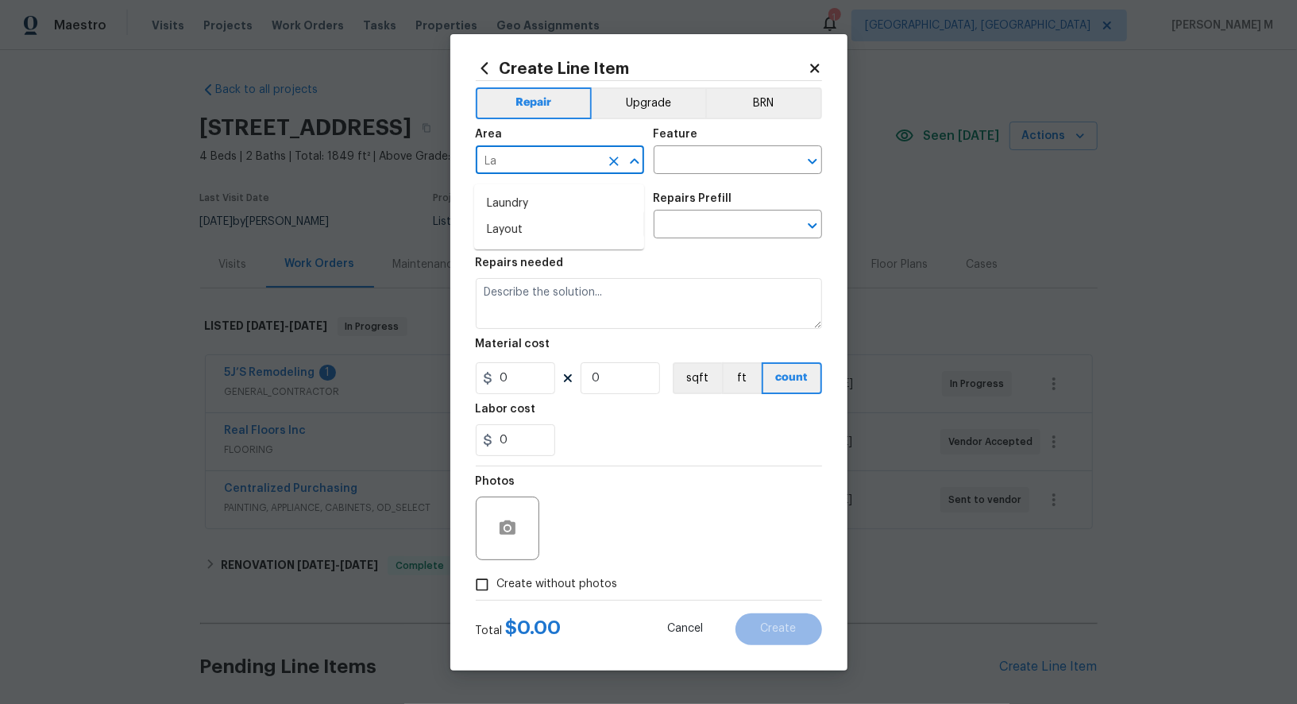
type input "Lan"
click at [514, 212] on li "Back" at bounding box center [559, 204] width 170 height 26
type input "Back"
click at [689, 165] on input "text" at bounding box center [716, 161] width 124 height 25
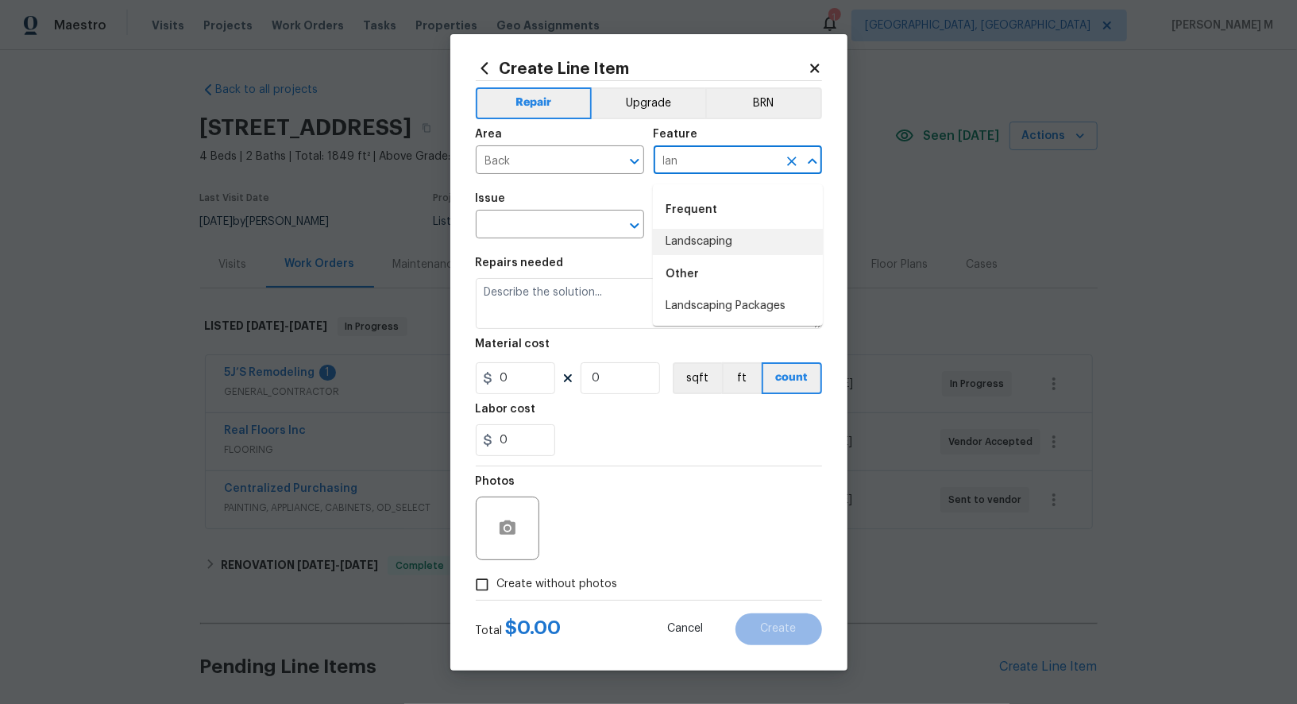
click at [697, 249] on li "Landscaping" at bounding box center [738, 242] width 170 height 26
type input "Landscaping"
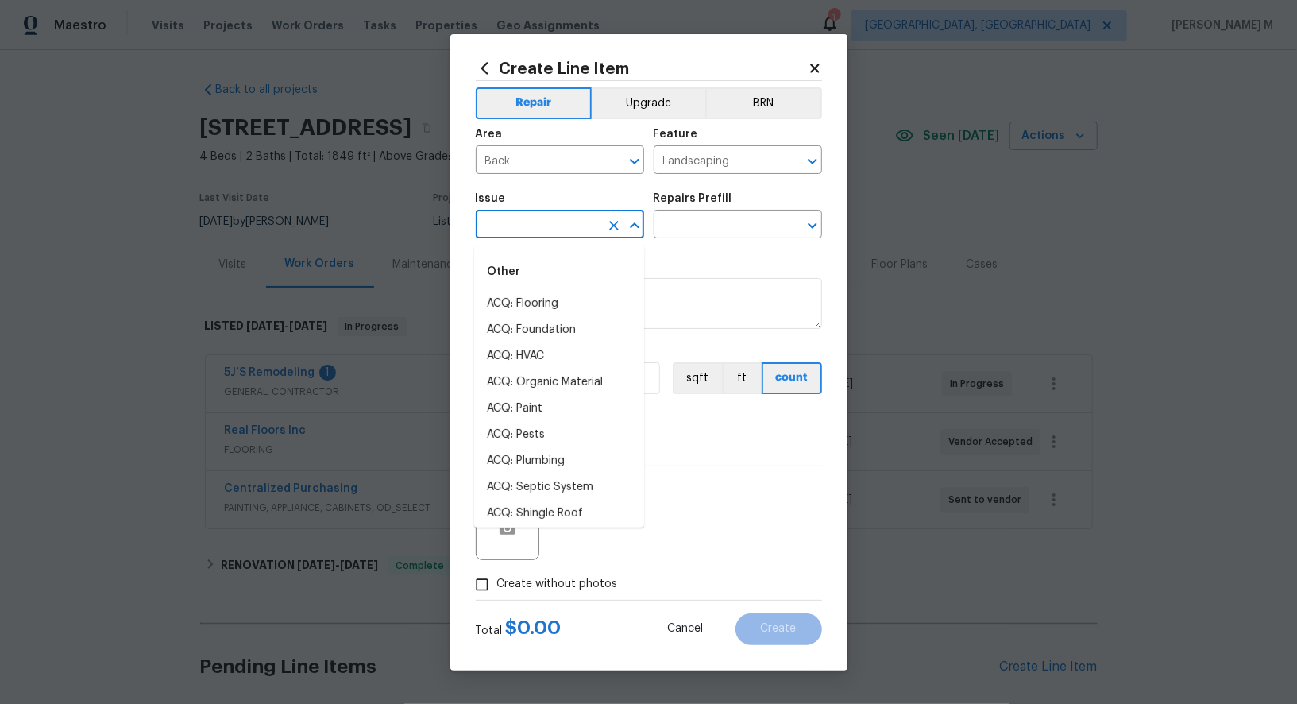
click at [543, 238] on input "text" at bounding box center [538, 226] width 124 height 25
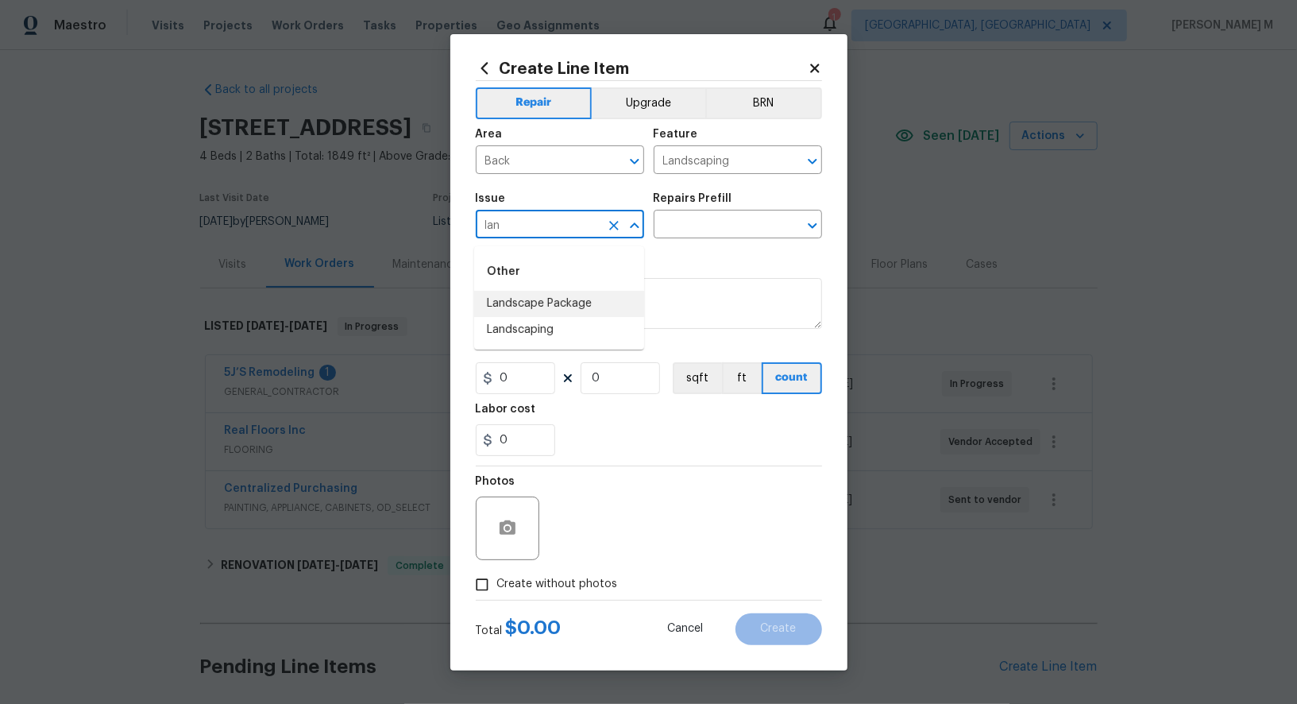
click at [535, 334] on li "Landscaping" at bounding box center [559, 330] width 170 height 26
type input "Landscaping"
click at [722, 228] on input "text" at bounding box center [716, 226] width 124 height 25
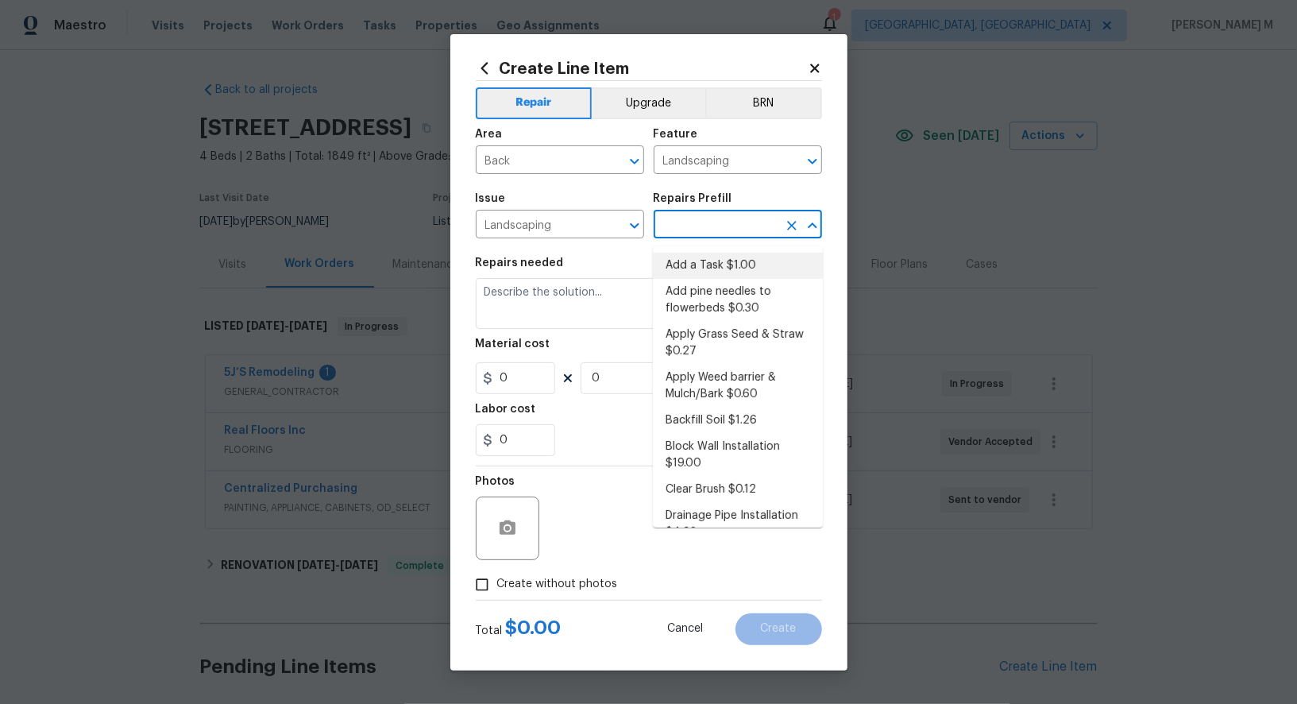
click at [707, 276] on li "Add a Task $1.00" at bounding box center [738, 266] width 170 height 26
type input "Add a Task $1.00"
type textarea "HPM to detail"
type input "1"
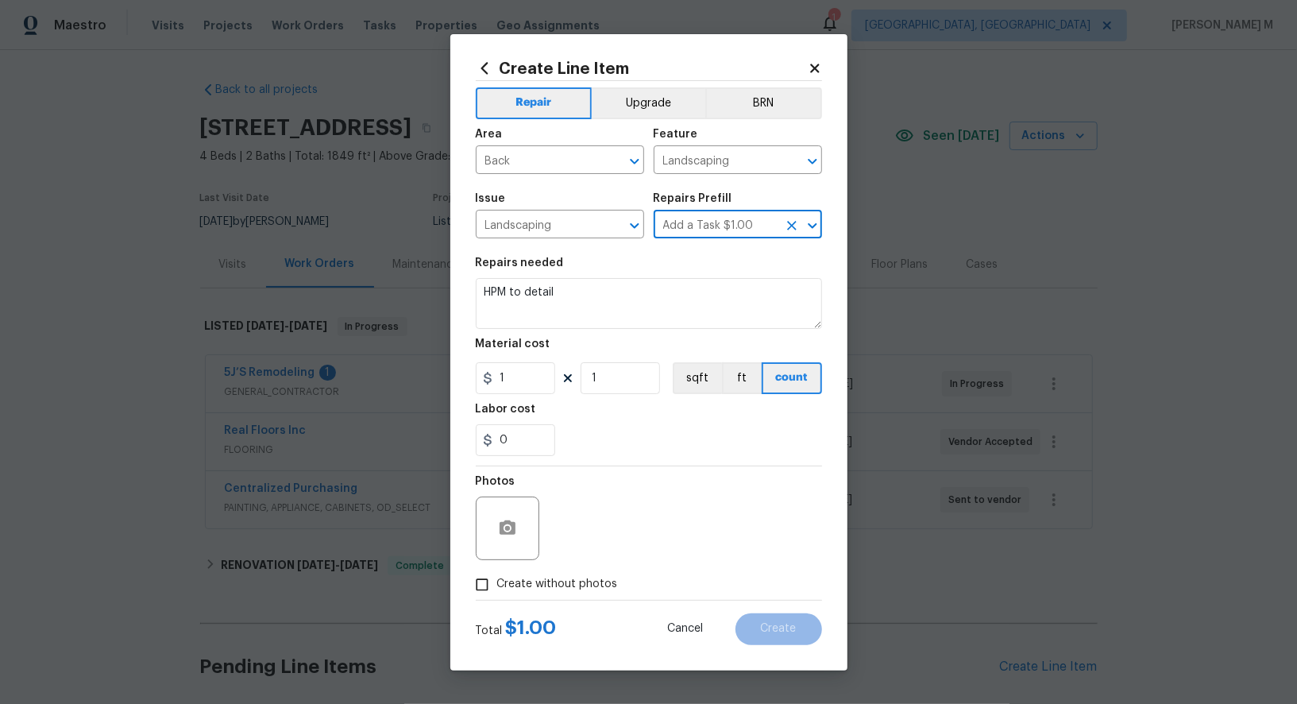
drag, startPoint x: 663, startPoint y: 233, endPoint x: 718, endPoint y: 234, distance: 55.6
click at [718, 234] on input "Add a Task $1.00" at bounding box center [716, 226] width 124 height 25
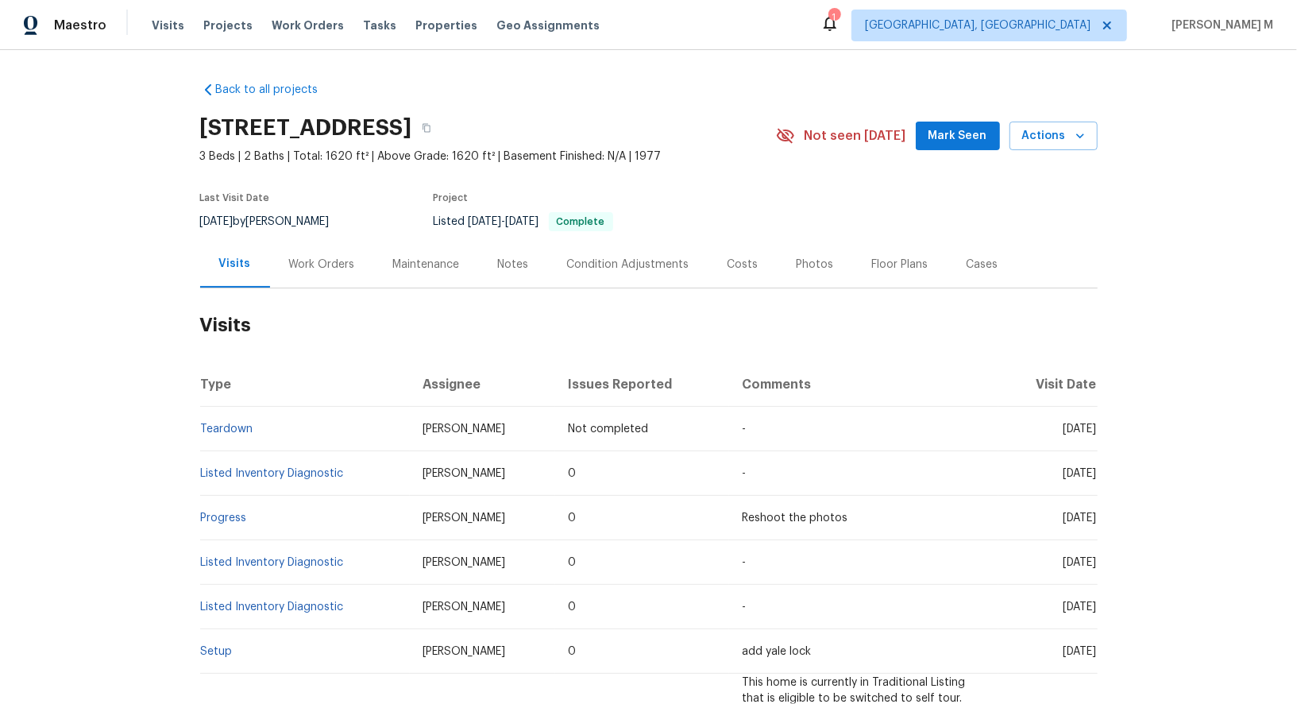
click at [327, 262] on div "Work Orders" at bounding box center [322, 265] width 66 height 16
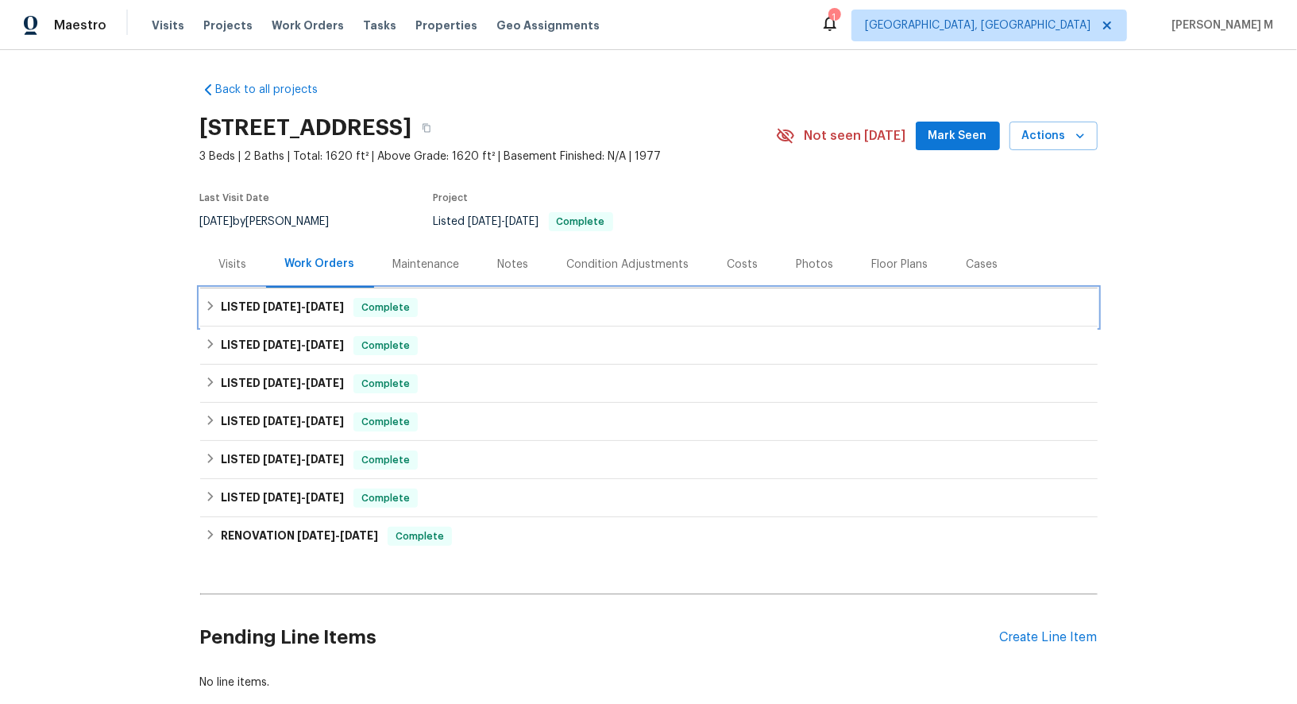
click at [280, 305] on h6 "LISTED 8/25/25 - 8/27/25" at bounding box center [282, 307] width 123 height 19
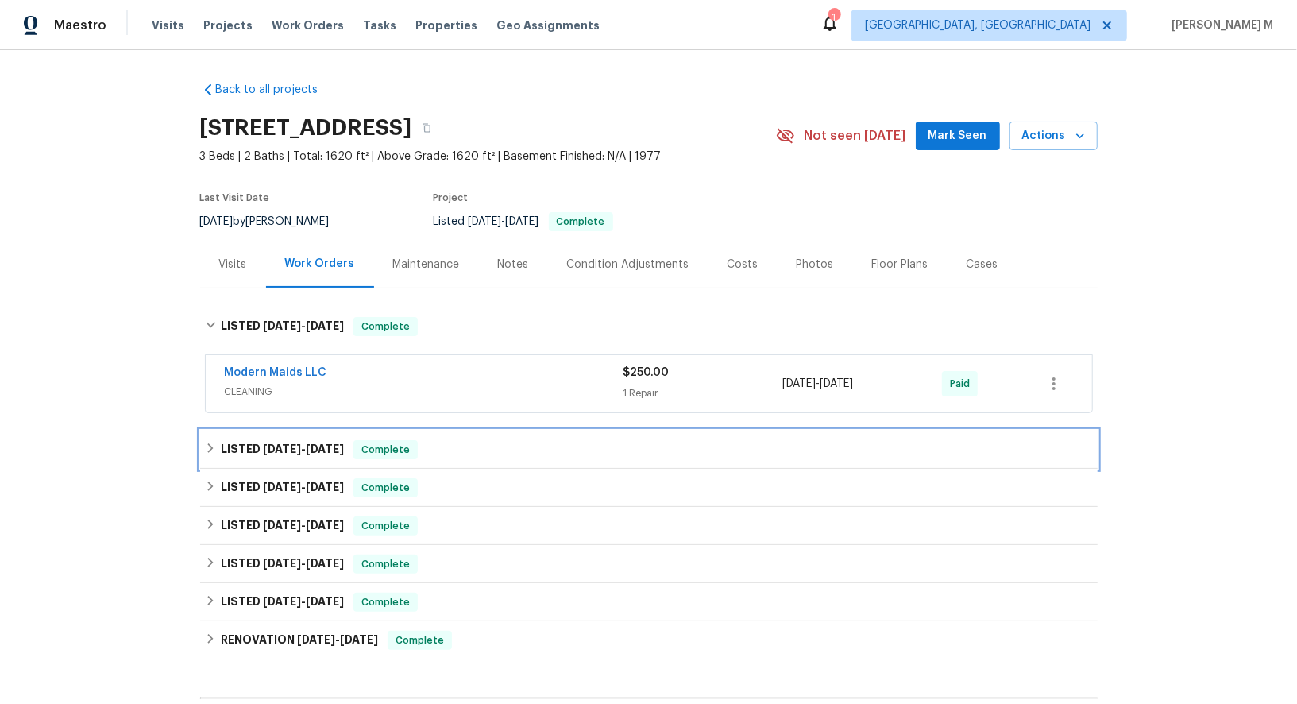
click at [265, 443] on span "6/3/25" at bounding box center [282, 448] width 38 height 11
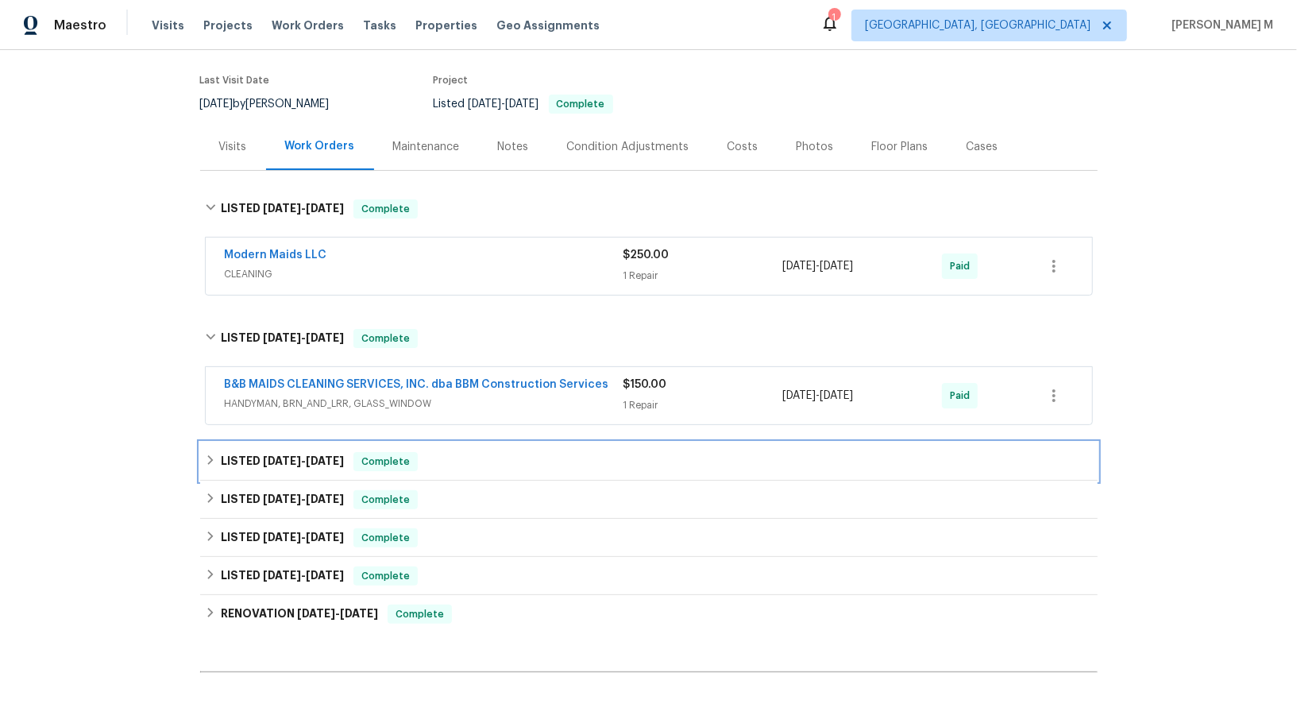
click at [265, 452] on h6 "LISTED 12/30/24 - 4/28/25" at bounding box center [282, 461] width 123 height 19
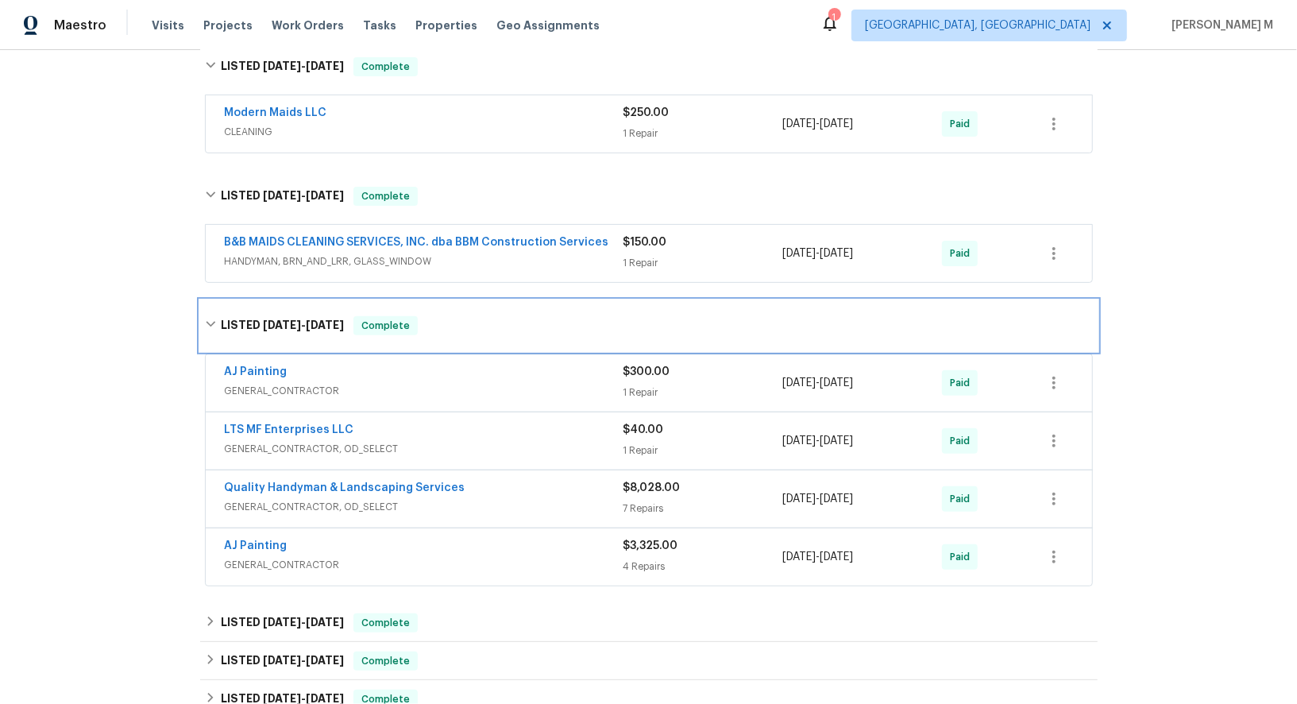
scroll to position [472, 0]
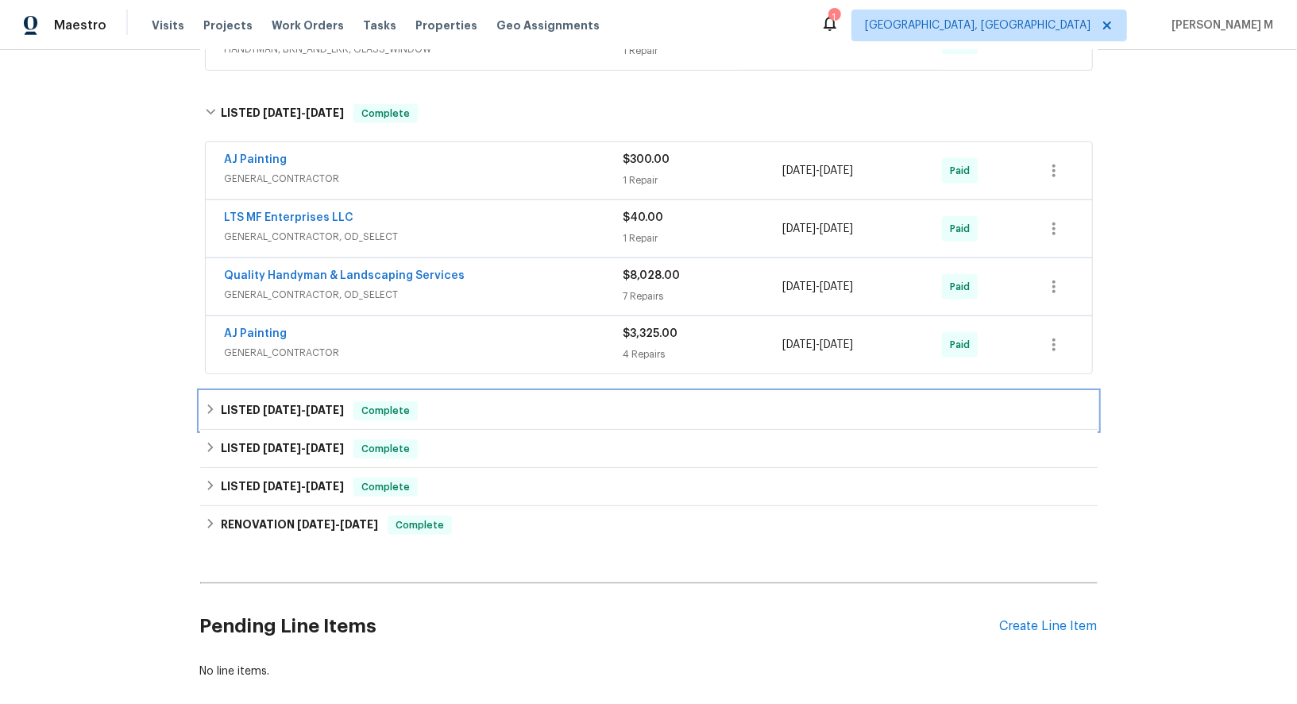
click at [282, 395] on div "LISTED 8/15/24 - 8/20/24 Complete" at bounding box center [649, 411] width 898 height 38
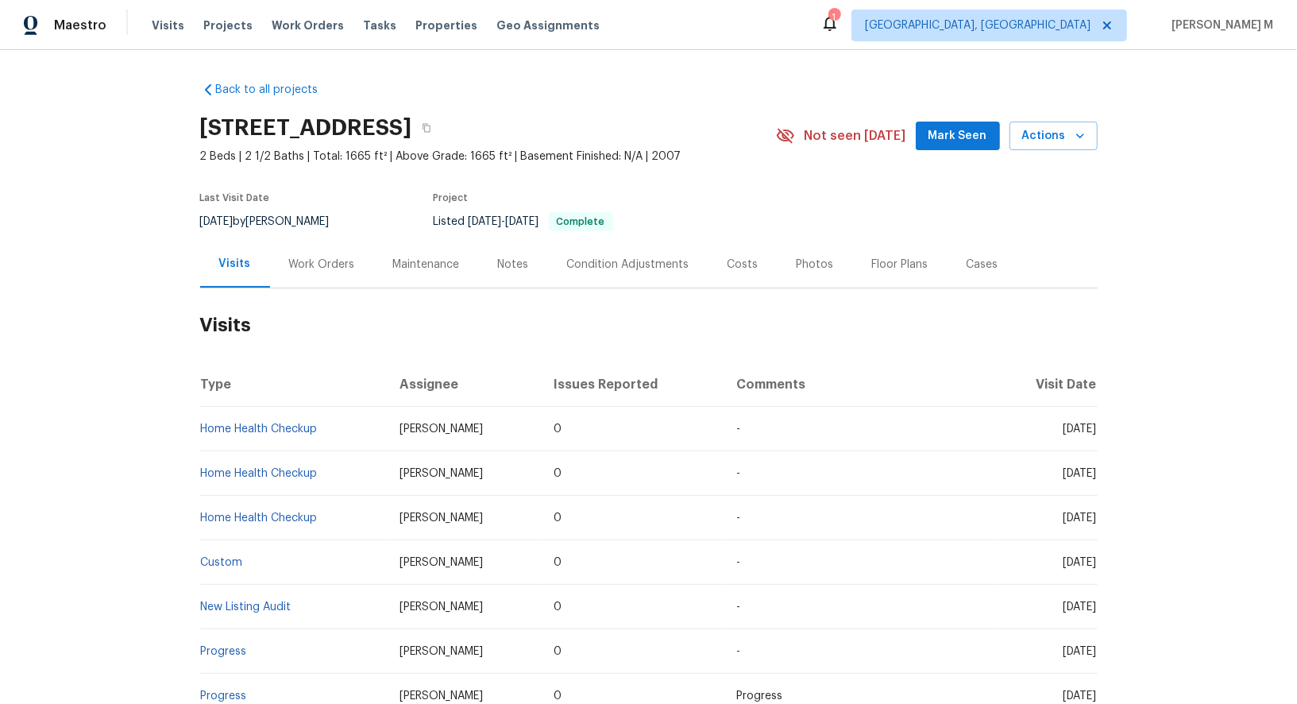
click at [289, 257] on div "Work Orders" at bounding box center [322, 265] width 66 height 16
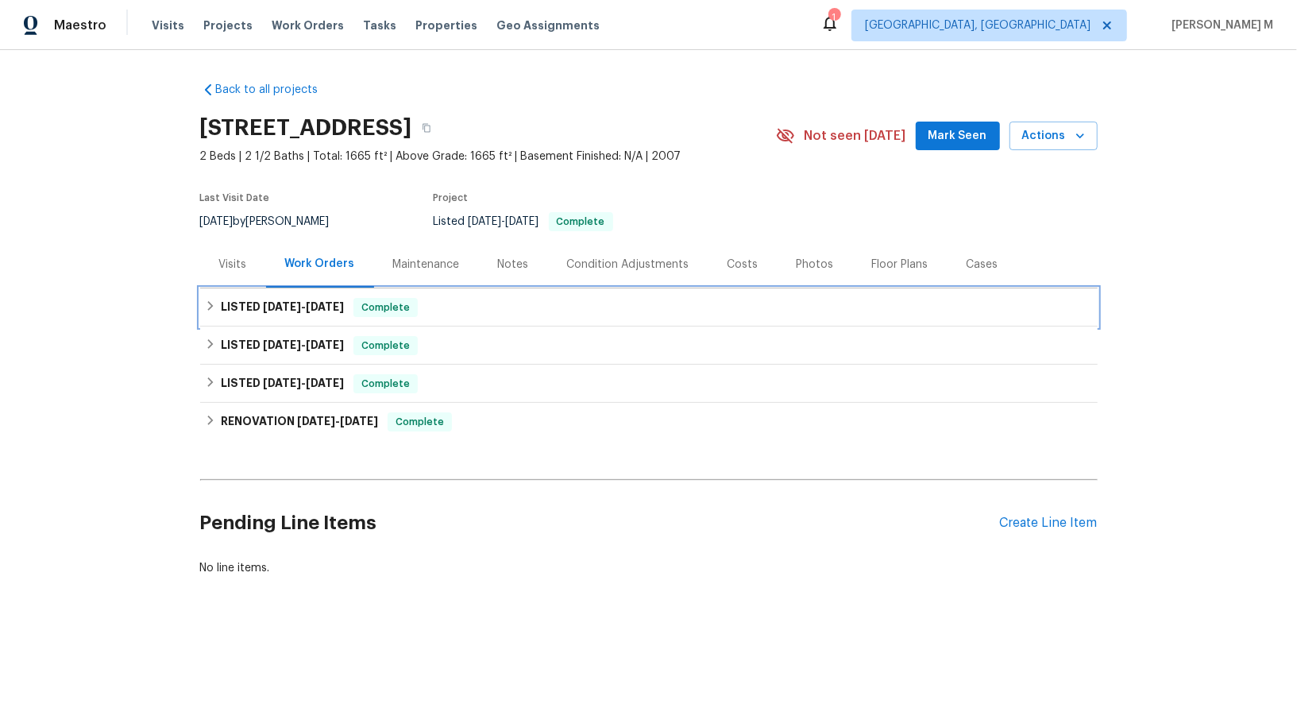
click at [283, 288] on div "LISTED 8/13/25 - 8/29/25 Complete" at bounding box center [649, 307] width 898 height 38
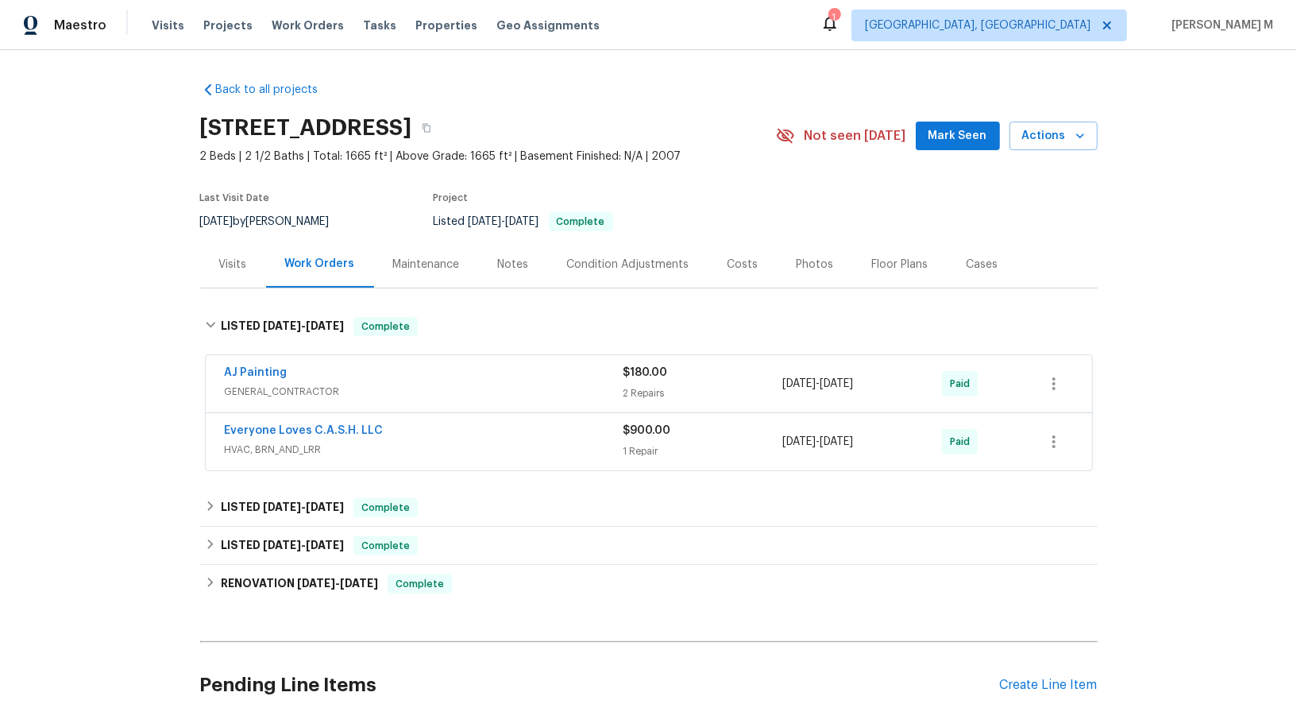
click at [287, 384] on span "GENERAL_CONTRACTOR" at bounding box center [424, 392] width 399 height 16
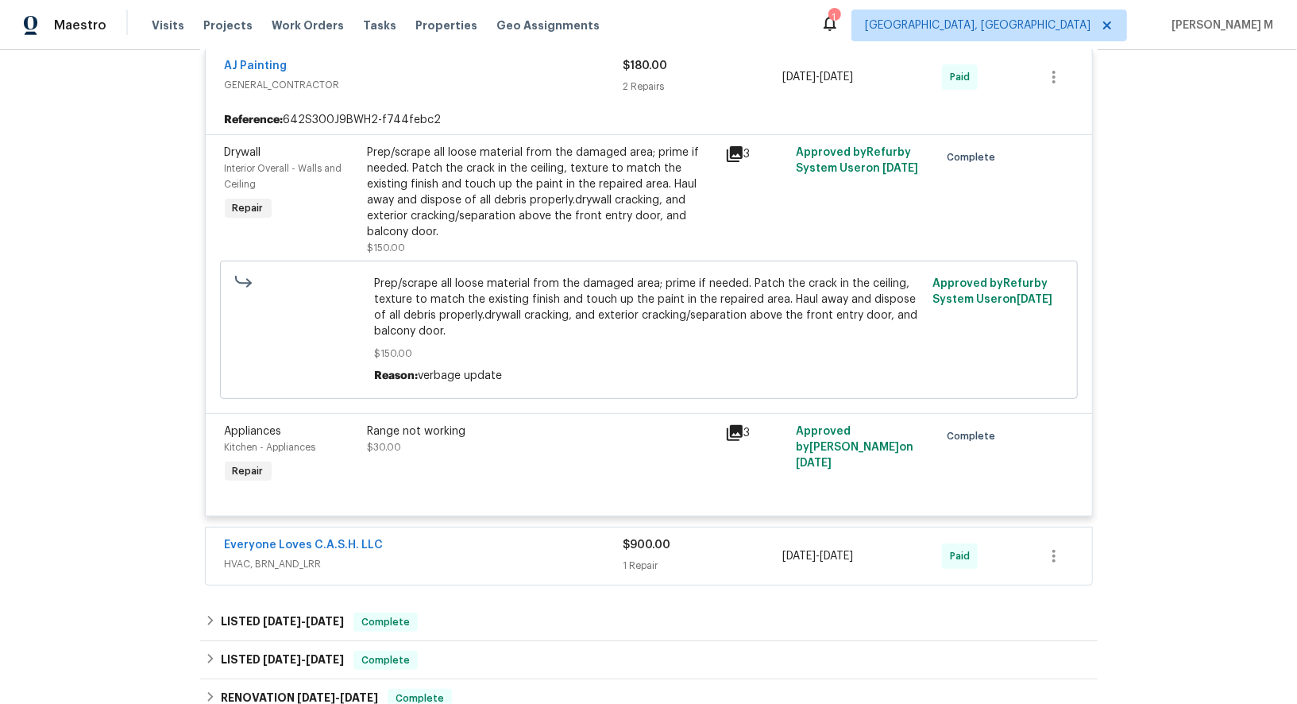
scroll to position [328, 0]
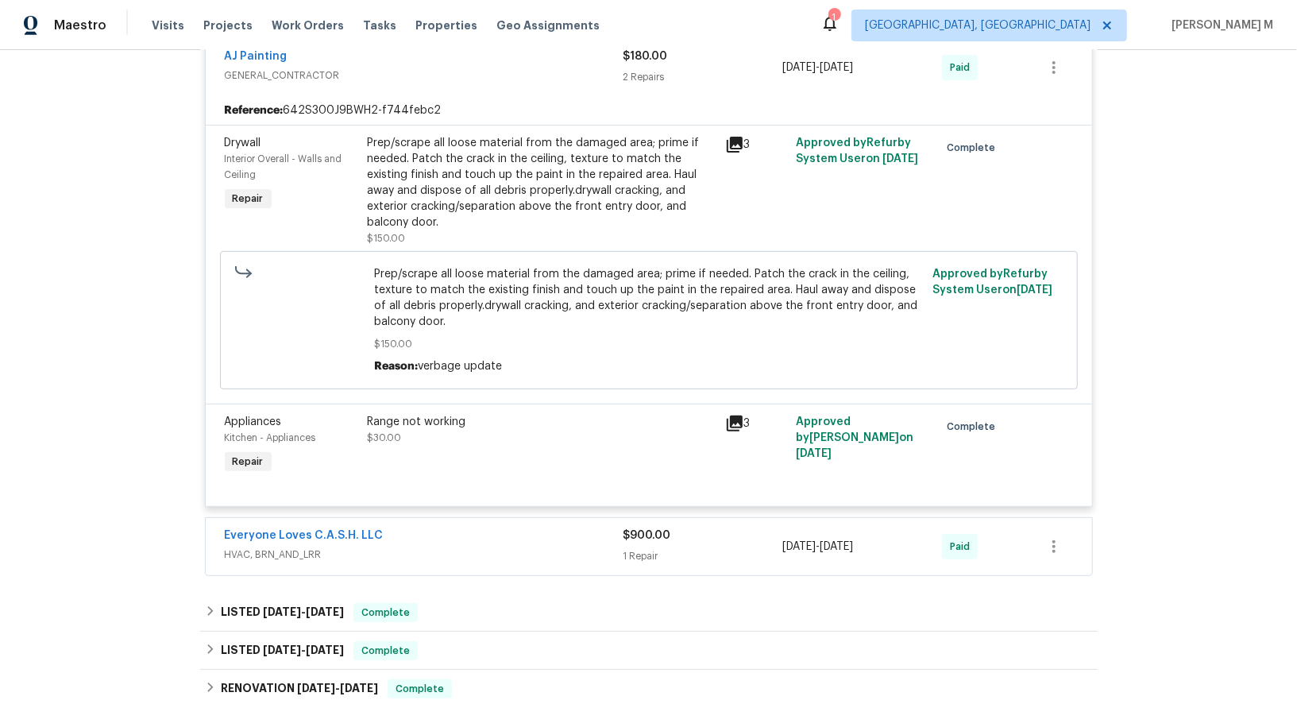
click at [550, 156] on div "Prep/scrape all loose material from the damaged area; prime if needed. Patch th…" at bounding box center [542, 182] width 348 height 95
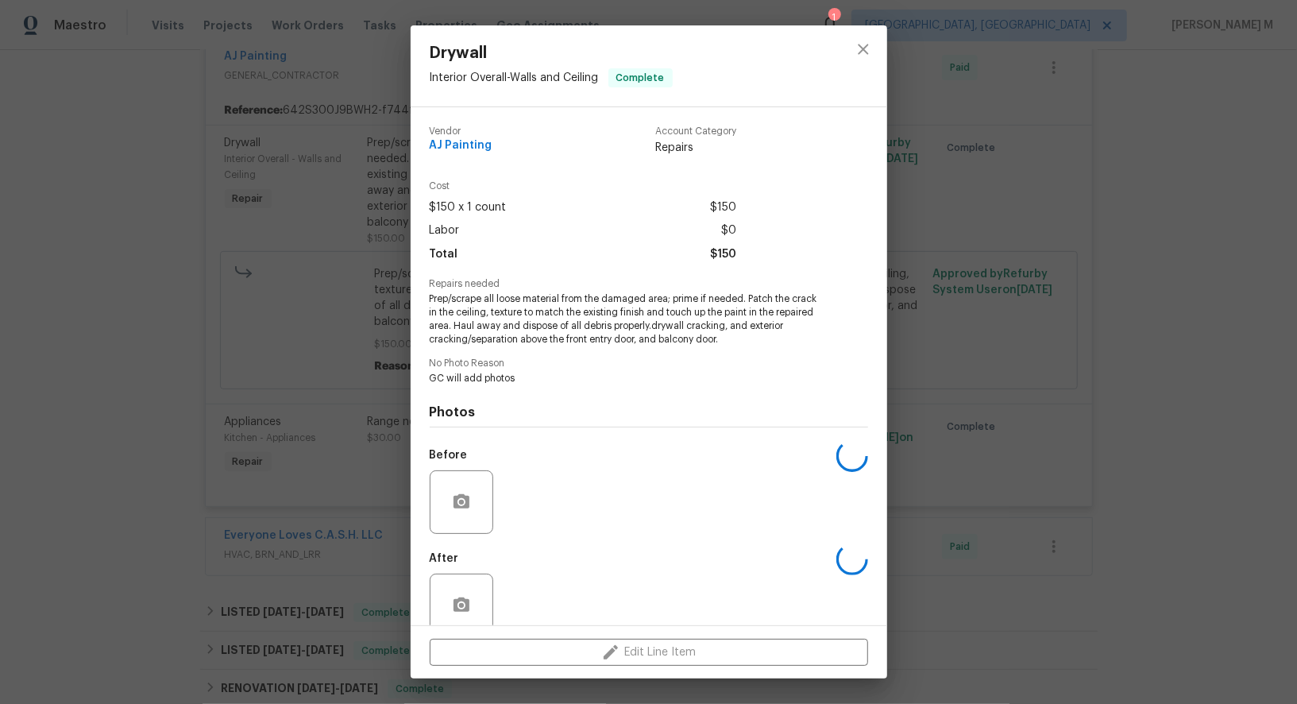
scroll to position [8, 0]
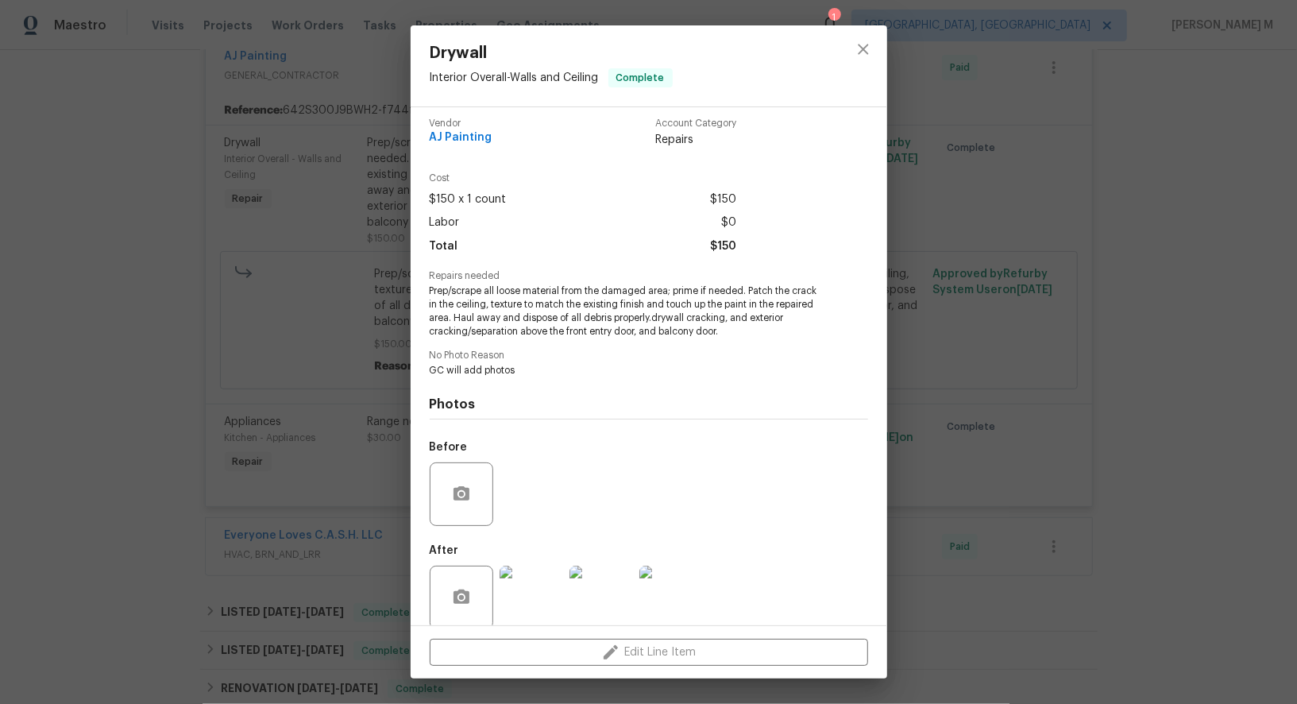
click at [941, 472] on div "Drywall Interior Overall - Walls and Ceiling Complete Vendor AJ Painting Accoun…" at bounding box center [648, 352] width 1297 height 704
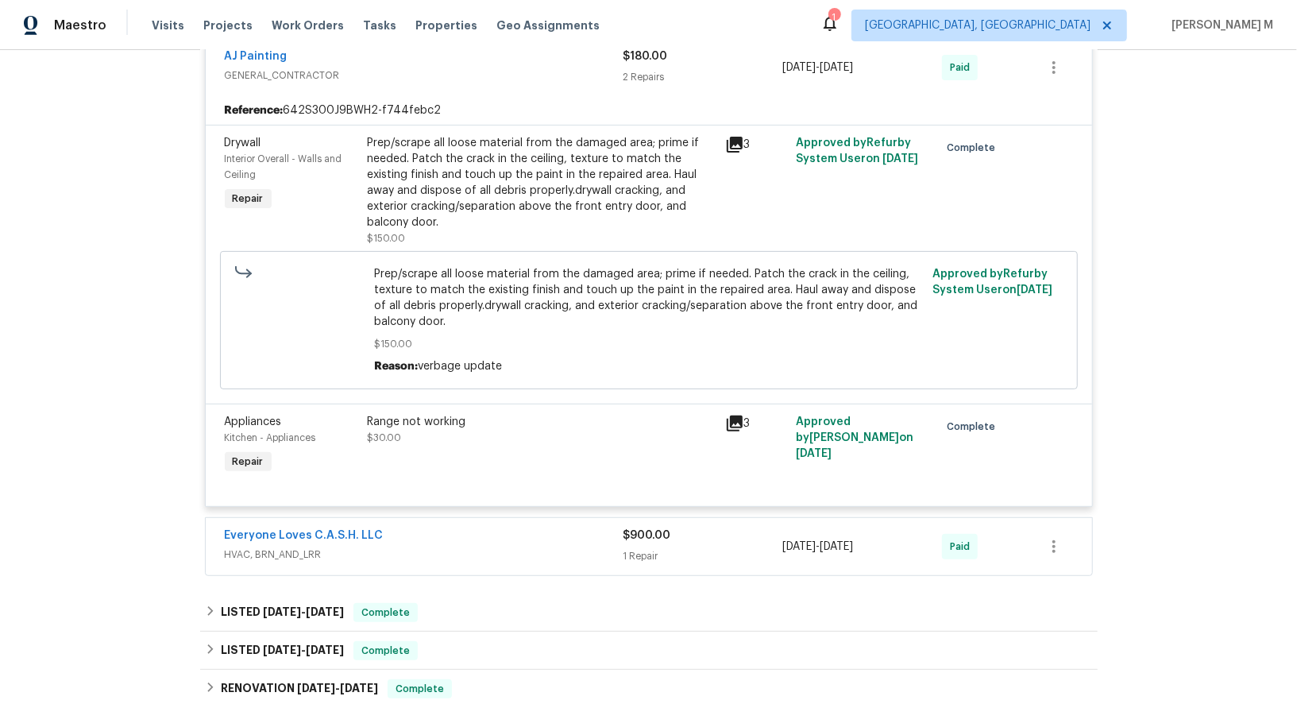
click at [469, 421] on div "Range not working $30.00" at bounding box center [542, 430] width 348 height 32
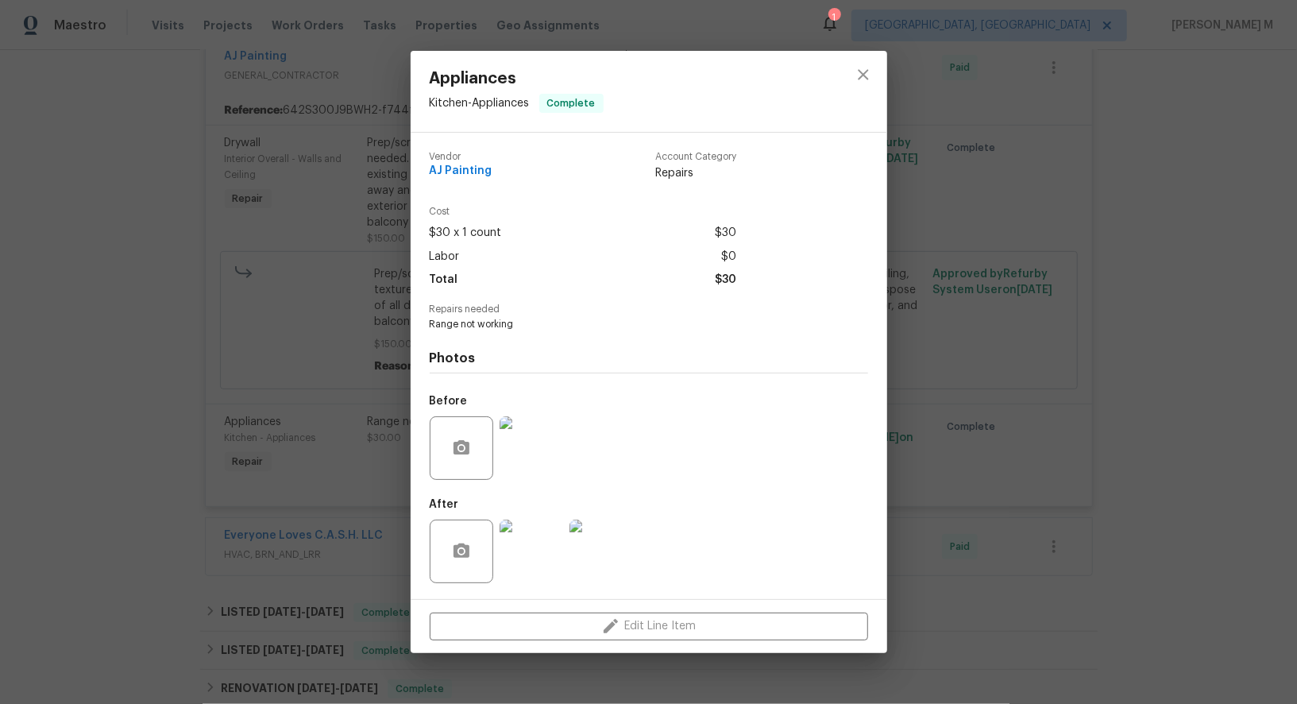
click at [539, 455] on img at bounding box center [532, 448] width 64 height 64
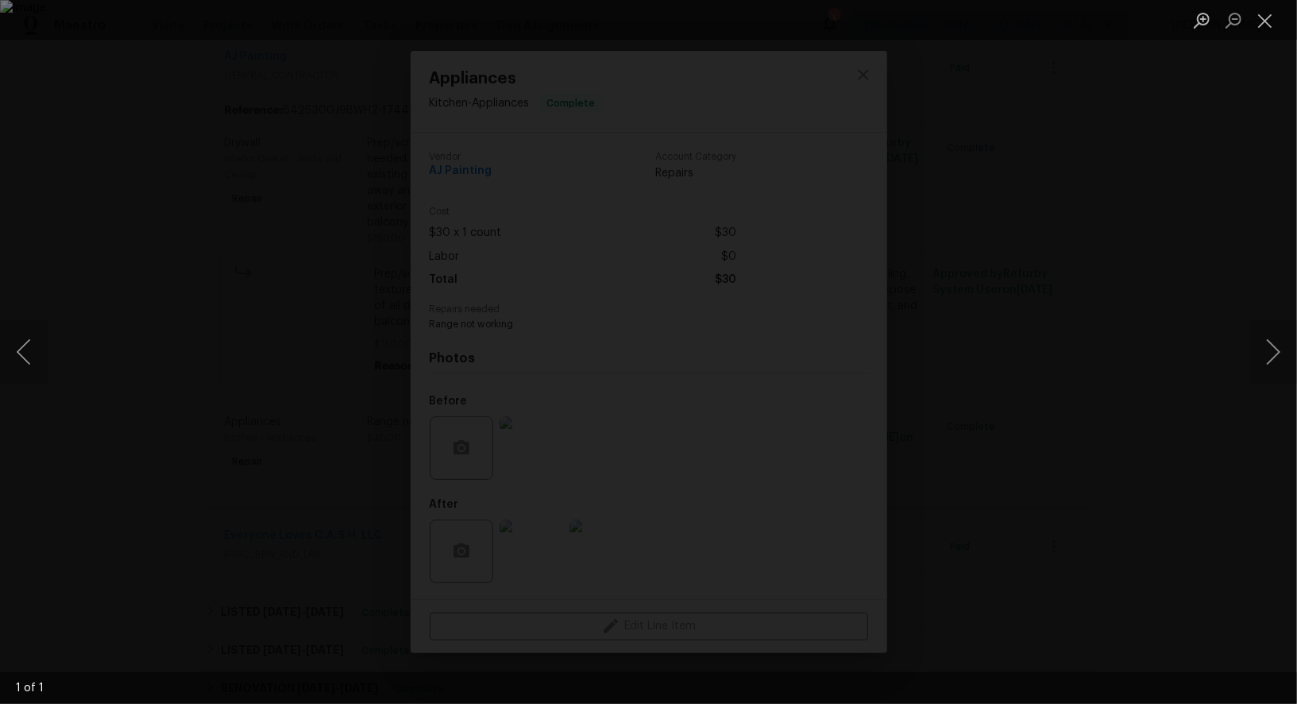
click at [1153, 265] on div "Lightbox" at bounding box center [648, 352] width 1297 height 704
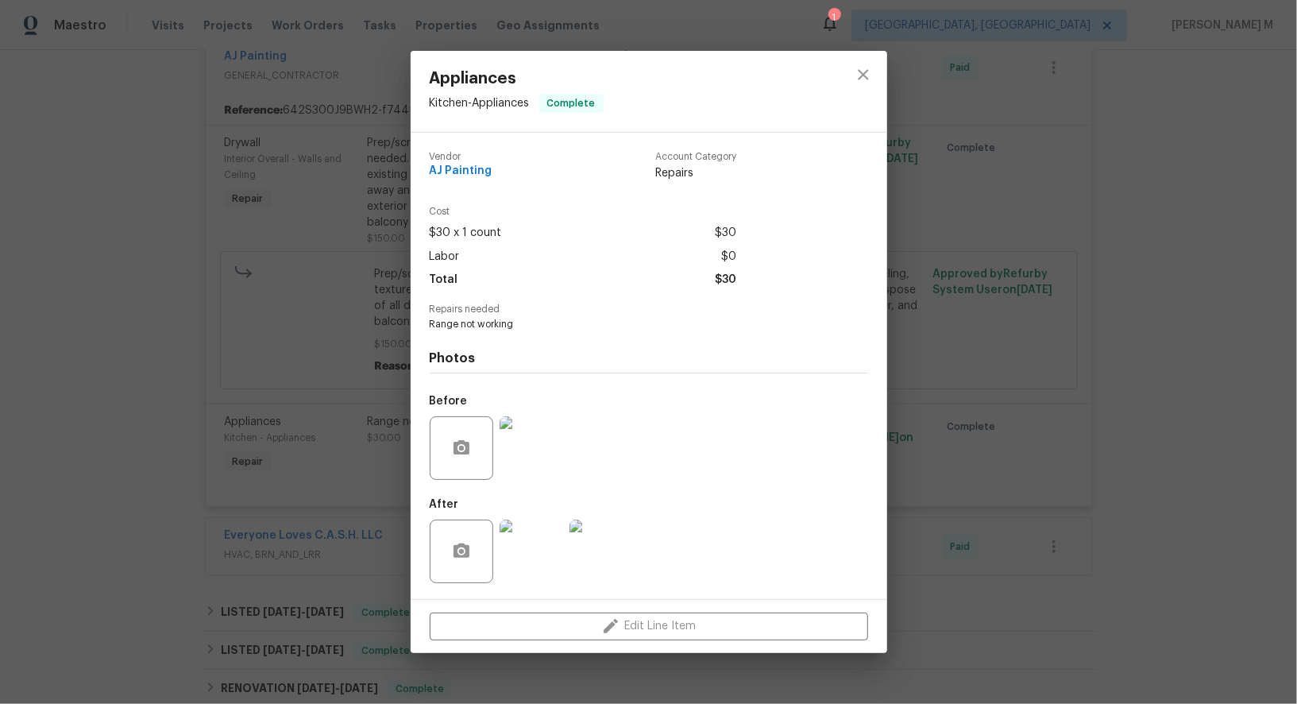
click at [536, 563] on img at bounding box center [532, 552] width 64 height 64
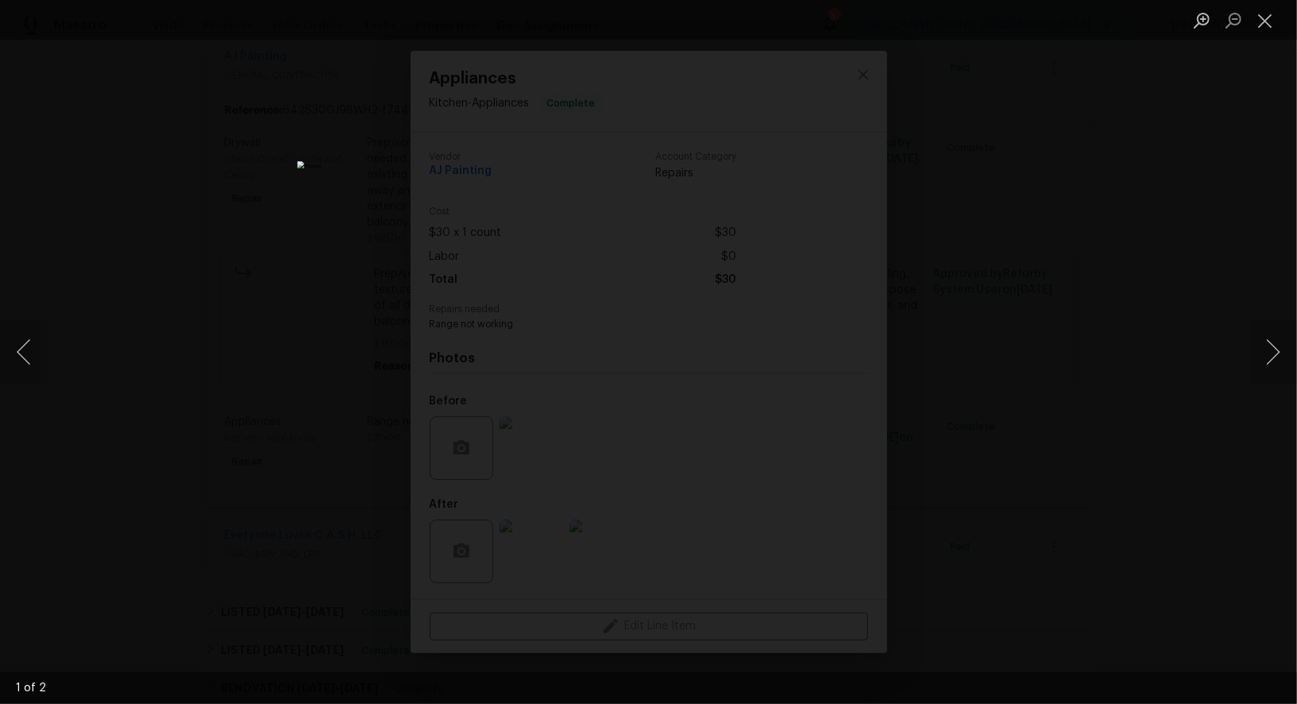
click at [1226, 126] on div "Lightbox" at bounding box center [648, 352] width 1297 height 704
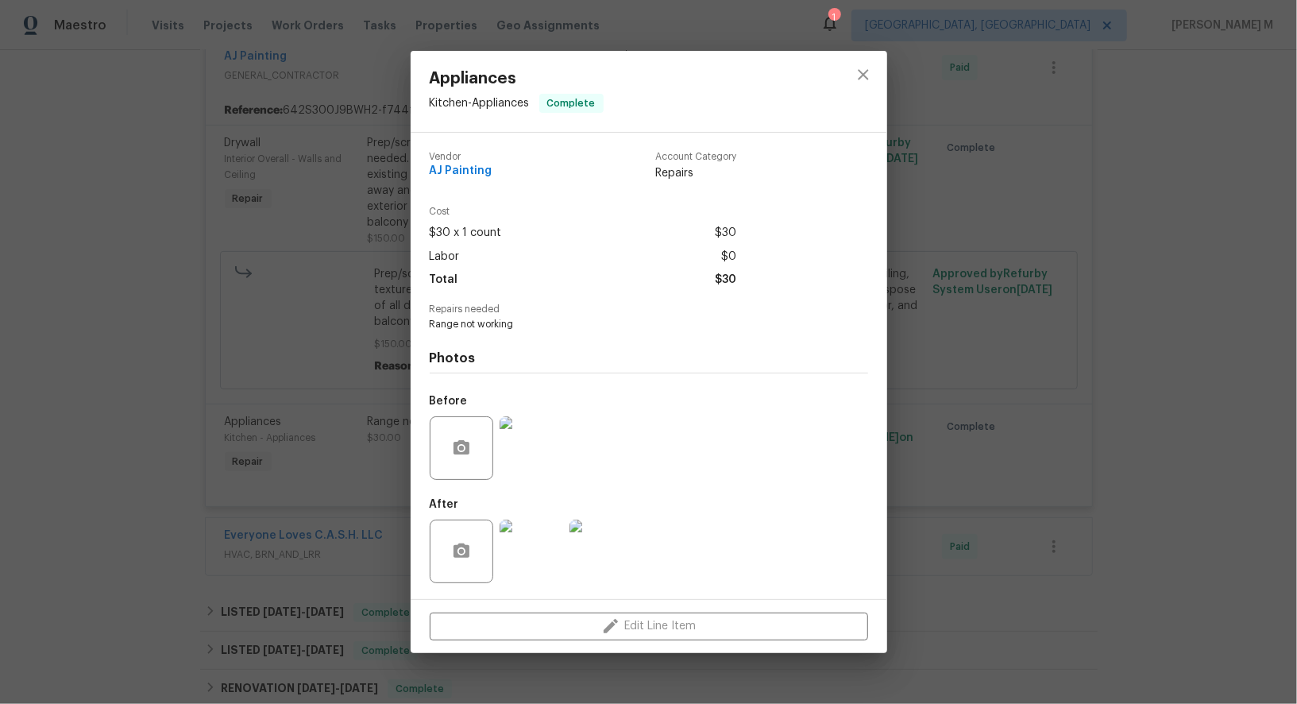
click at [1073, 79] on div "Appliances Kitchen - Appliances Complete Vendor AJ Painting Account Category Re…" at bounding box center [648, 352] width 1297 height 704
